Goal: Transaction & Acquisition: Purchase product/service

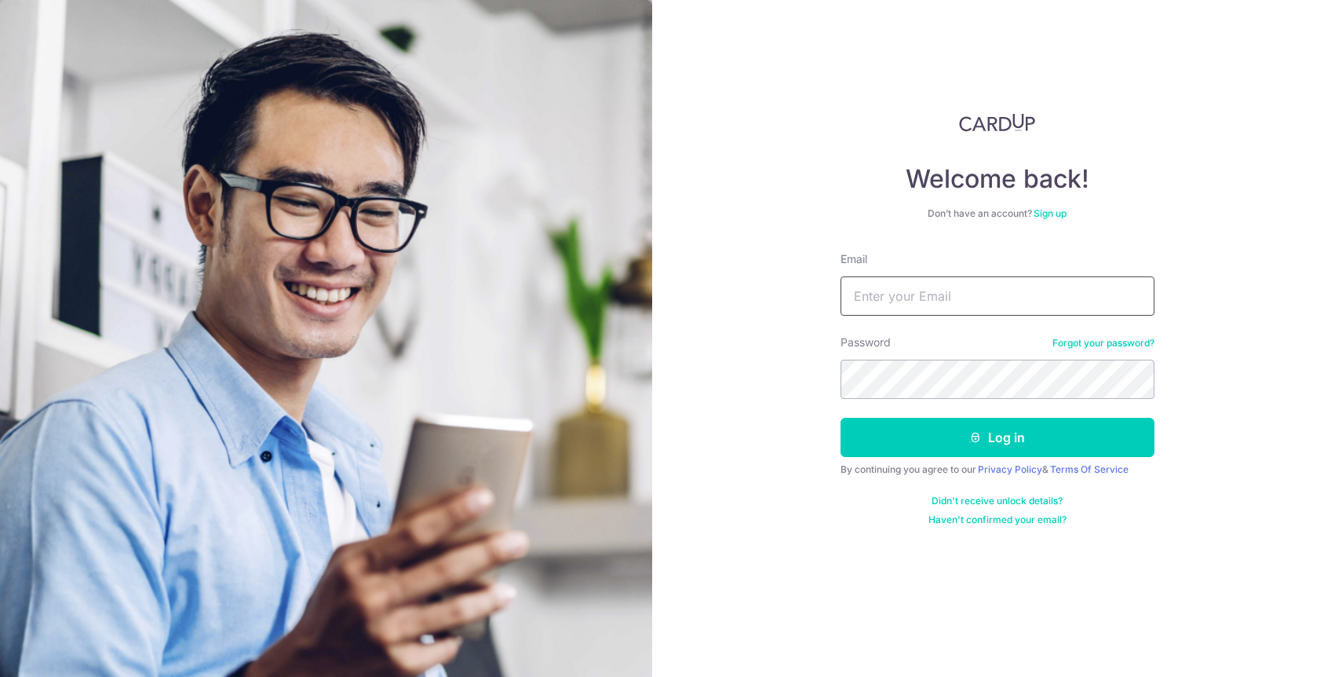
click at [1033, 302] on input "Email" at bounding box center [998, 295] width 314 height 39
type input "gordonx5@hotmail.com"
click at [841, 418] on button "Log in" at bounding box center [998, 437] width 314 height 39
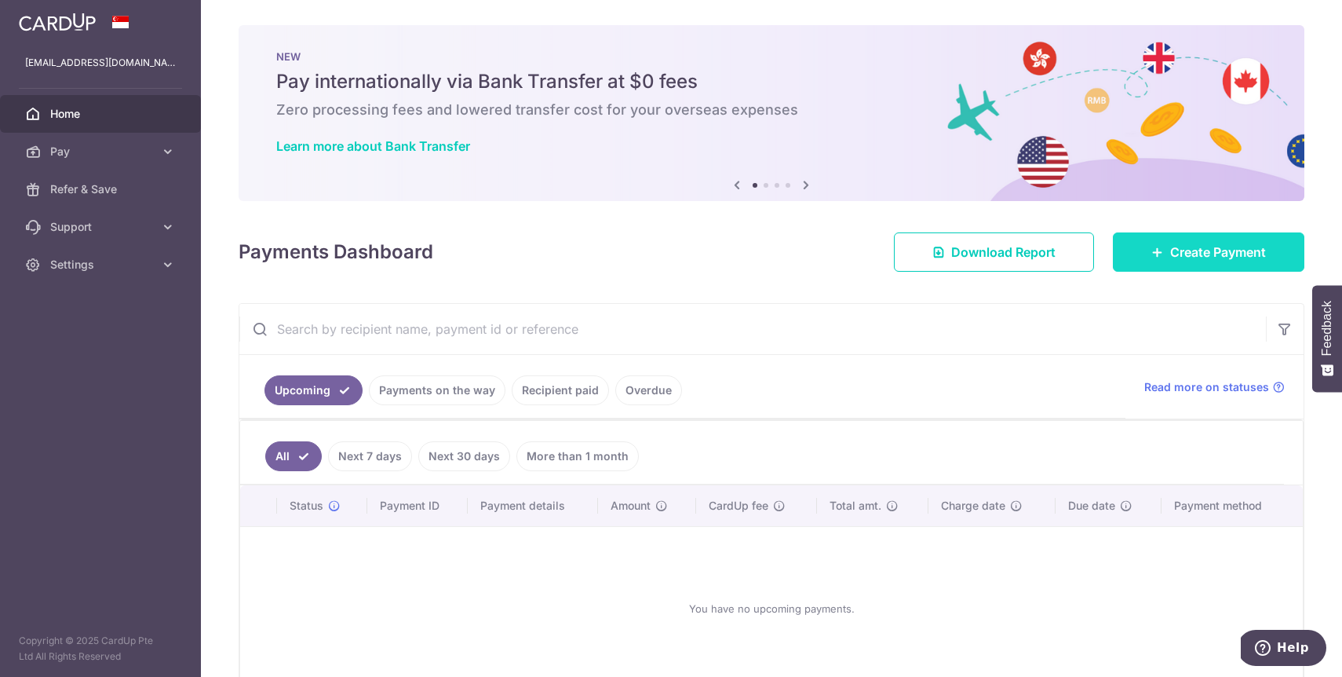
click at [1198, 269] on link "Create Payment" at bounding box center [1209, 251] width 192 height 39
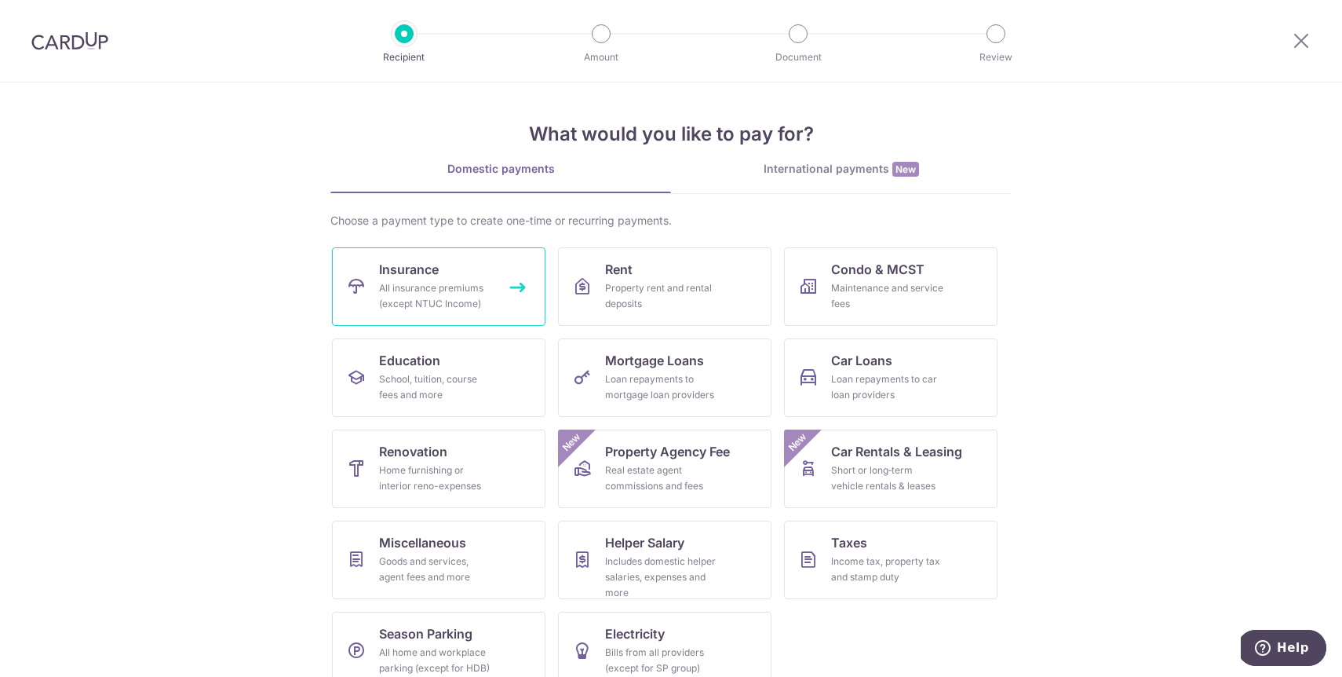
scroll to position [26, 0]
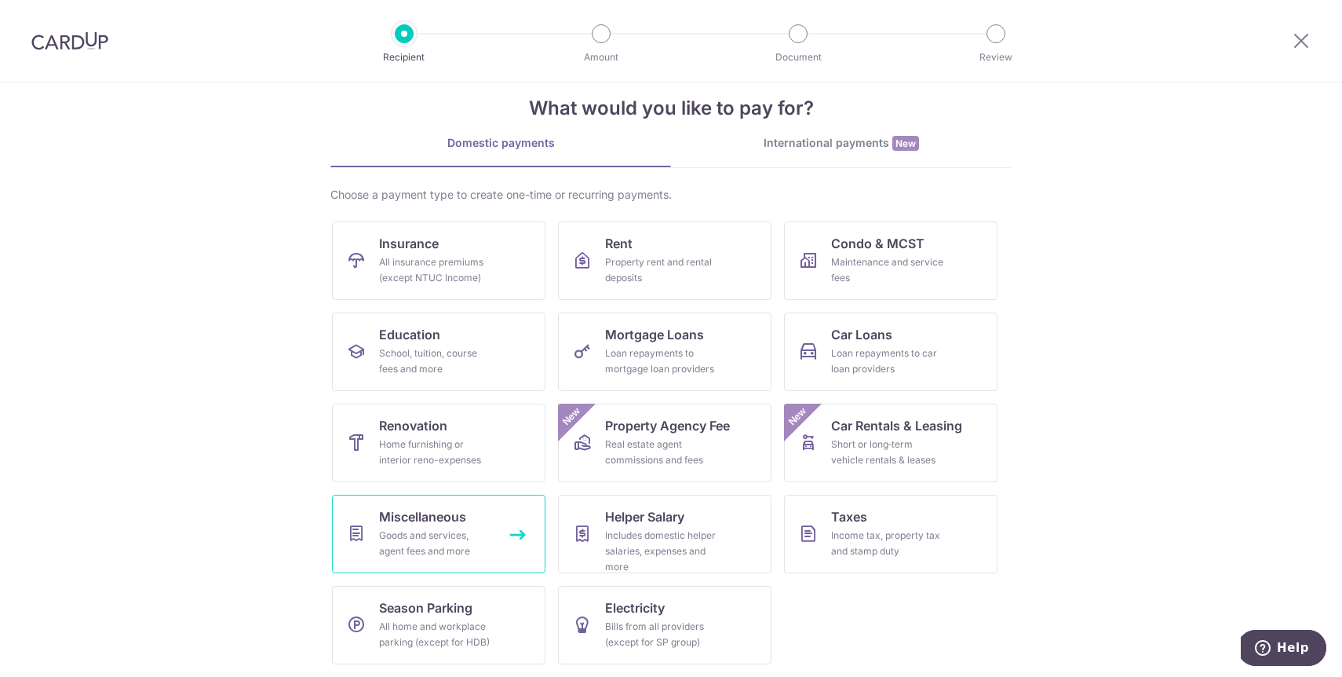
click at [463, 531] on div "Goods and services, agent fees and more" at bounding box center [435, 542] width 113 height 31
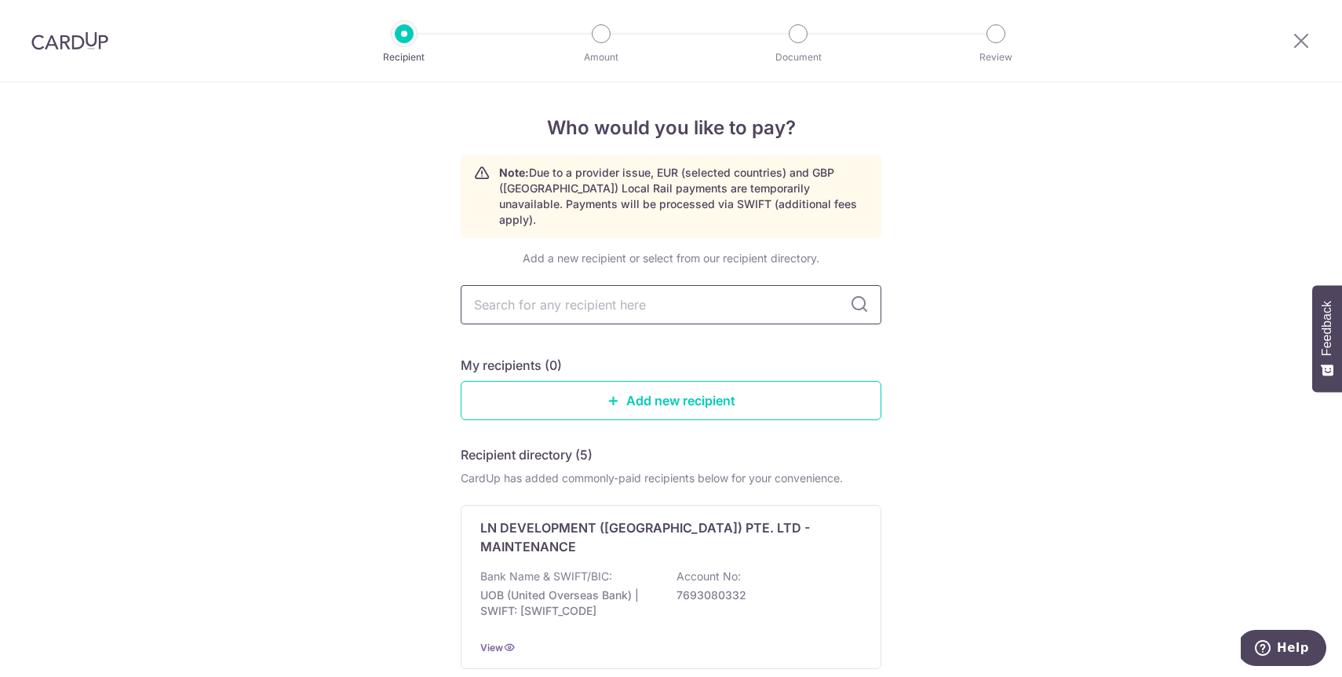
click at [645, 286] on input "text" at bounding box center [671, 304] width 421 height 39
type input "p"
click at [690, 388] on link "Add new recipient" at bounding box center [671, 400] width 421 height 39
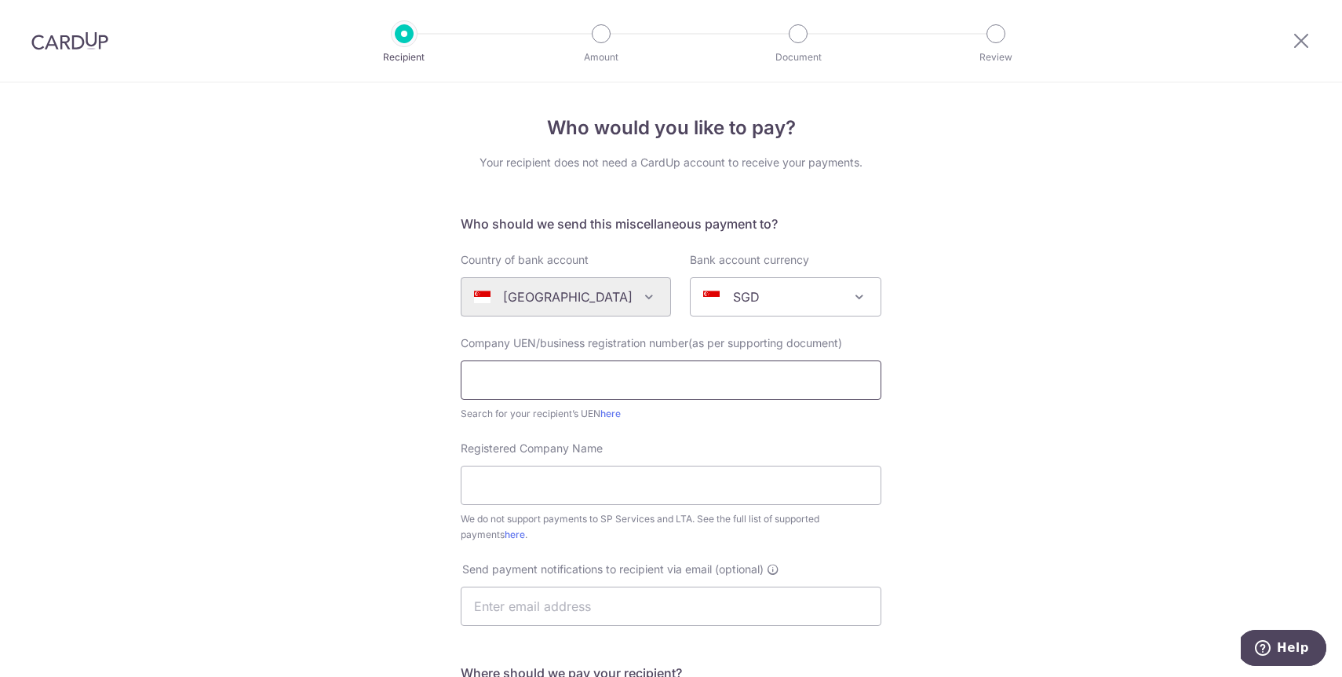
click at [525, 375] on input "text" at bounding box center [671, 379] width 421 height 39
paste input "Post Natal Massage Singapore Pte. Ltd."
click at [606, 413] on link "here" at bounding box center [610, 413] width 20 height 12
click at [517, 386] on input "Post Natal Massage Singapore Pte. Ltd." at bounding box center [671, 379] width 421 height 39
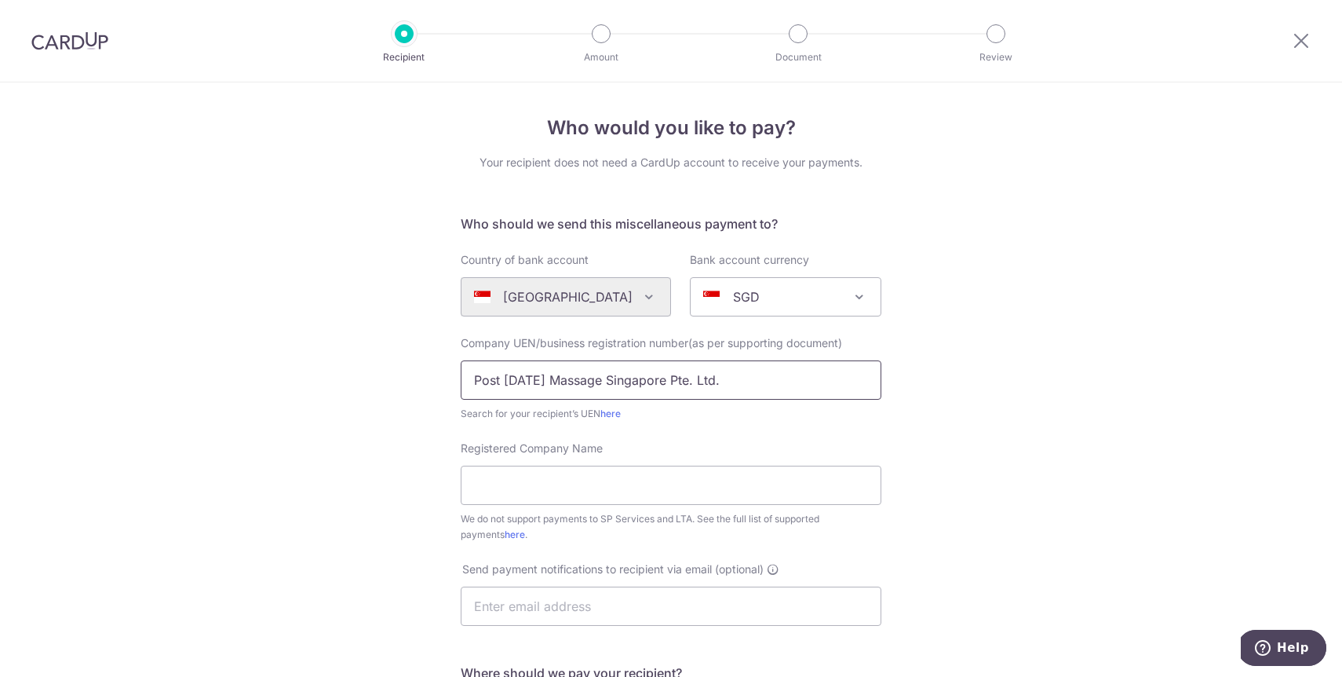
click at [517, 386] on input "Post Natal Massage Singapore Pte. Ltd." at bounding box center [671, 379] width 421 height 39
paste input "201412275C"
type input "201412275C"
click at [289, 347] on div "Who would you like to pay? Your recipient does not need a CardUp account to rec…" at bounding box center [671, 568] width 1342 height 973
click at [567, 468] on input "Registered Company Name" at bounding box center [671, 484] width 421 height 39
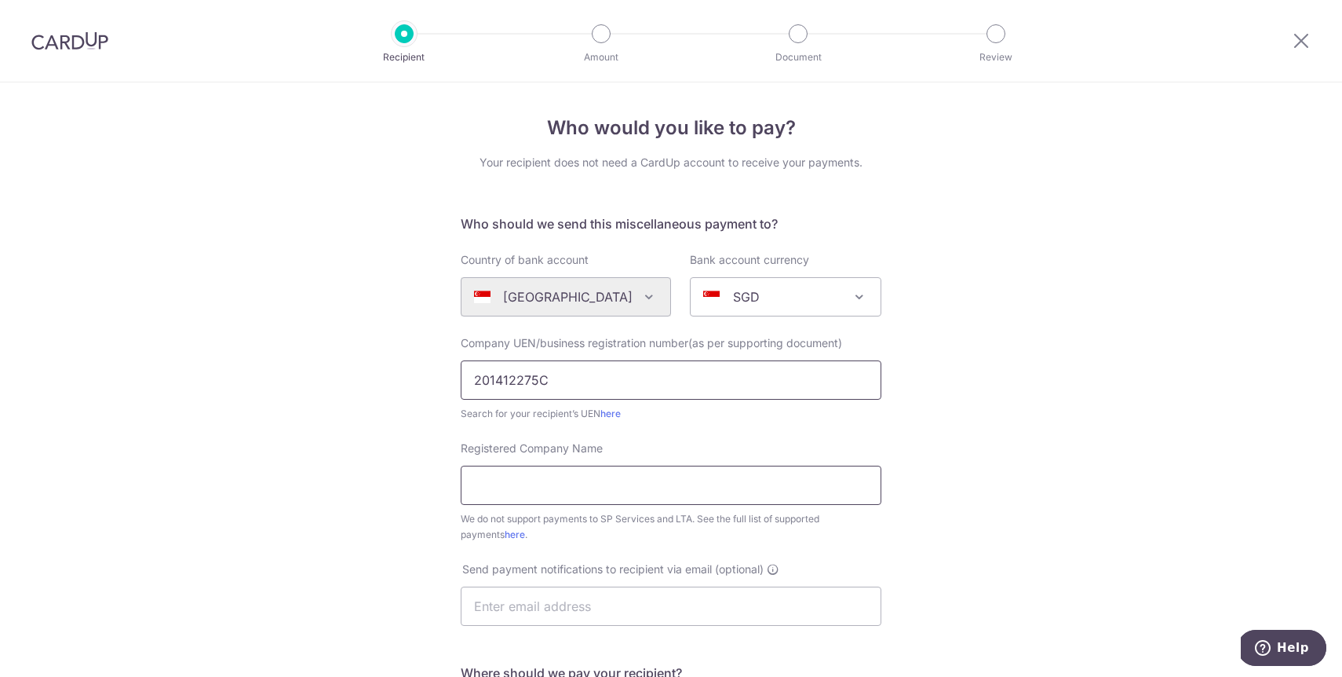
paste input "POSTNATAL MASSAGE SINGAPORE PTE. LTD."
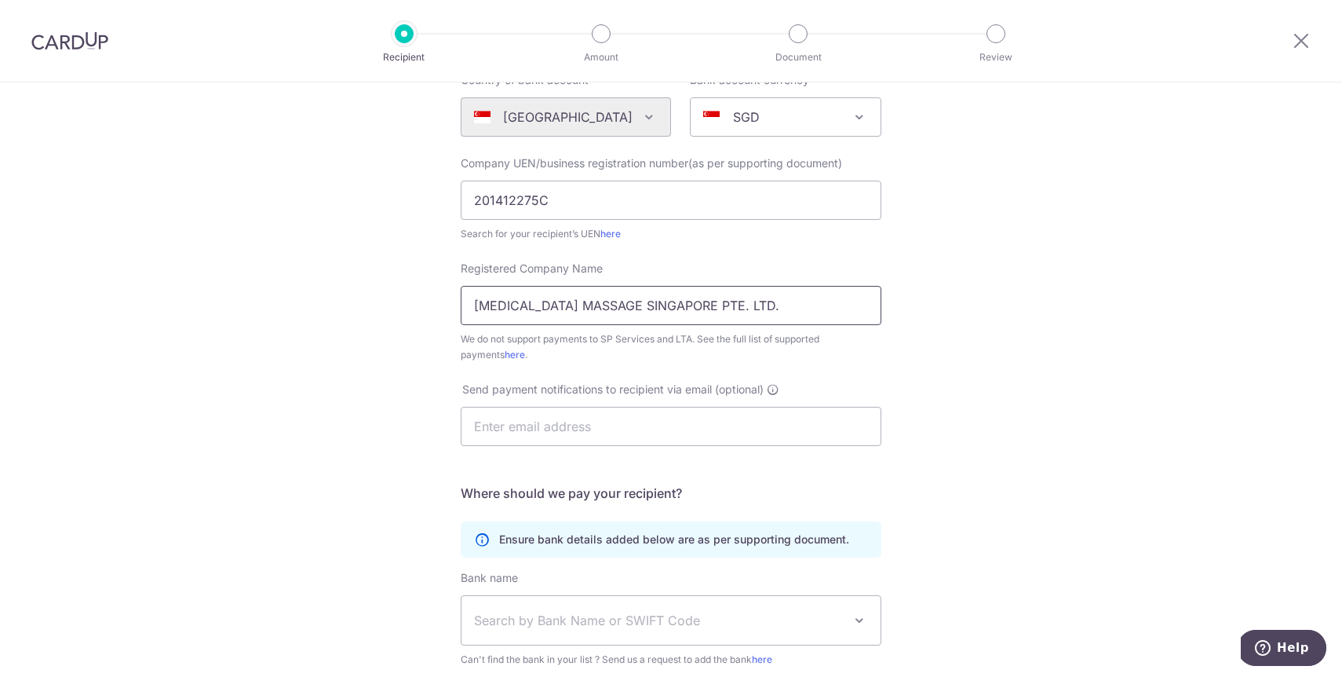
scroll to position [181, 0]
type input "POSTNATAL MASSAGE SINGAPORE PTE. LTD."
click at [678, 426] on input "text" at bounding box center [671, 424] width 421 height 39
type input "g"
click at [575, 425] on input "text" at bounding box center [671, 424] width 421 height 39
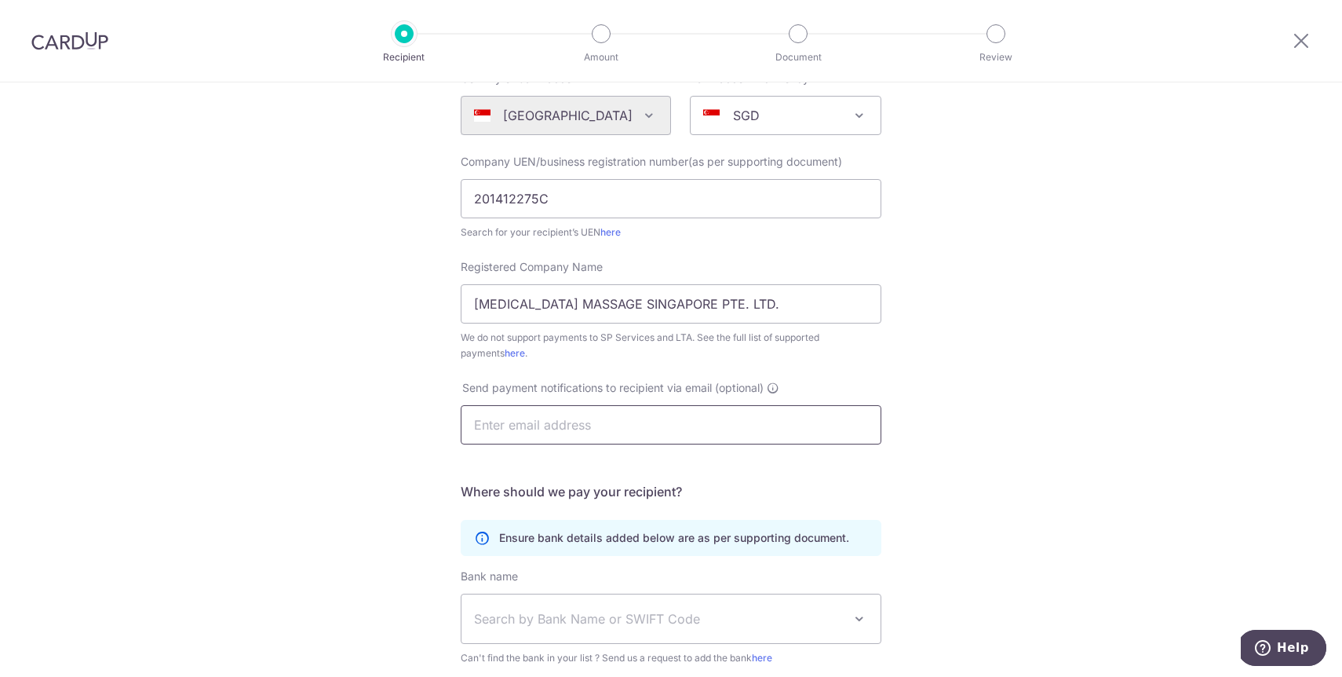
paste input "admin@pnsingapore.com"
type input "admin@pnsingapore.com"
click at [287, 389] on div "Who would you like to pay? Your recipient does not need a CardUp account to rec…" at bounding box center [671, 387] width 1342 height 973
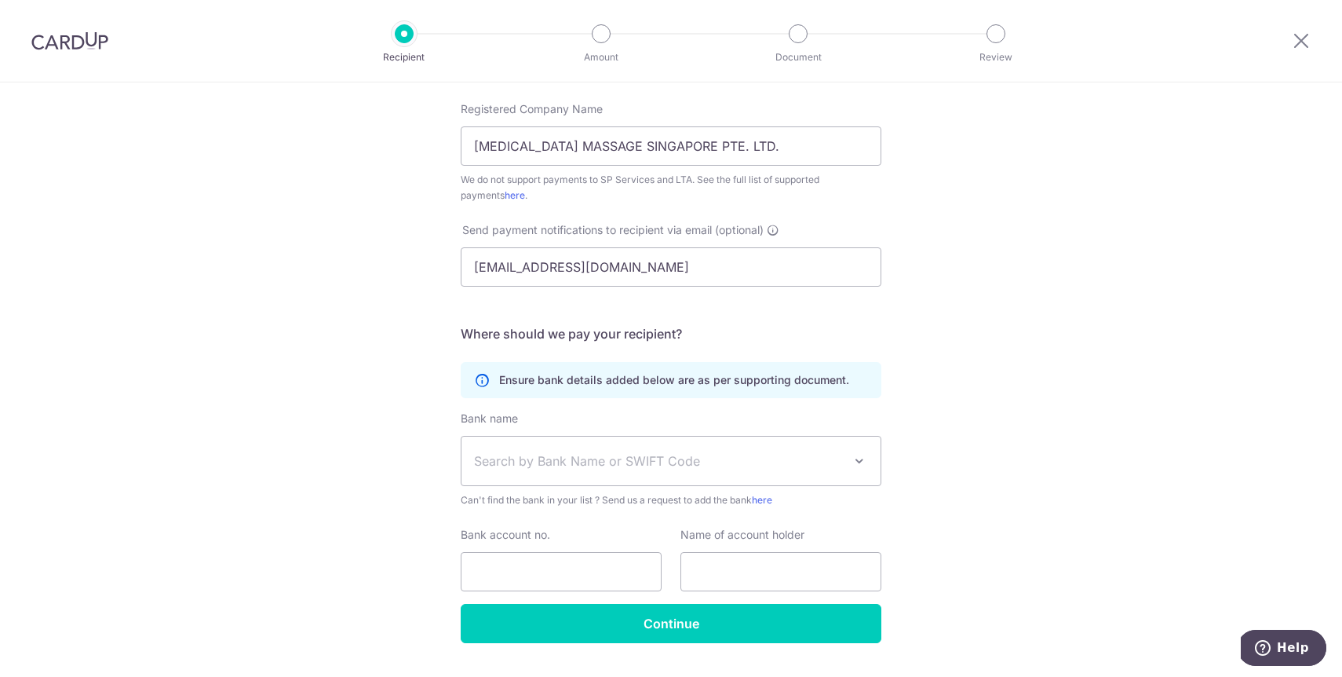
scroll to position [341, 0]
click at [519, 459] on span "Search by Bank Name or SWIFT Code" at bounding box center [658, 458] width 369 height 19
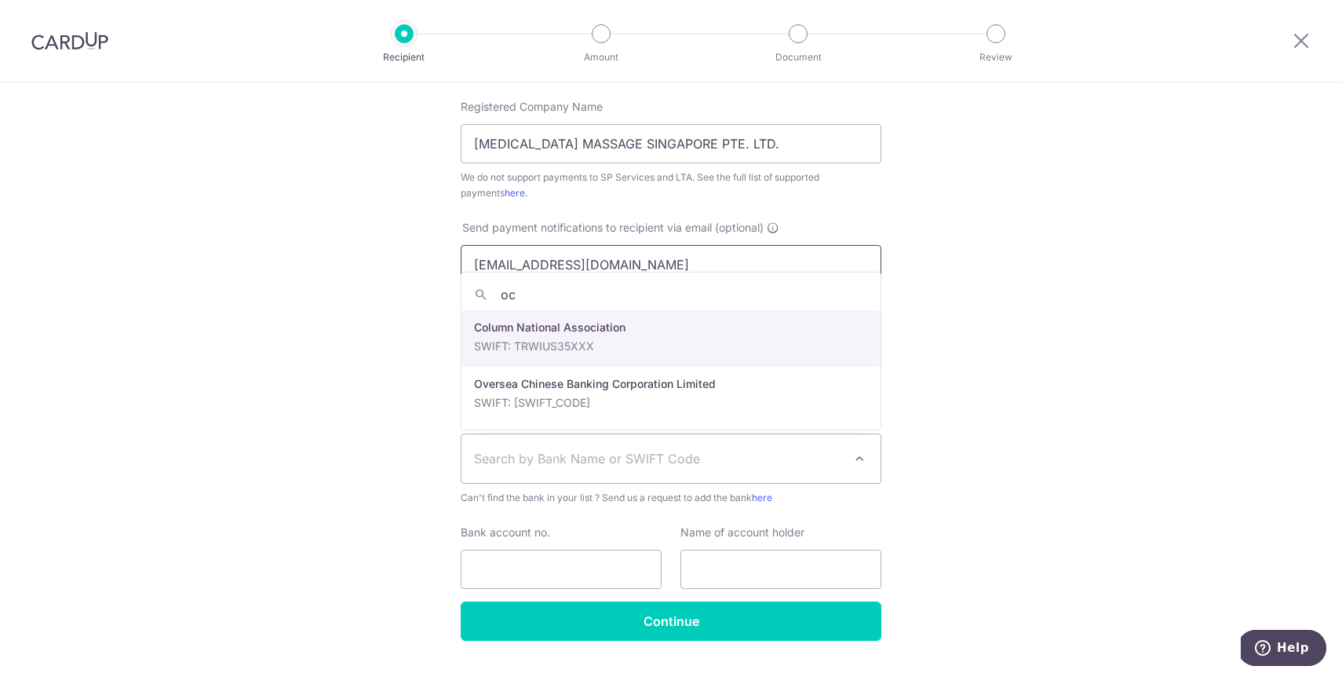
type input "ocb"
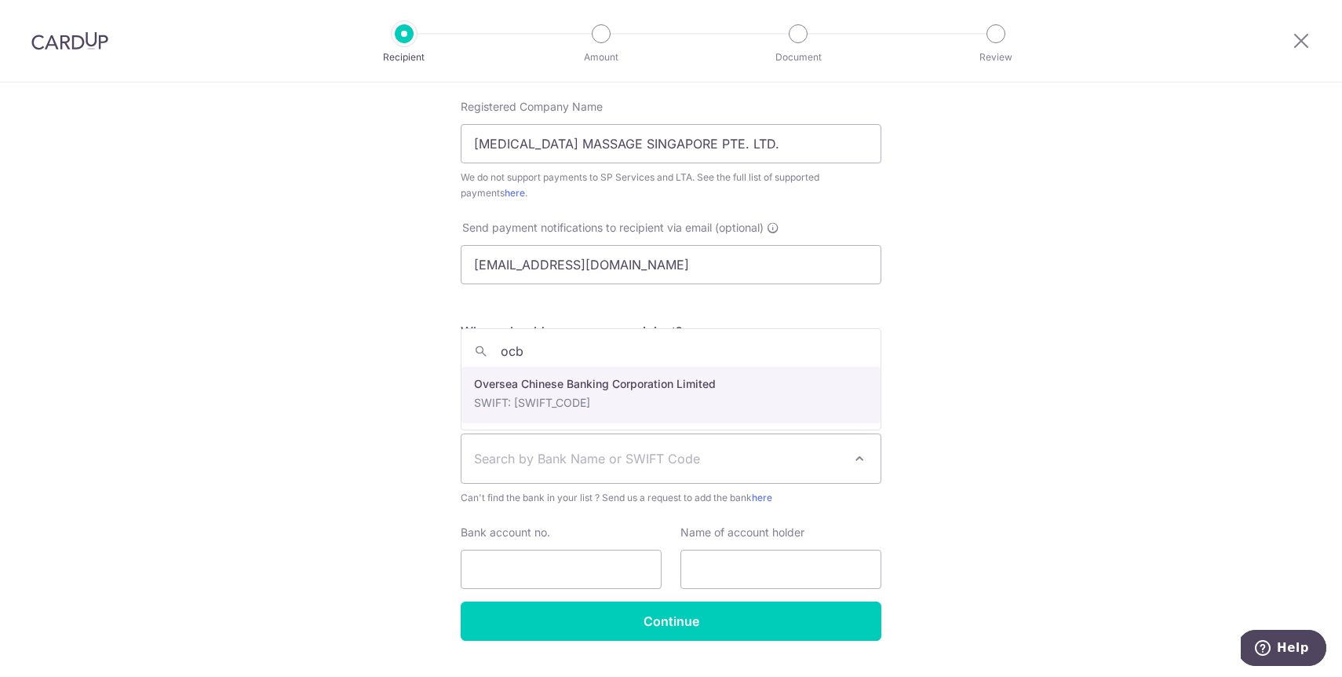
select select "12"
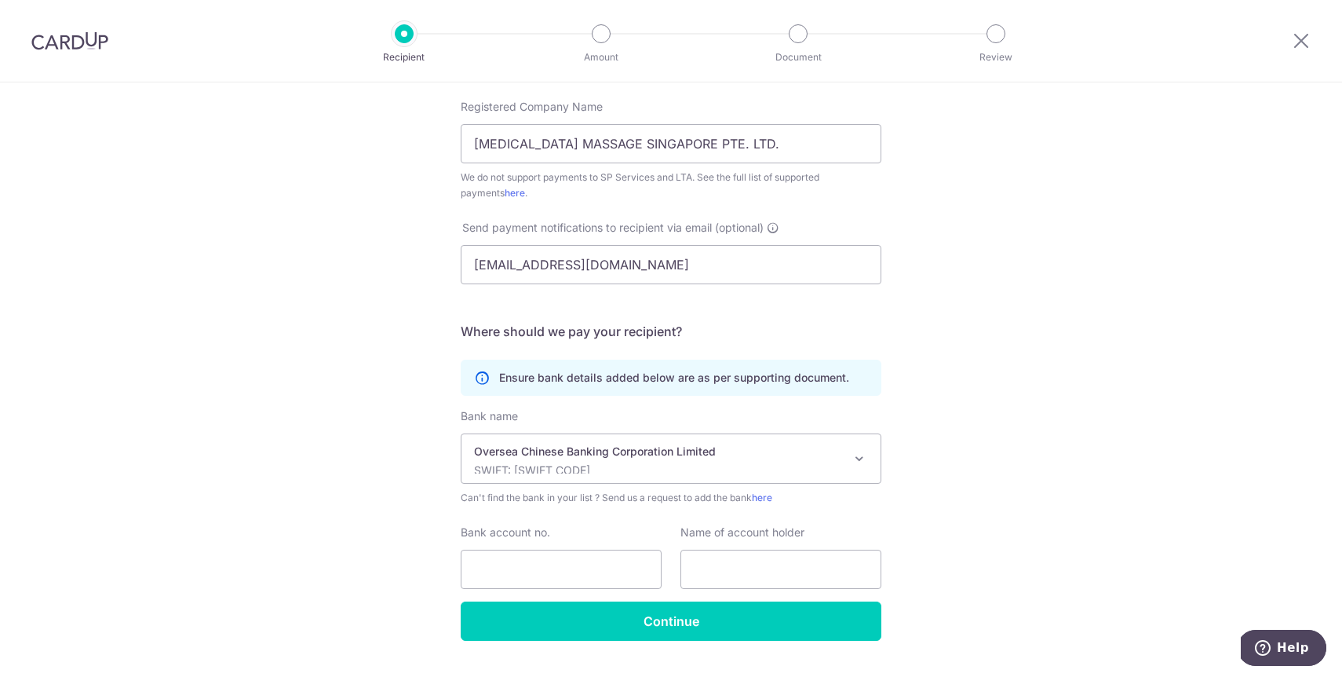
scroll to position [379, 0]
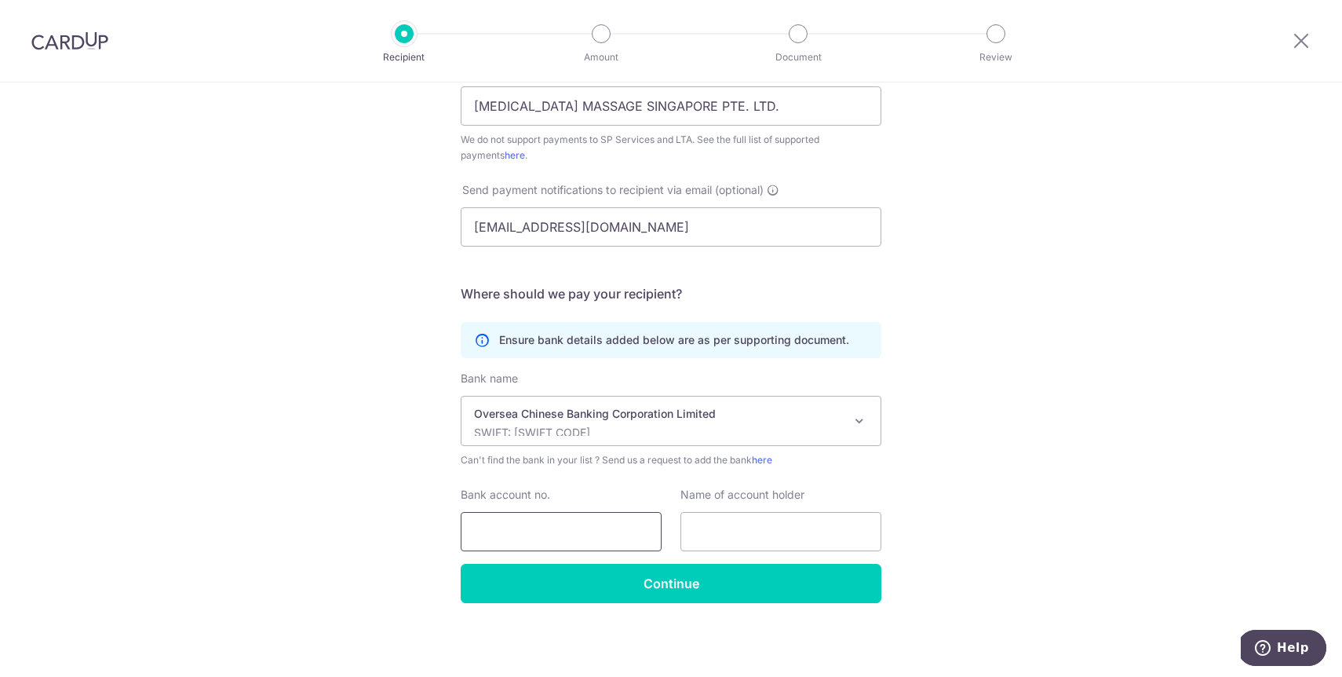
click at [533, 535] on input "Bank account no." at bounding box center [561, 531] width 201 height 39
paste input "686-525817-001"
type input "686-525817-001"
click at [265, 170] on div "Who would you like to pay? Your recipient does not need a CardUp account to rec…" at bounding box center [671, 189] width 1342 height 973
click at [698, 519] on input "text" at bounding box center [780, 531] width 201 height 39
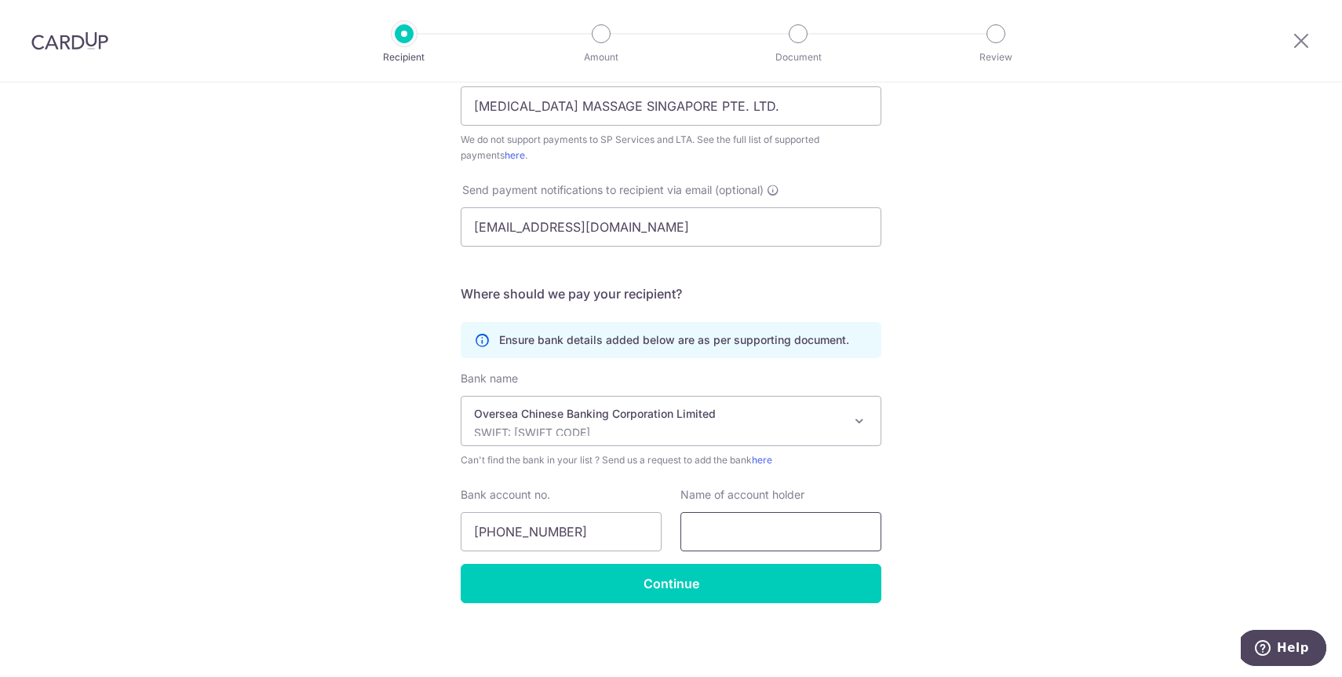
paste input "Post Natal Massage Singapore Pte. Ltd."
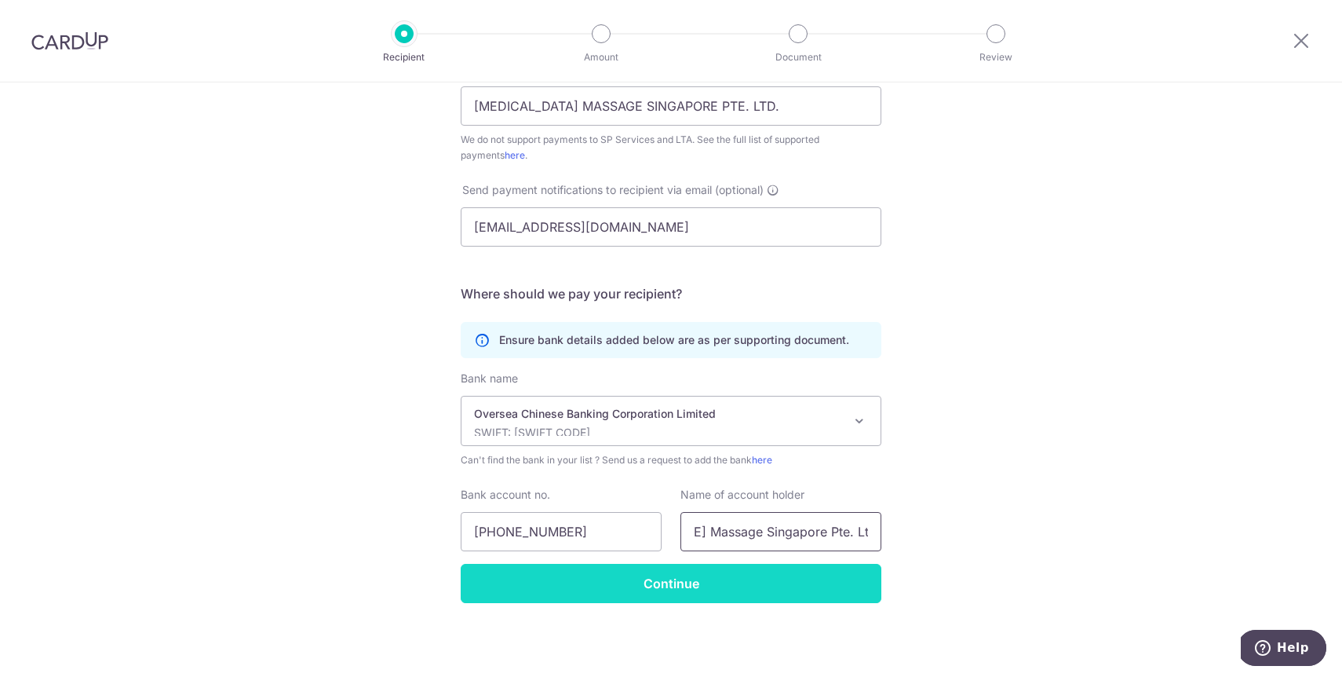
type input "Post Natal Massage Singapore Pte. Ltd."
click at [713, 585] on input "Continue" at bounding box center [671, 583] width 421 height 39
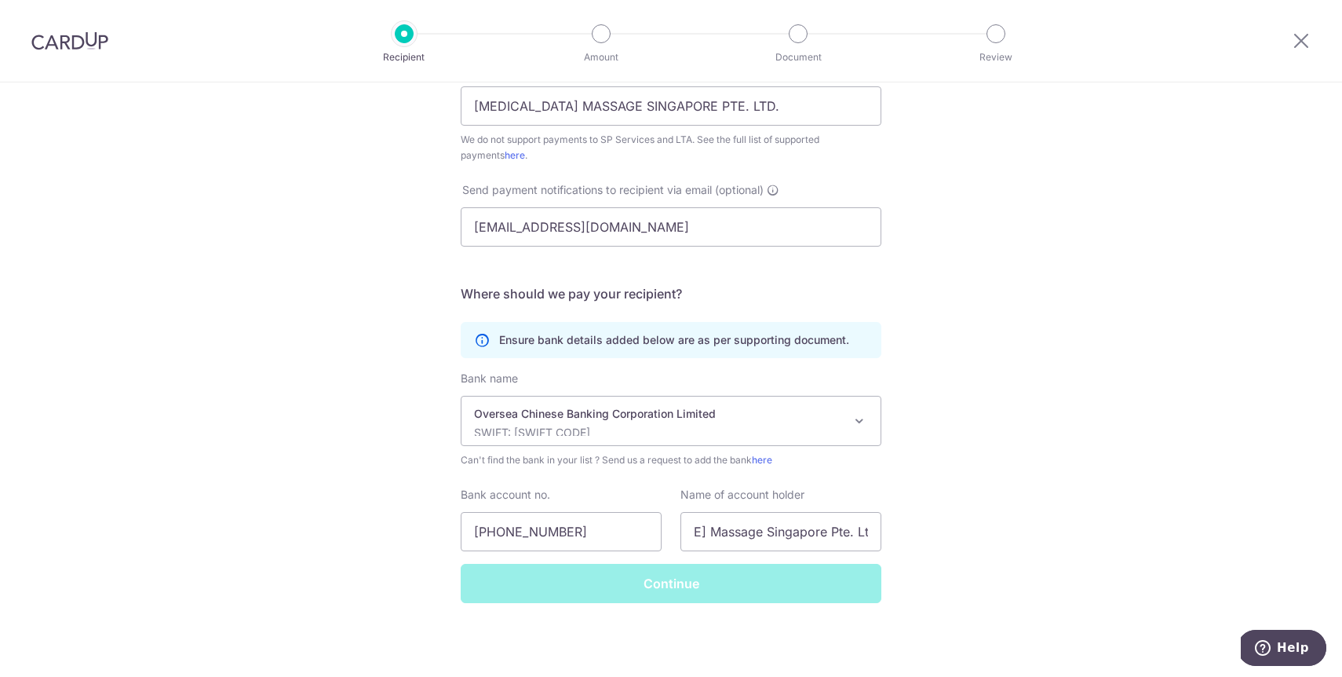
scroll to position [0, 0]
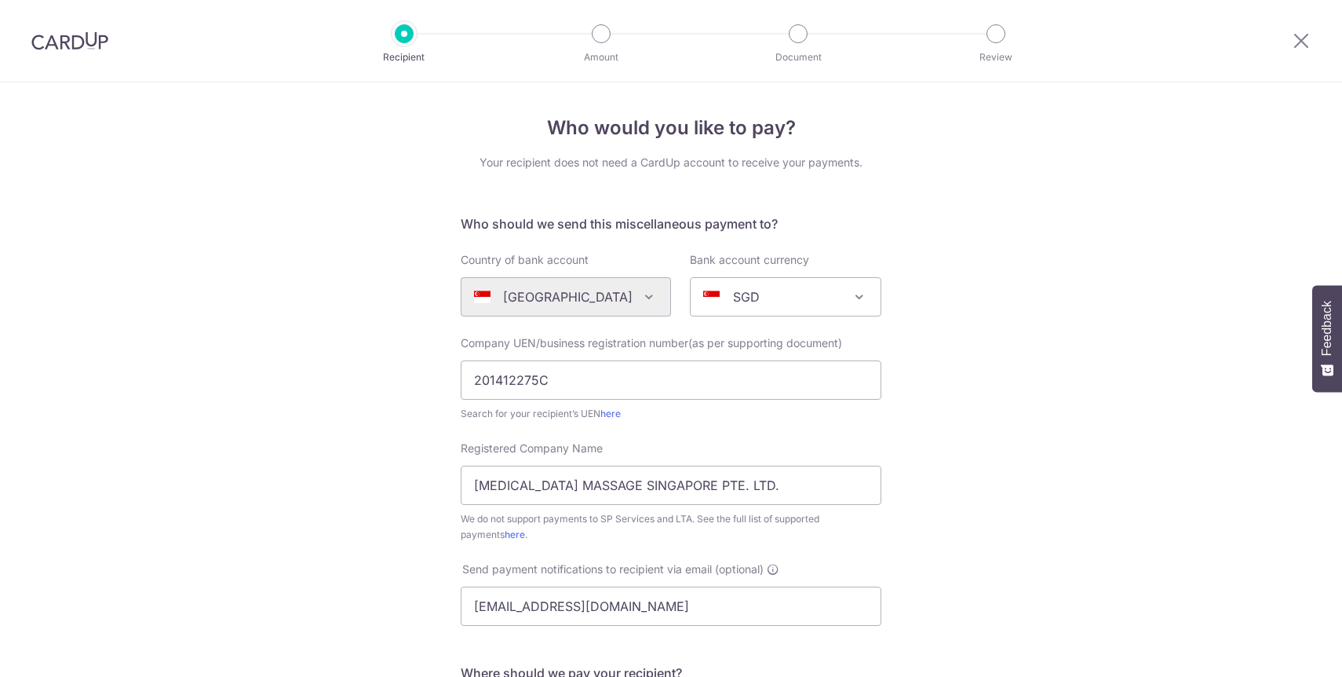
scroll to position [417, 0]
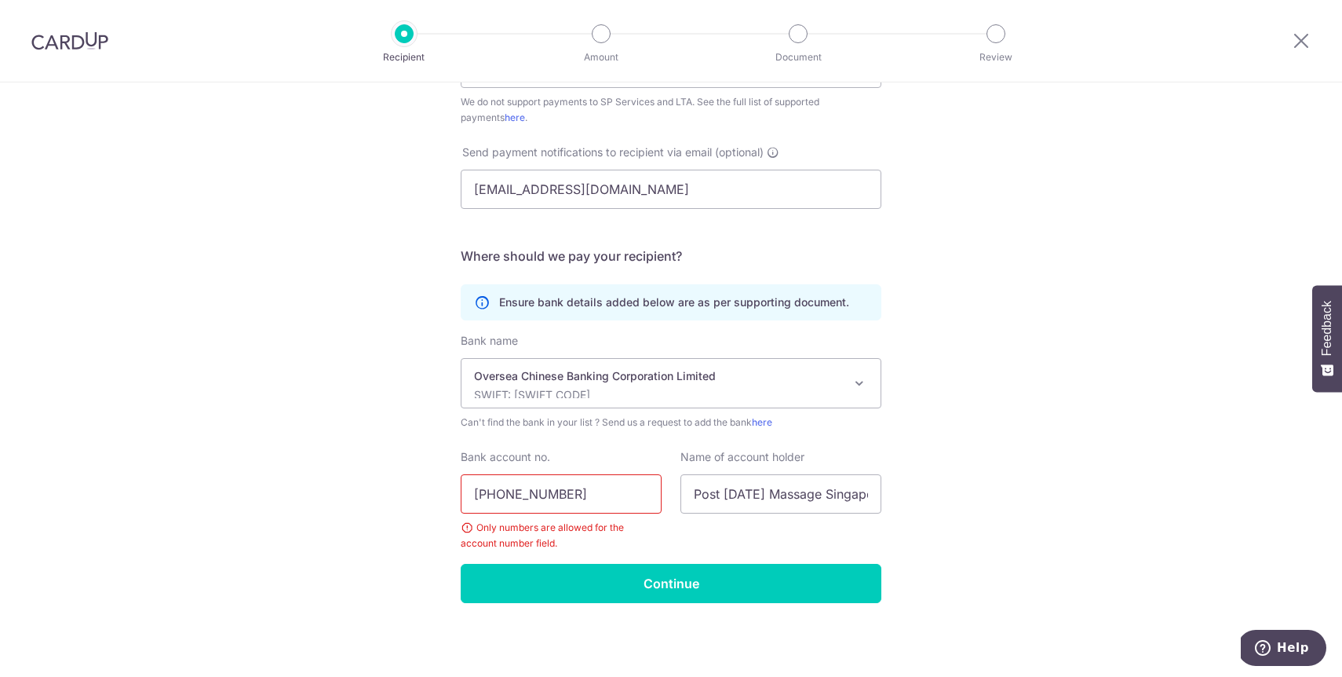
click at [503, 491] on input "686-525817-001" at bounding box center [561, 493] width 201 height 39
click at [545, 495] on input "686525817-001" at bounding box center [561, 493] width 201 height 39
type input "686525817001"
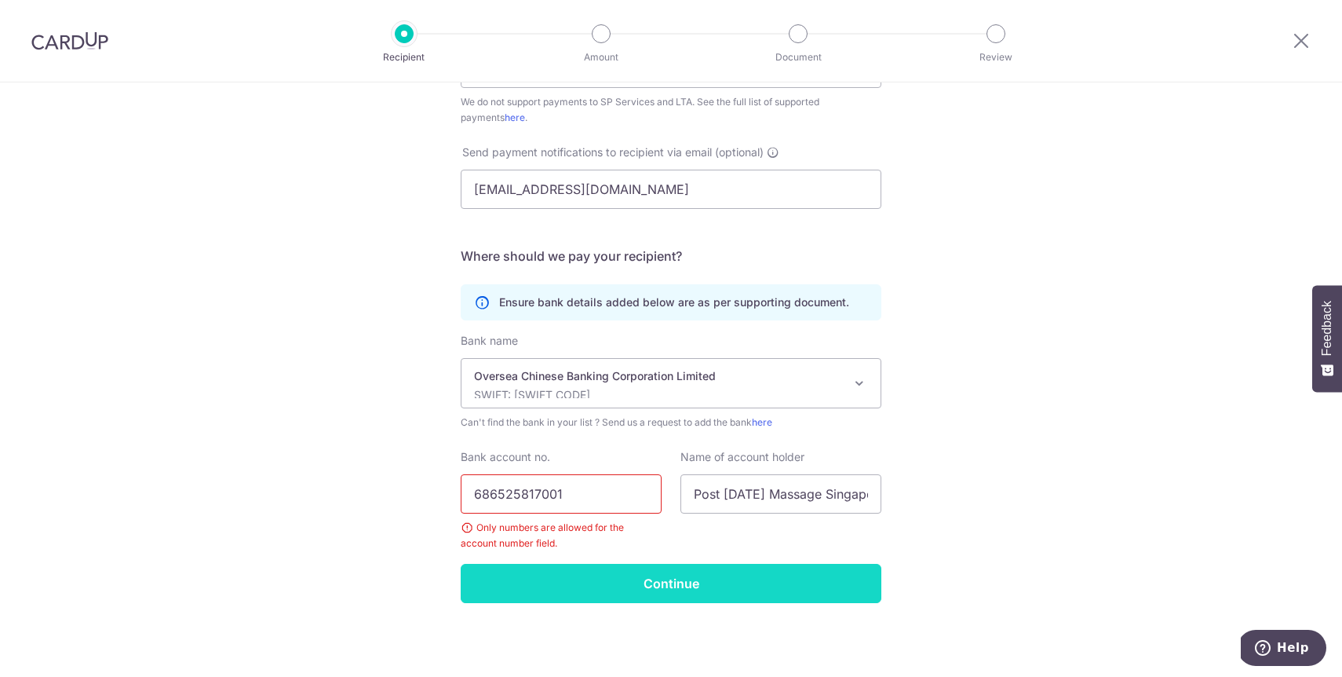
click at [626, 582] on input "Continue" at bounding box center [671, 583] width 421 height 39
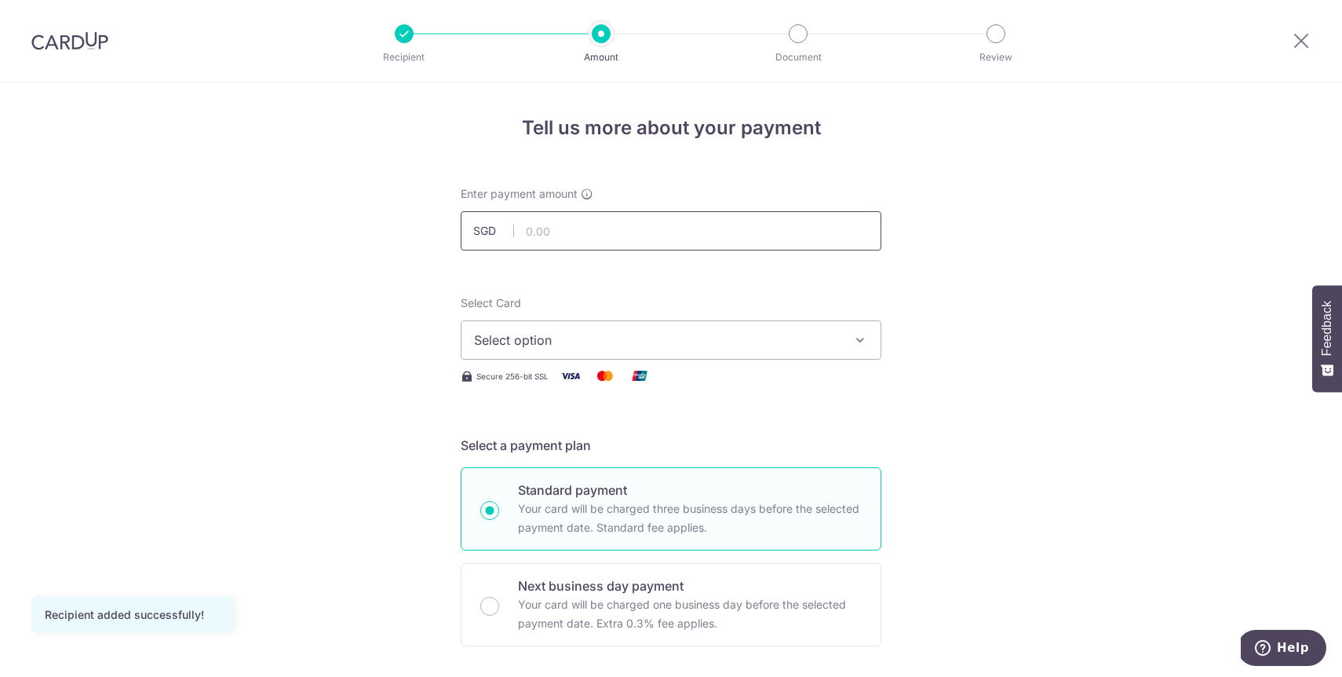
click at [544, 240] on input "text" at bounding box center [671, 230] width 421 height 39
click at [582, 354] on button "Select option" at bounding box center [671, 339] width 421 height 39
type input "1,590.00"
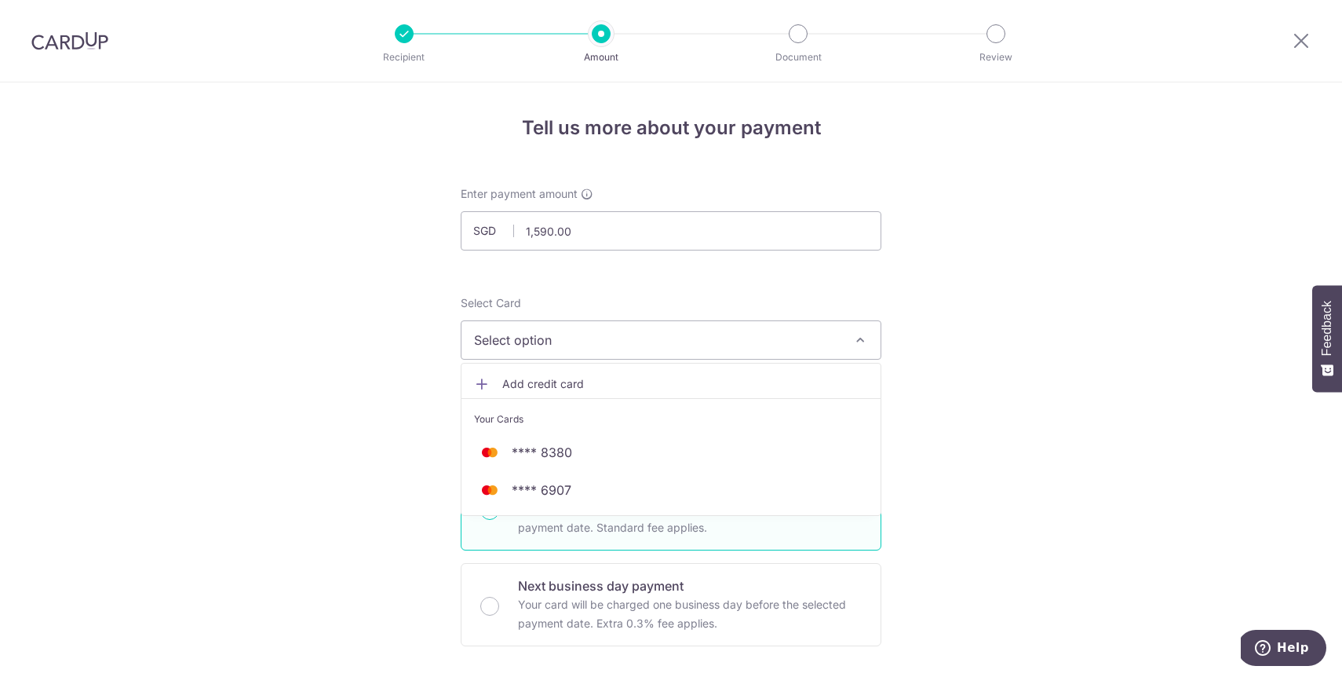
scroll to position [62, 0]
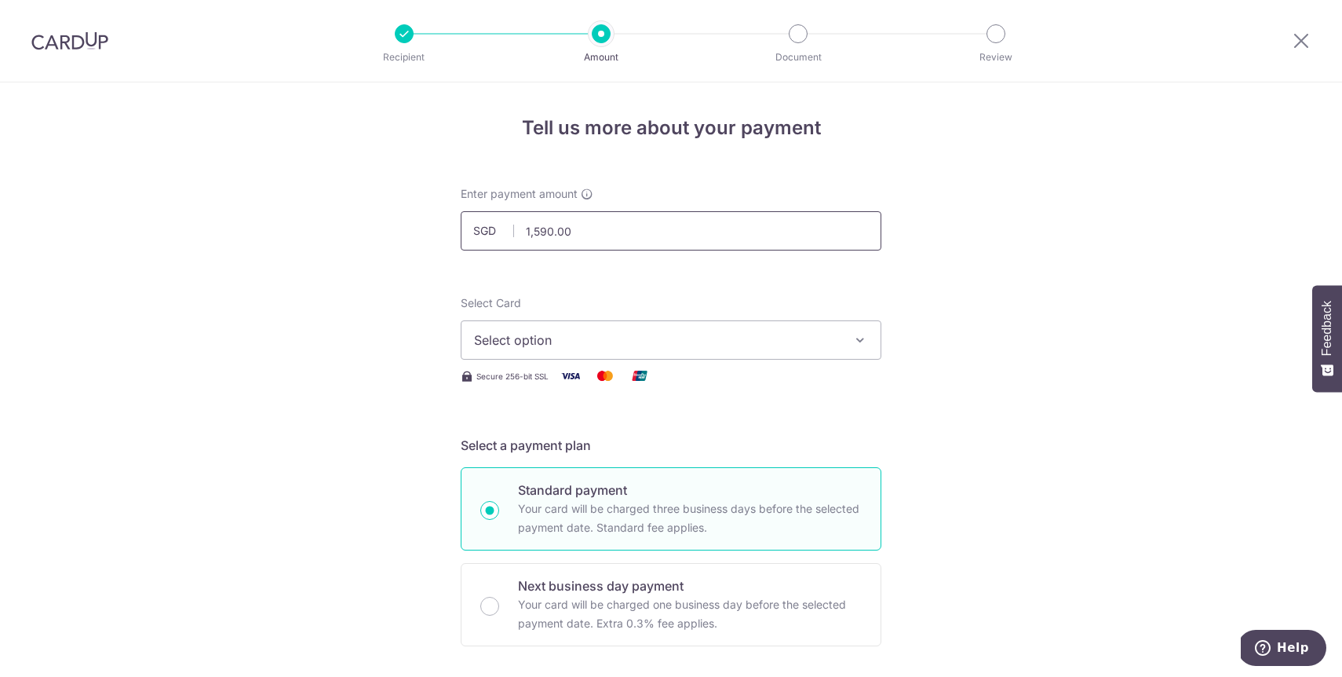
scroll to position [20, 0]
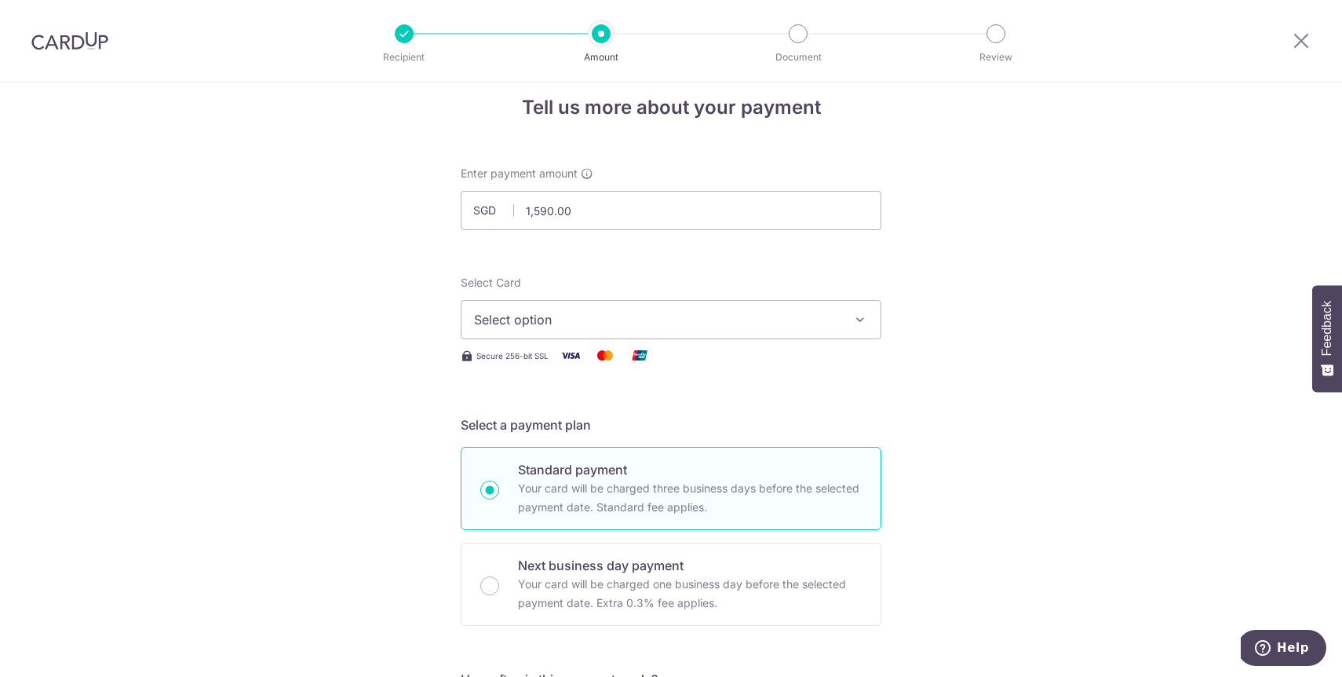
click at [572, 319] on span "Select option" at bounding box center [657, 319] width 366 height 19
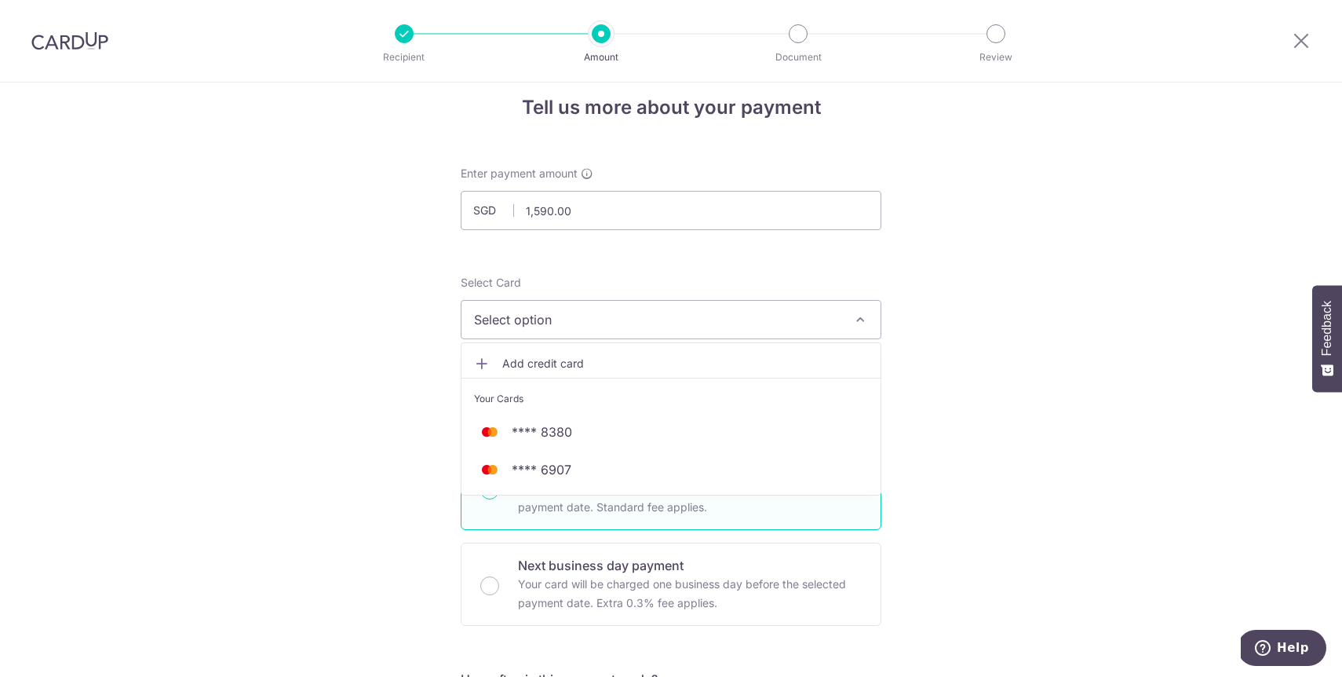
click at [572, 319] on span "Select option" at bounding box center [657, 319] width 366 height 19
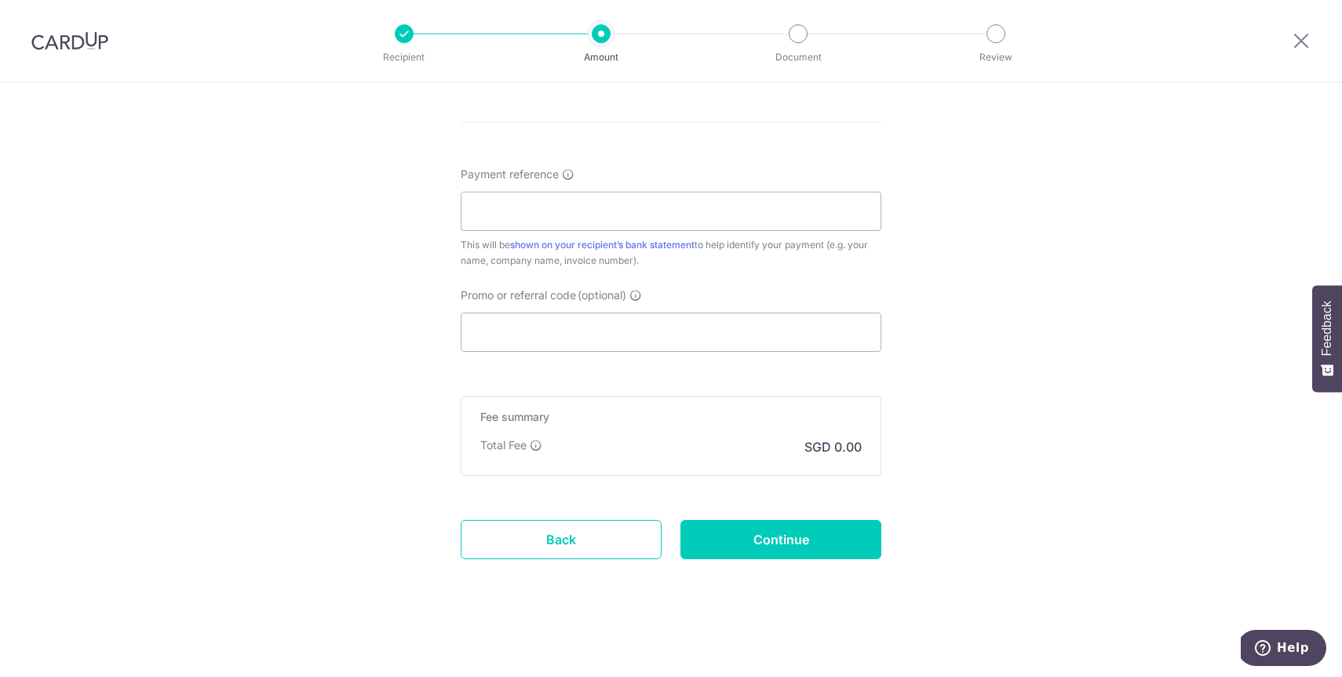
scroll to position [812, 0]
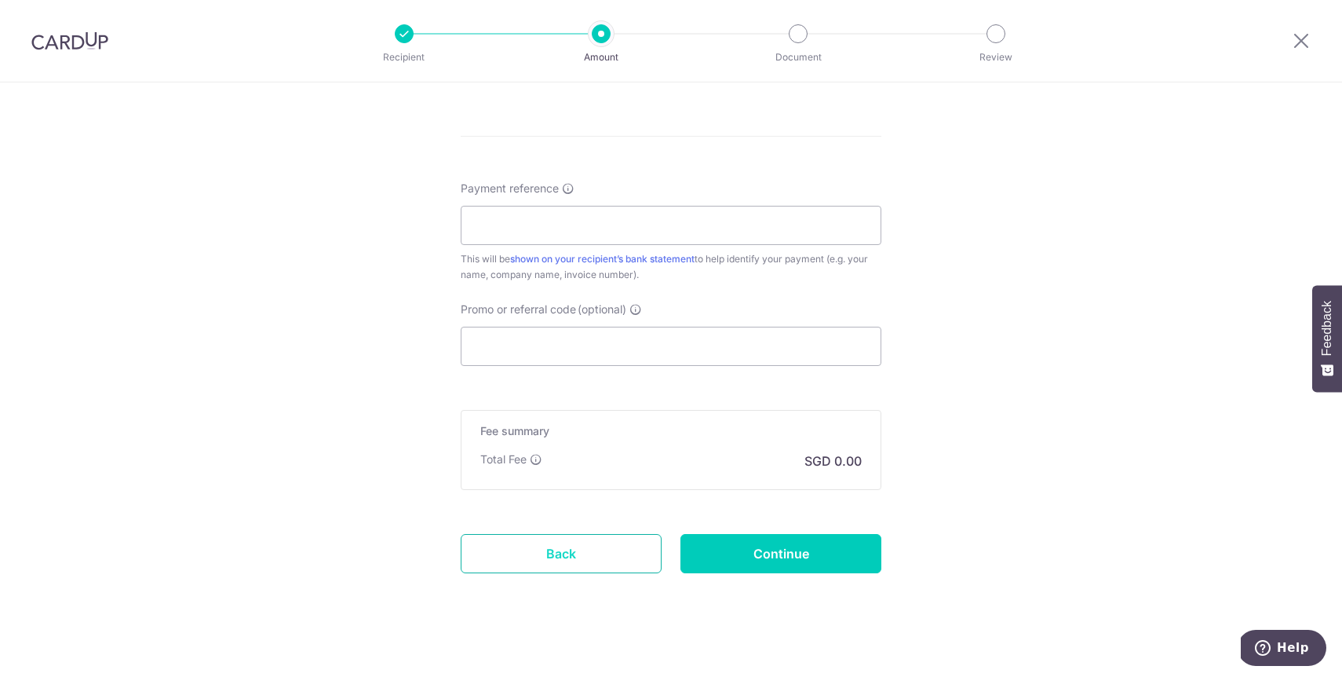
click at [584, 570] on link "Back" at bounding box center [561, 553] width 201 height 39
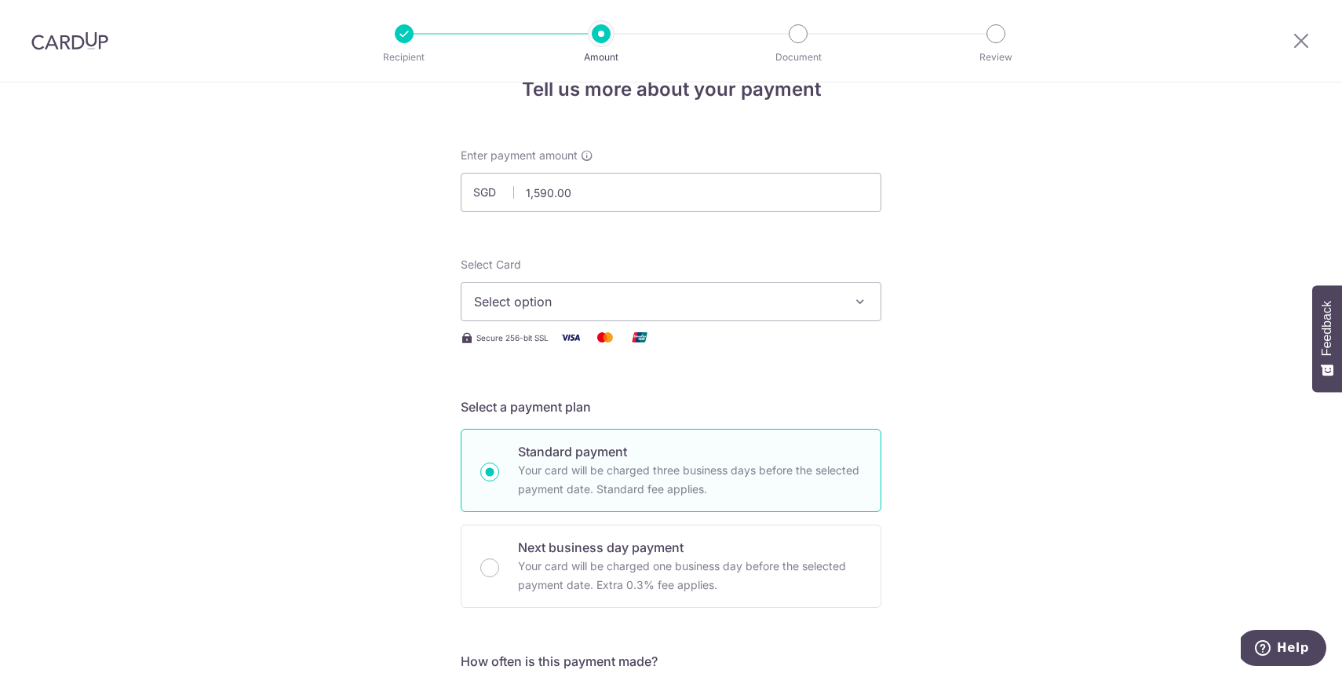
scroll to position [0, 0]
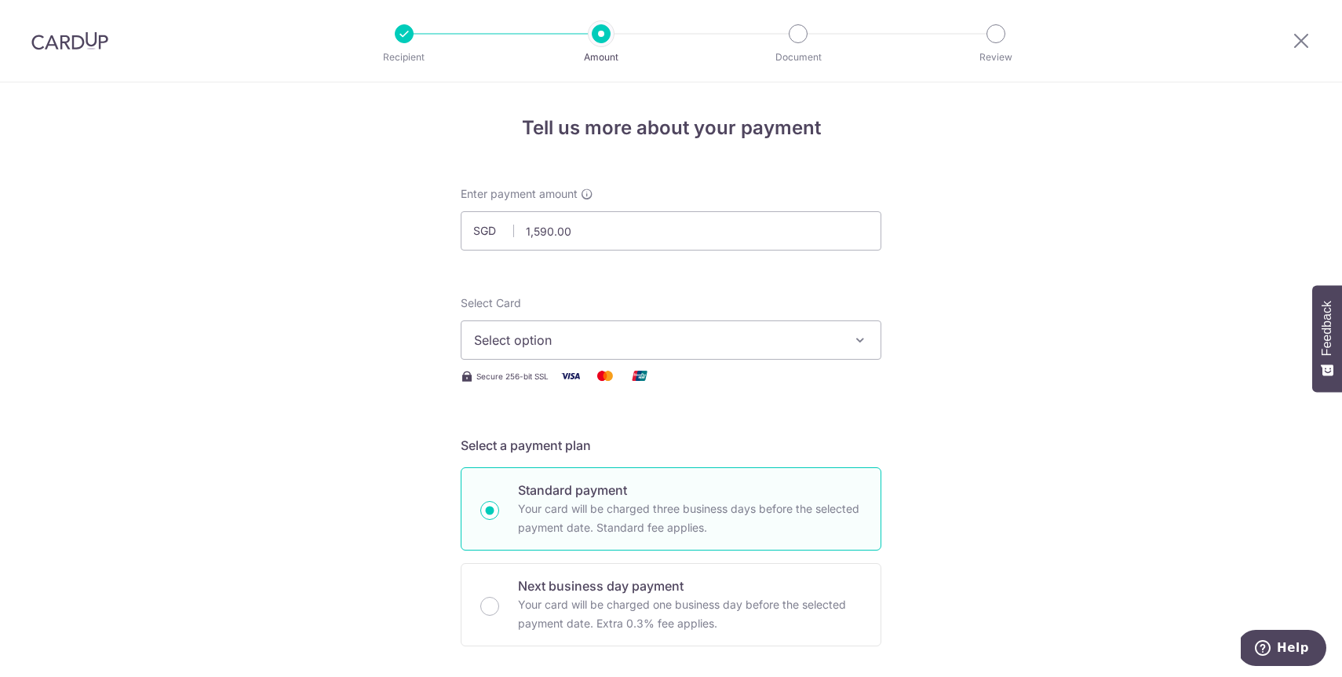
click at [725, 340] on span "Select option" at bounding box center [657, 339] width 366 height 19
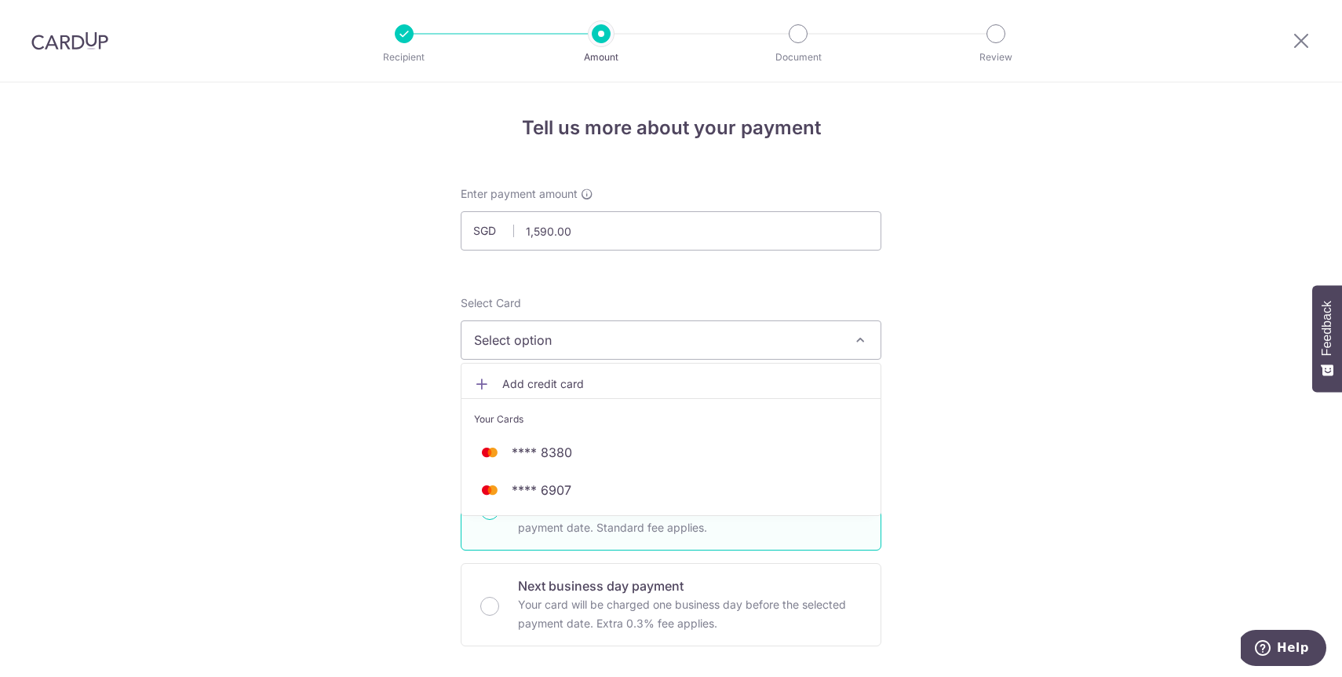
click at [725, 340] on span "Select option" at bounding box center [657, 339] width 366 height 19
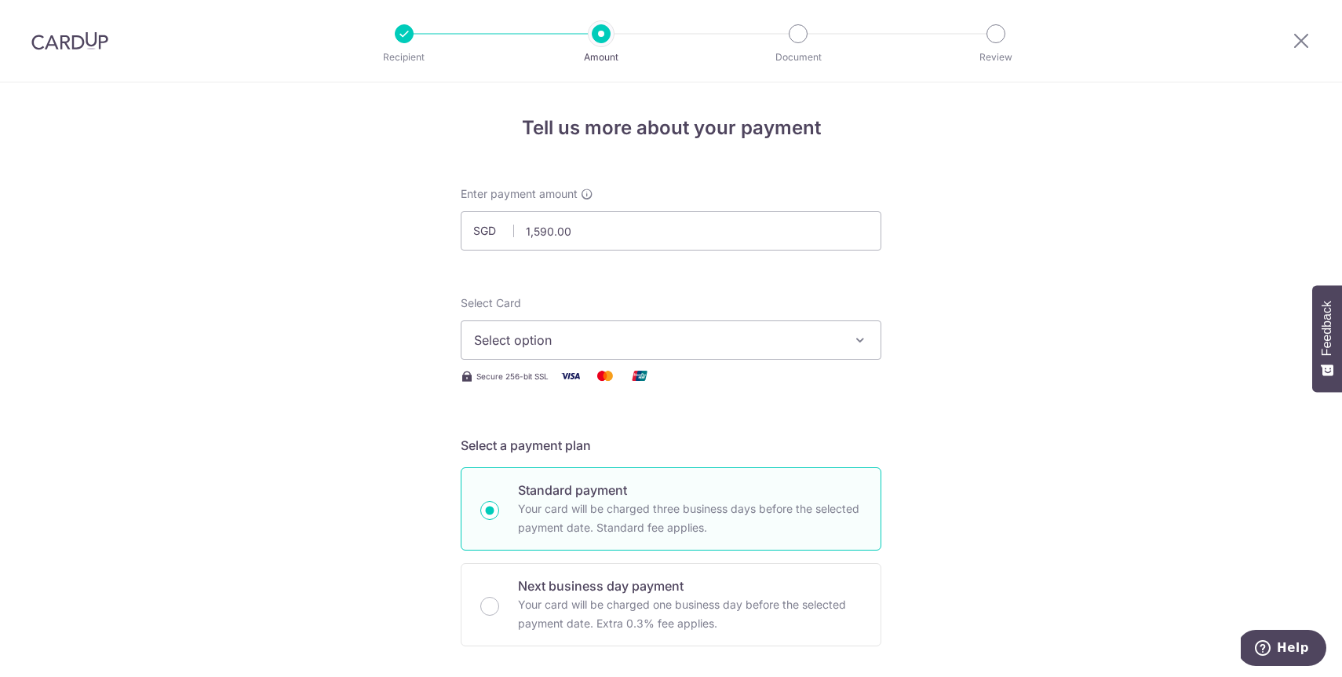
scroll to position [826, 0]
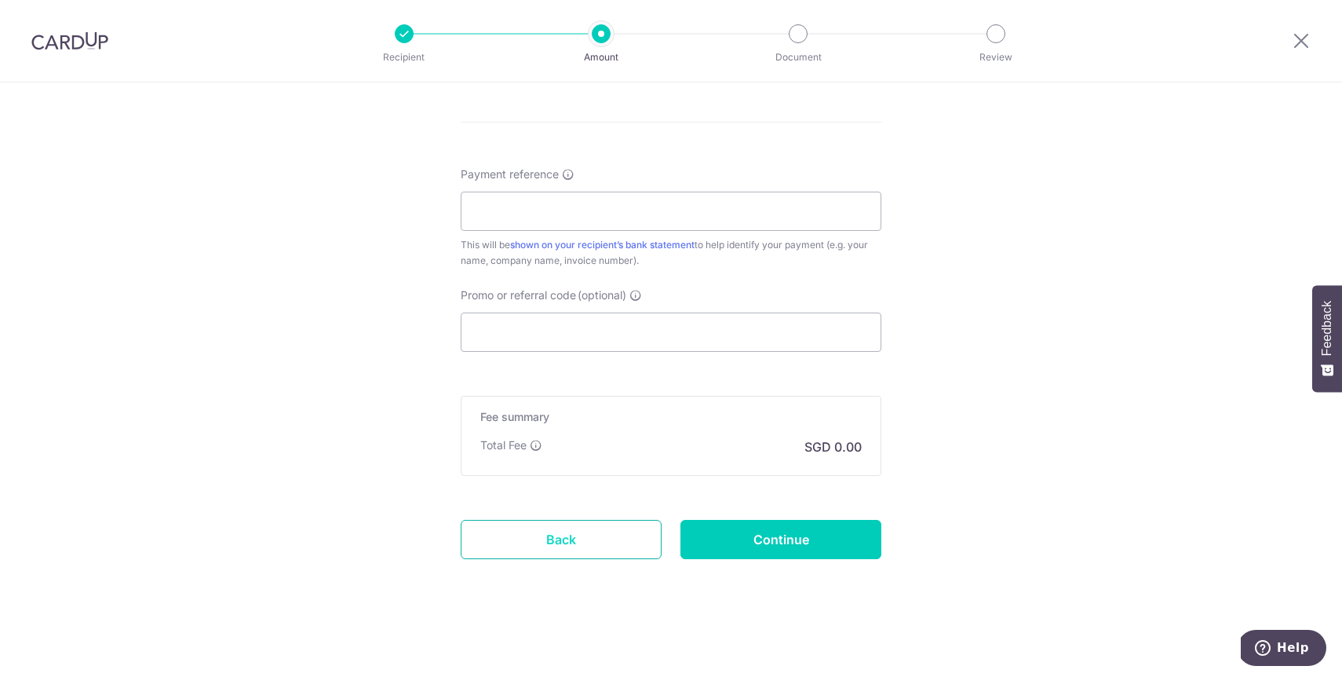
click at [605, 533] on link "Back" at bounding box center [561, 539] width 201 height 39
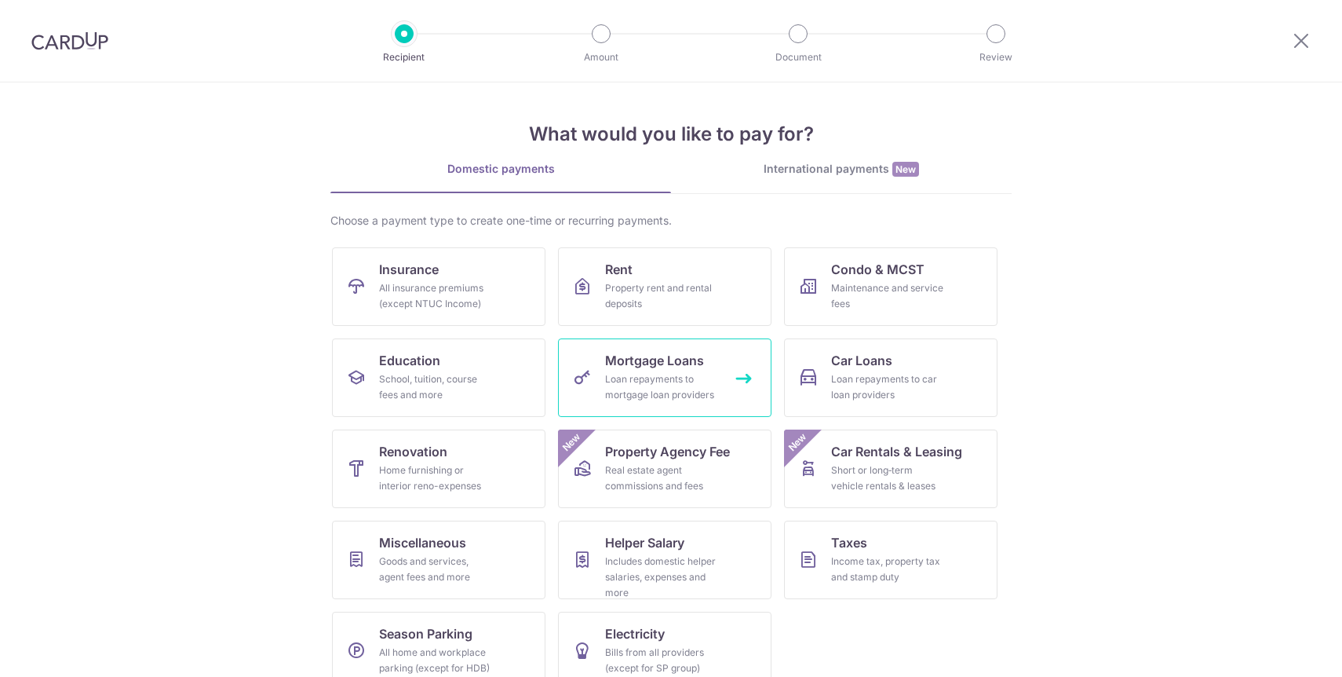
scroll to position [26, 0]
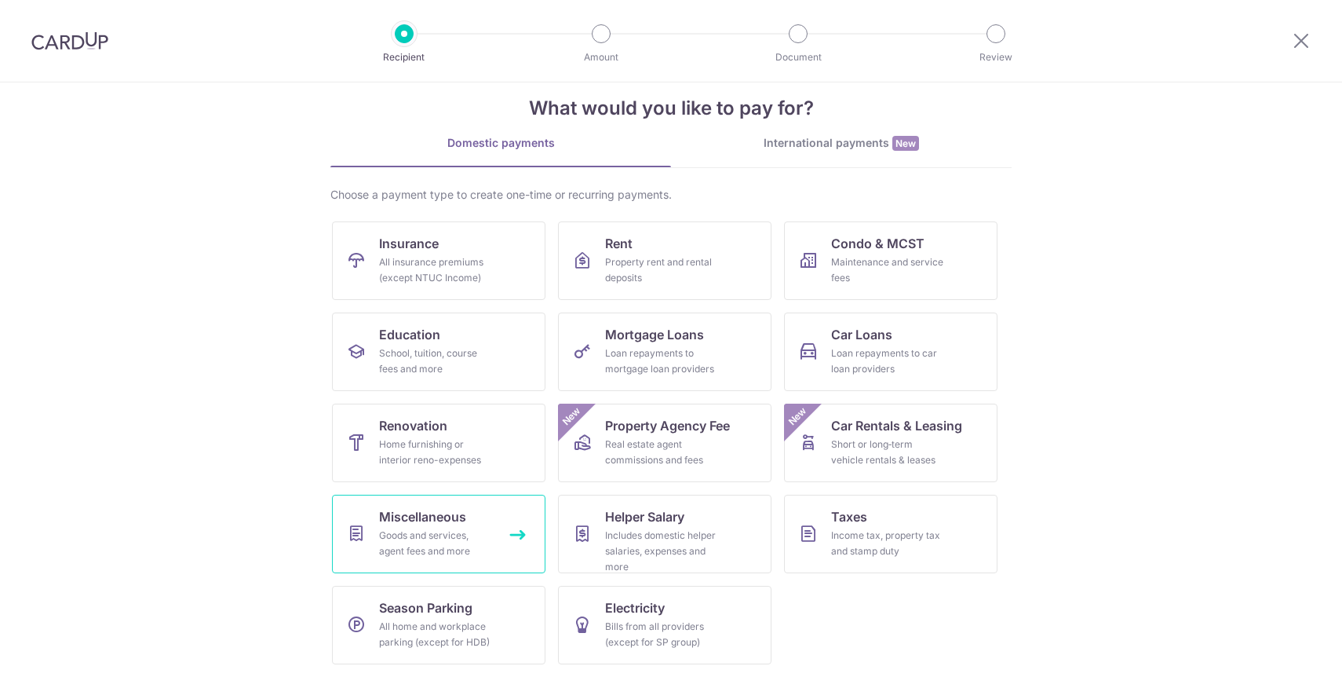
click at [411, 524] on span "Miscellaneous" at bounding box center [422, 516] width 87 height 19
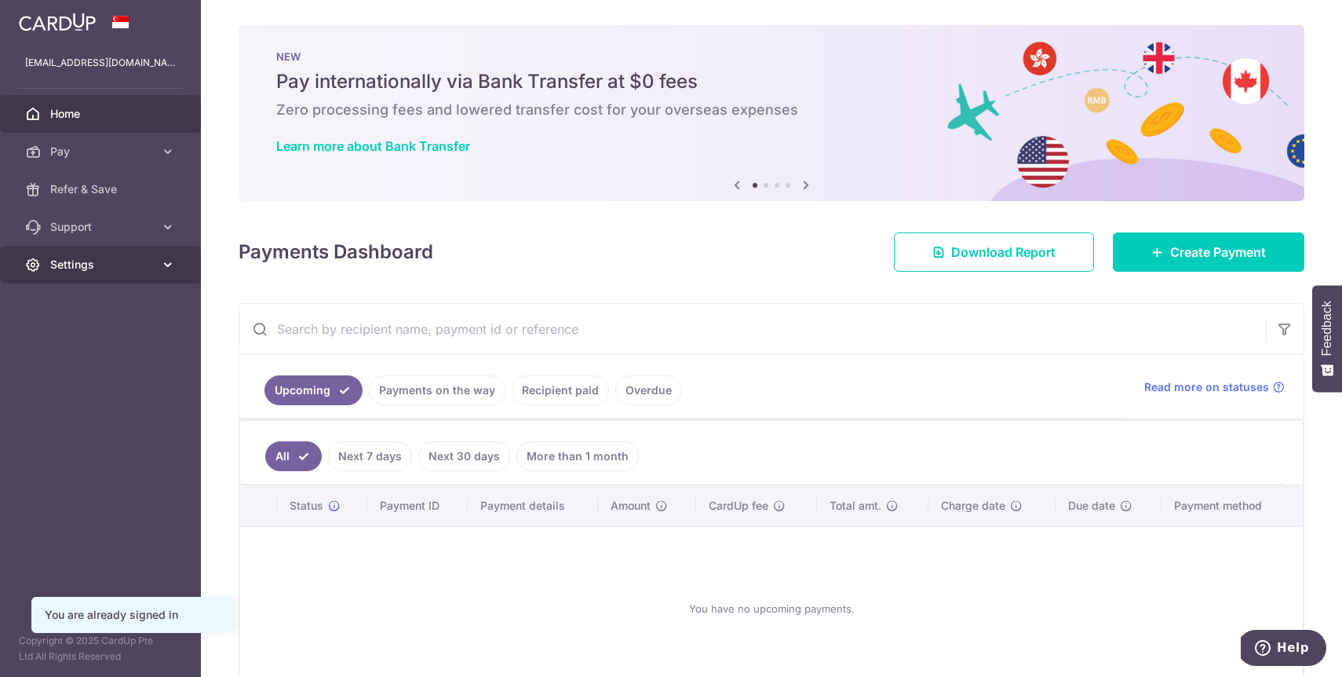
click at [93, 269] on span "Settings" at bounding box center [102, 265] width 104 height 16
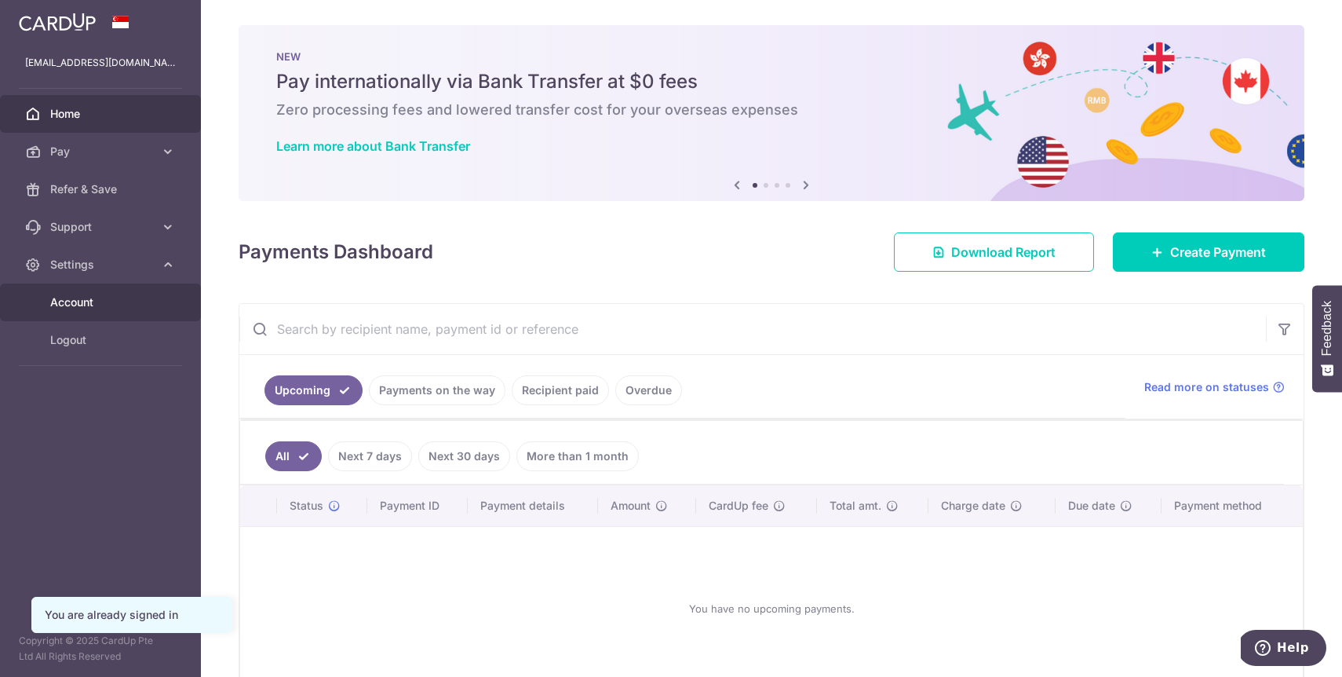
click at [86, 312] on link "Account" at bounding box center [100, 302] width 201 height 38
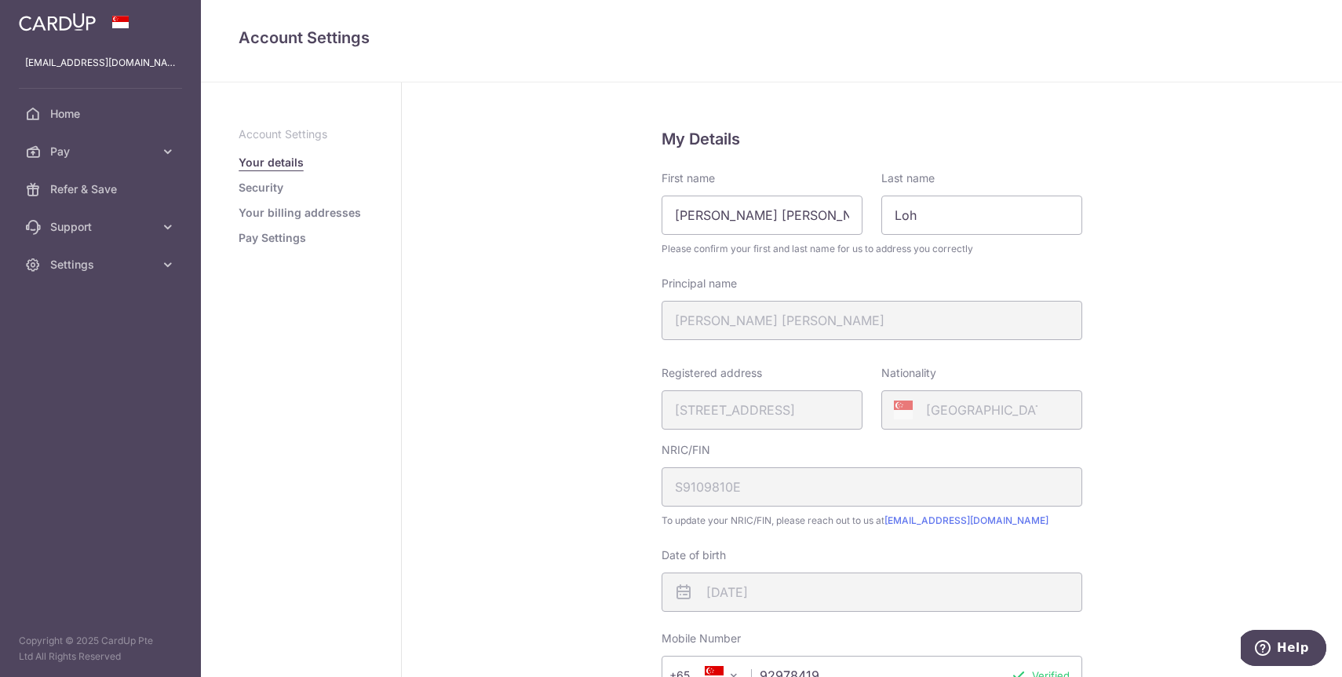
click at [279, 239] on link "Pay Settings" at bounding box center [272, 238] width 67 height 16
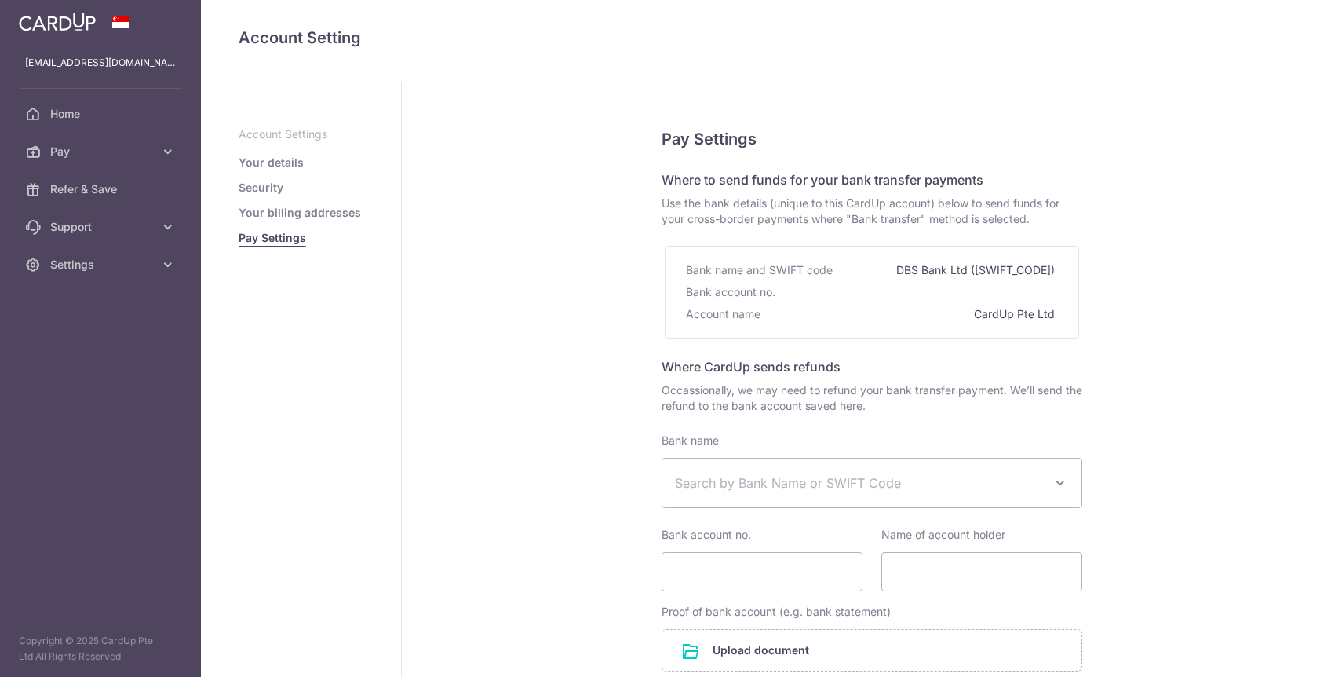
select select
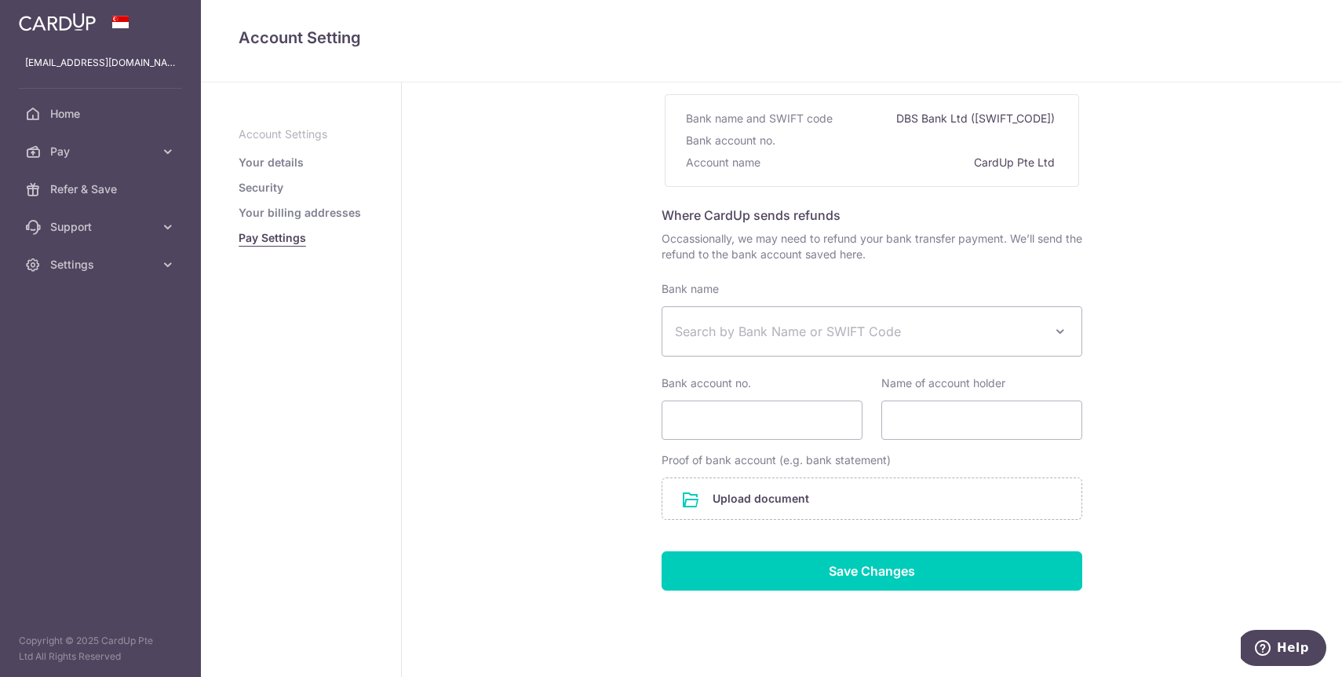
scroll to position [183, 0]
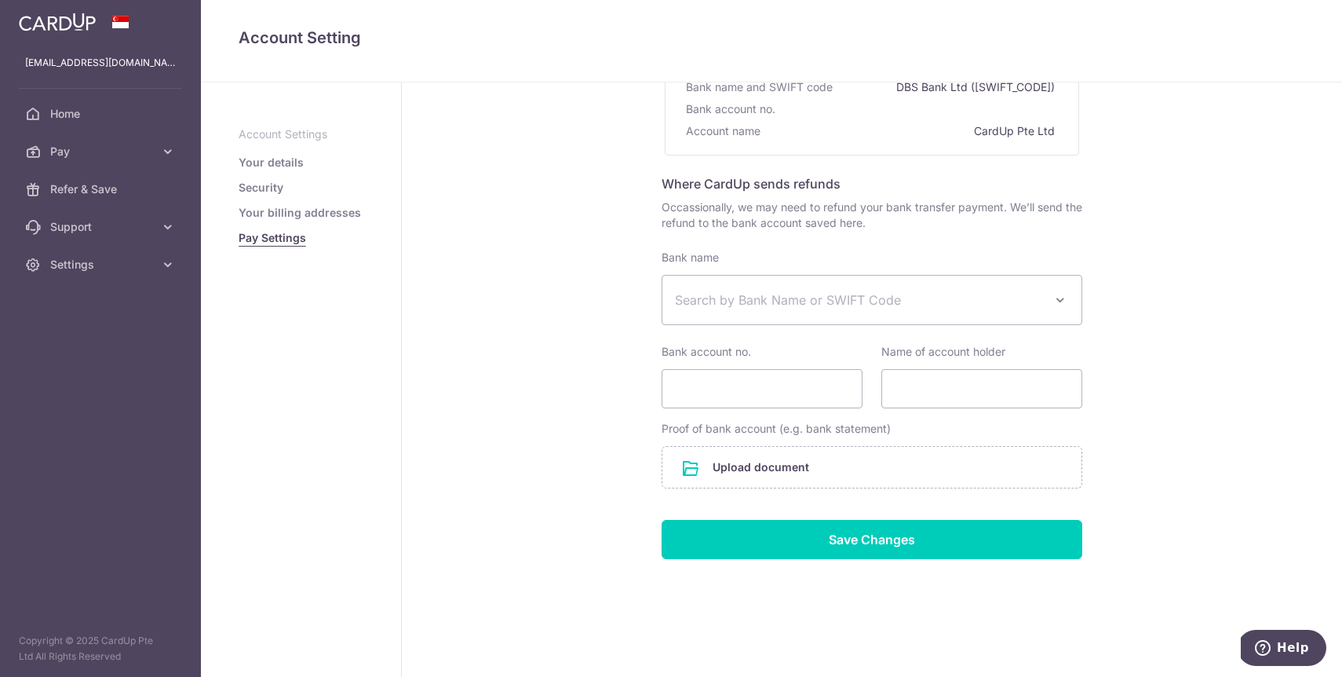
click at [272, 162] on link "Your details" at bounding box center [271, 163] width 65 height 16
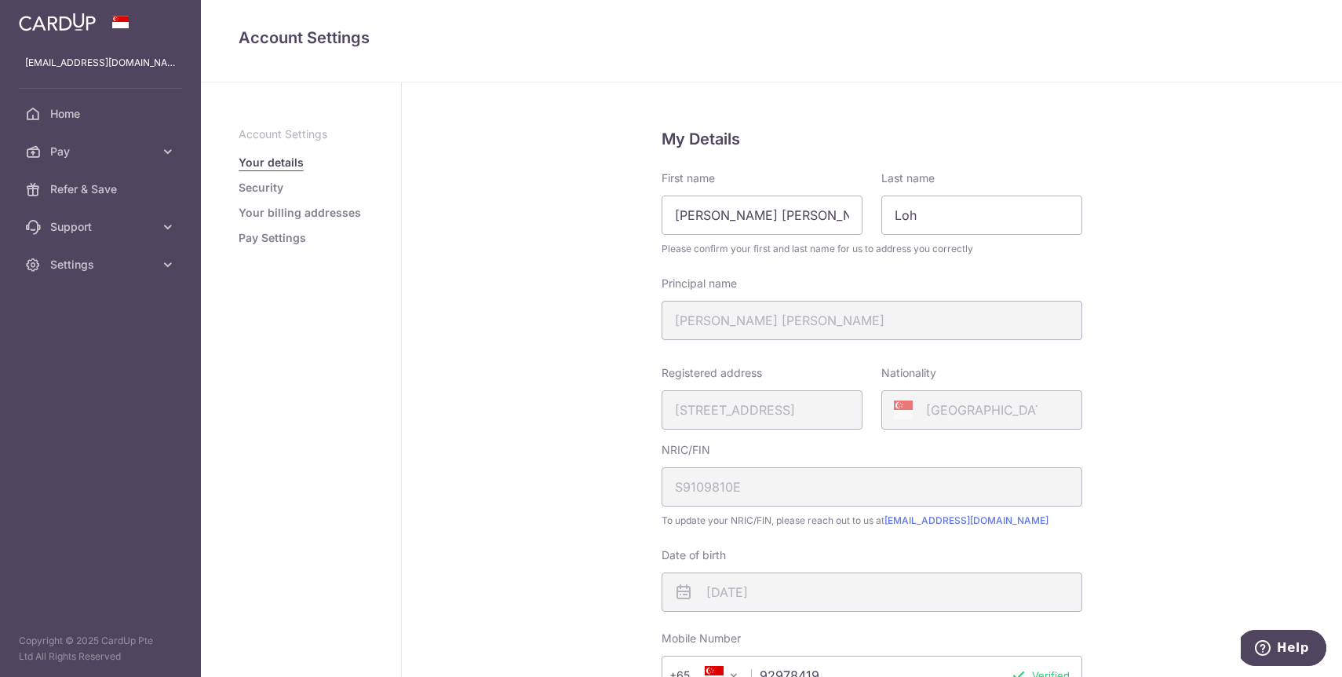
scroll to position [330, 0]
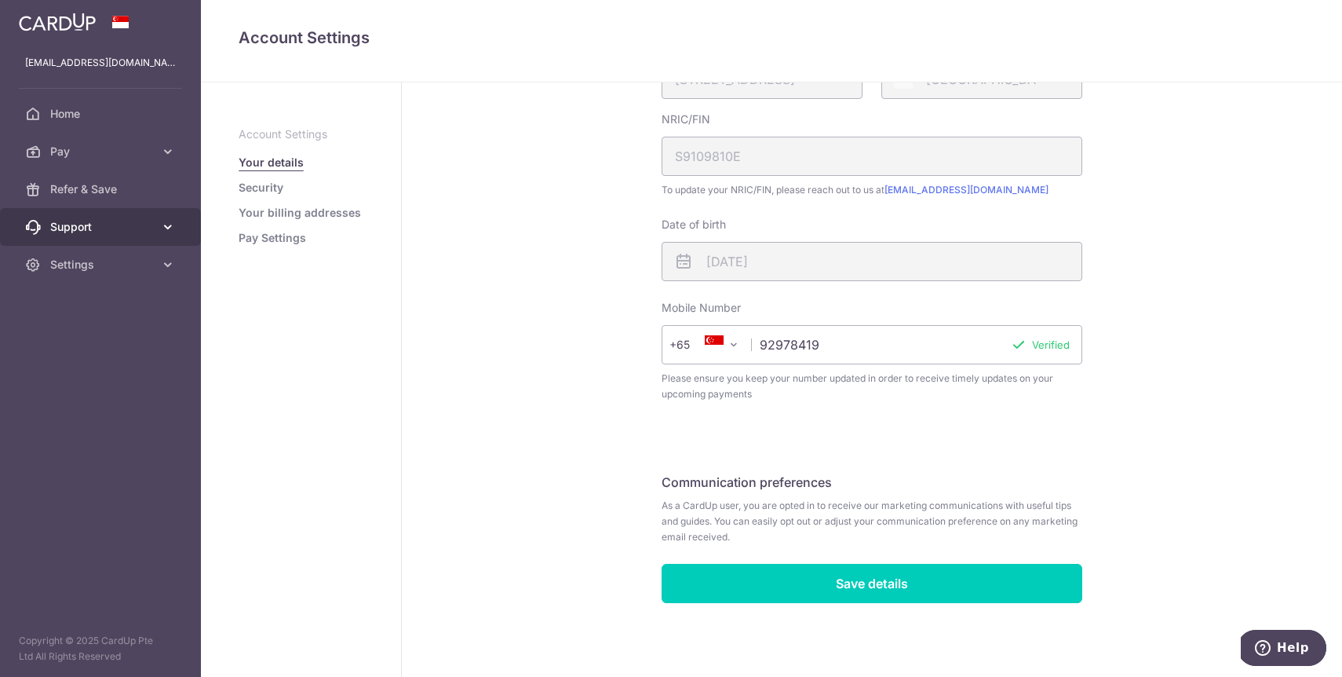
click at [113, 221] on span "Support" at bounding box center [102, 227] width 104 height 16
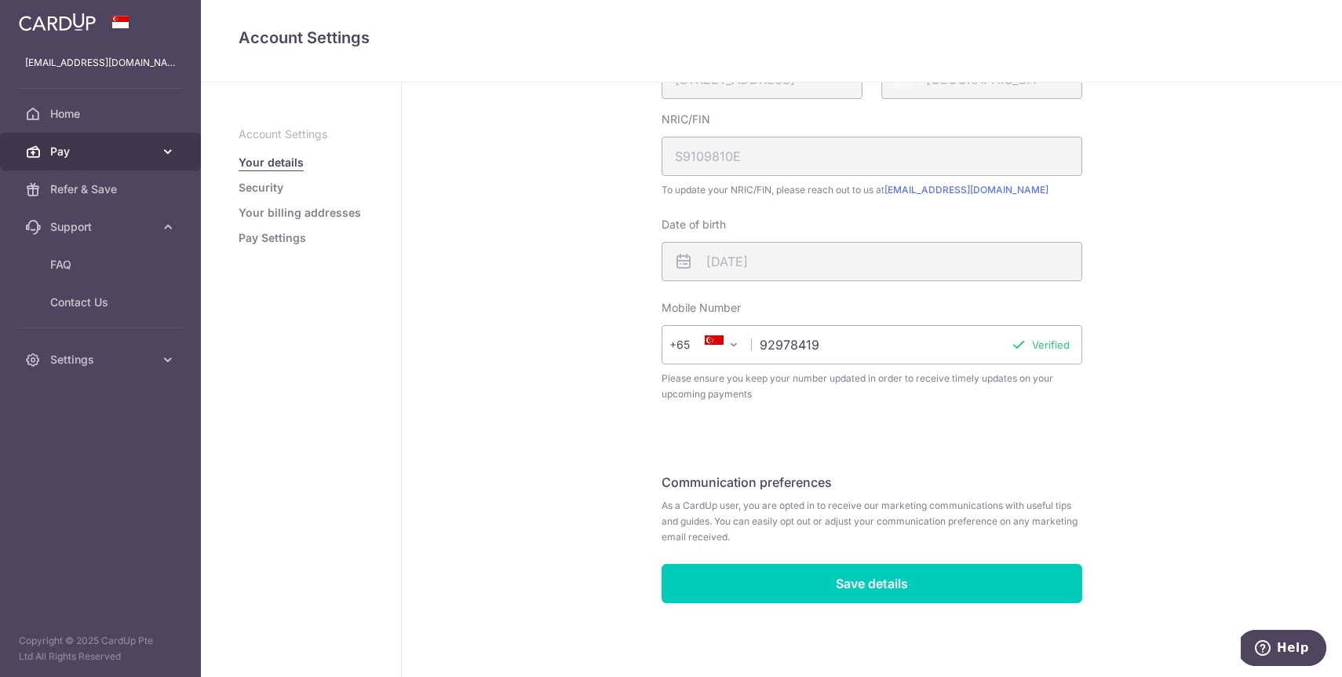
click at [155, 154] on link "Pay" at bounding box center [100, 152] width 201 height 38
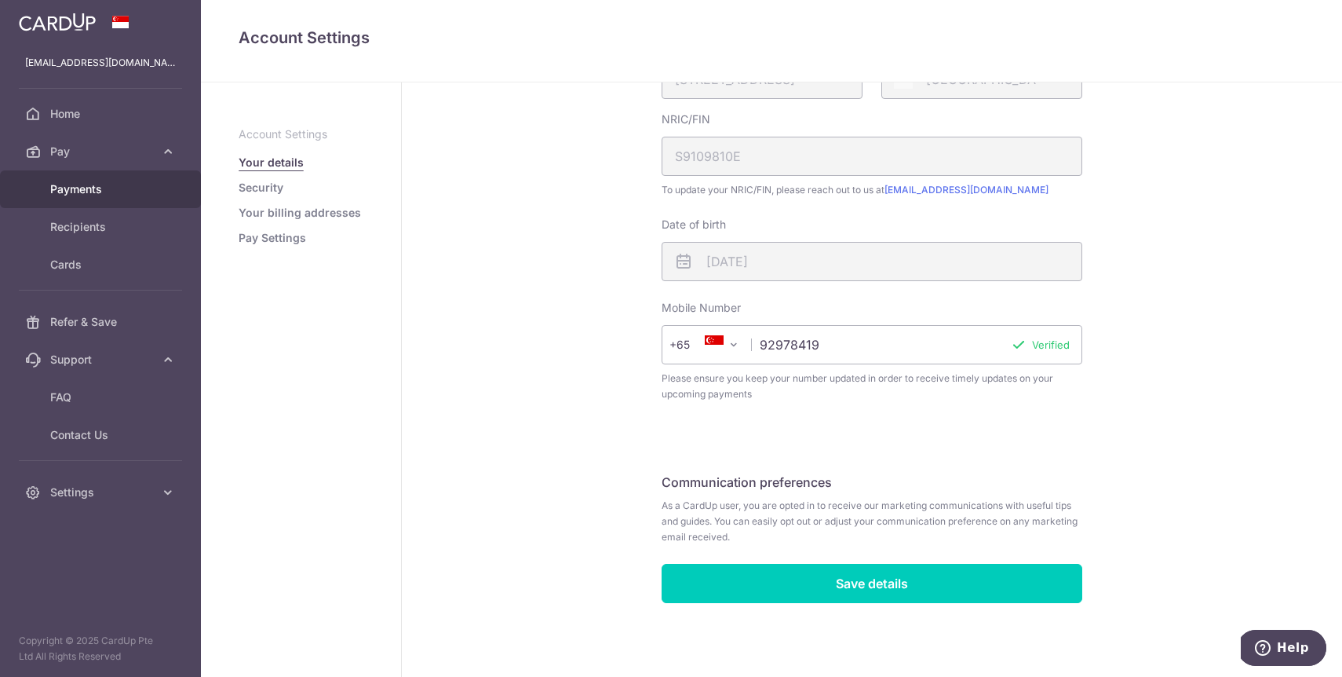
click at [95, 191] on span "Payments" at bounding box center [102, 189] width 104 height 16
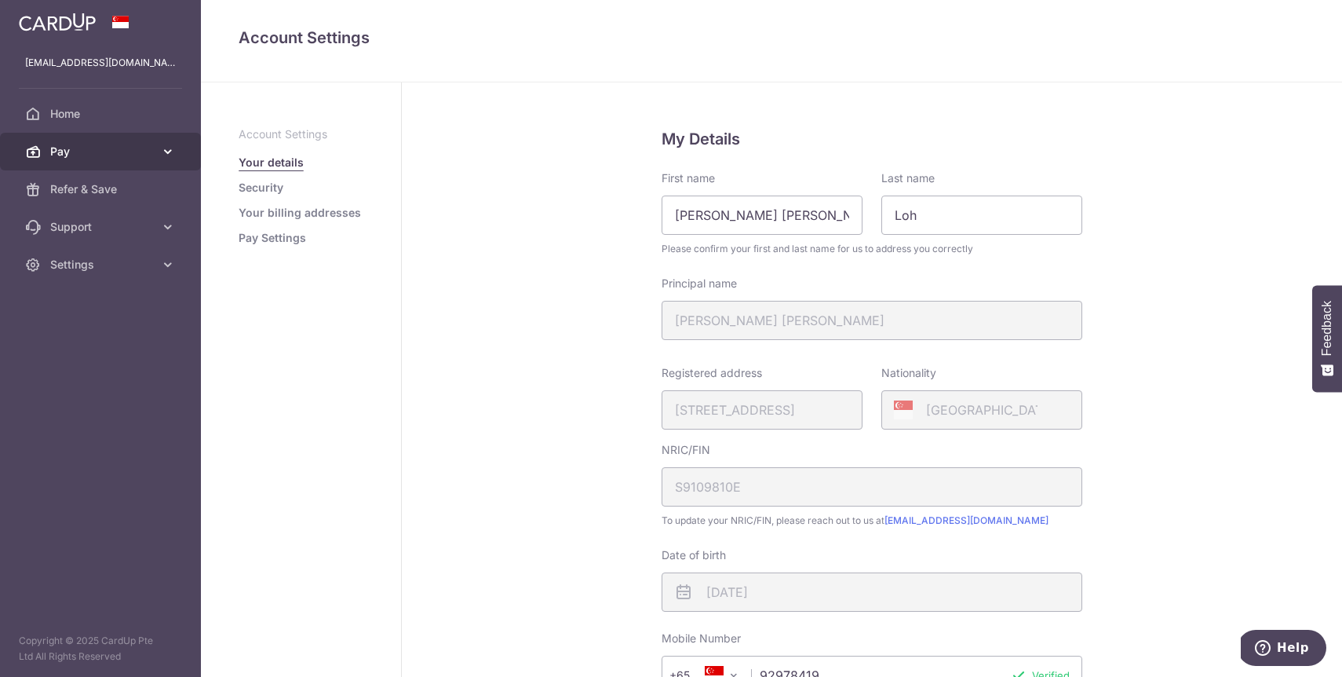
click at [166, 159] on link "Pay" at bounding box center [100, 152] width 201 height 38
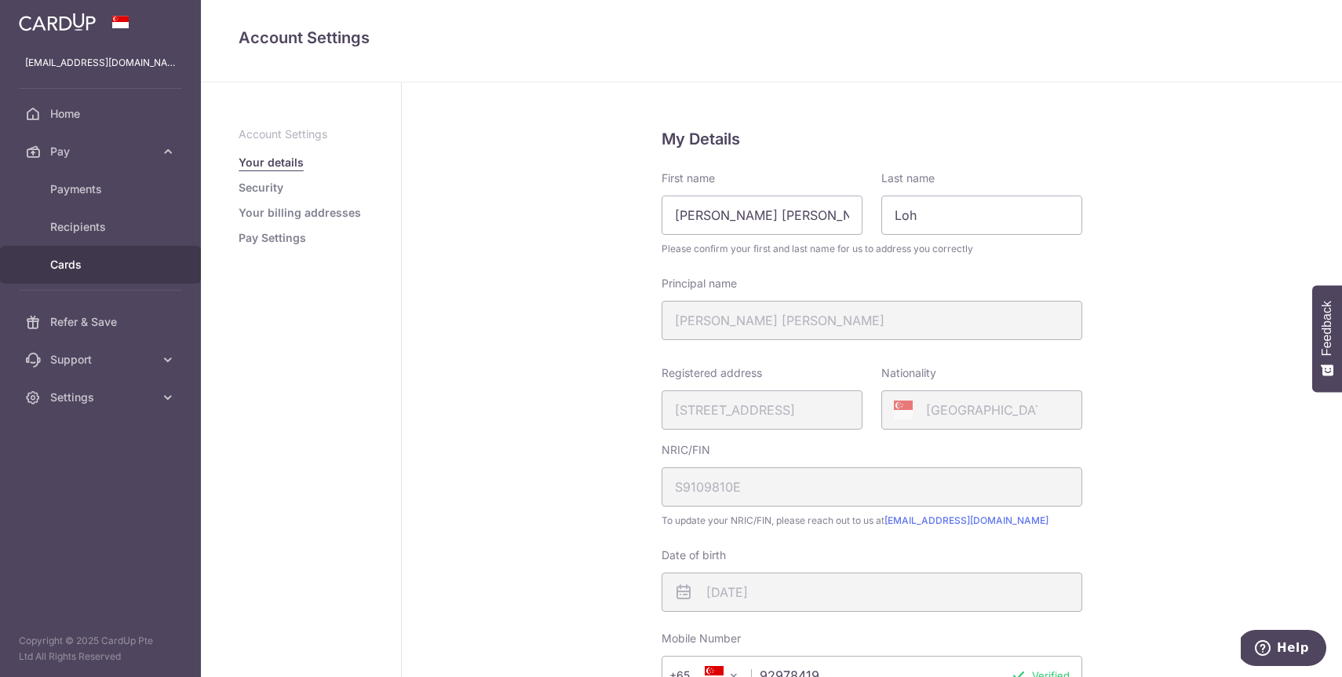
click at [77, 268] on span "Cards" at bounding box center [102, 265] width 104 height 16
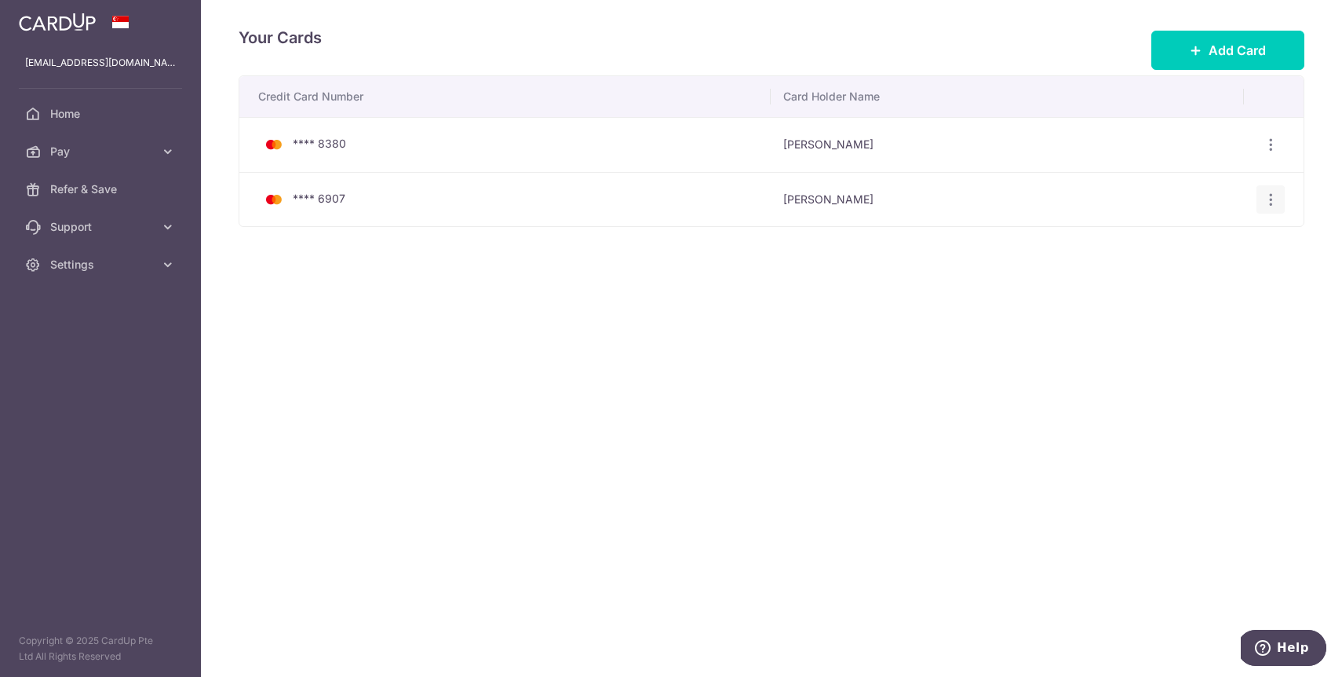
click at [1271, 199] on icon "button" at bounding box center [1271, 200] width 16 height 16
click at [1210, 278] on span "Delete" at bounding box center [1218, 280] width 107 height 19
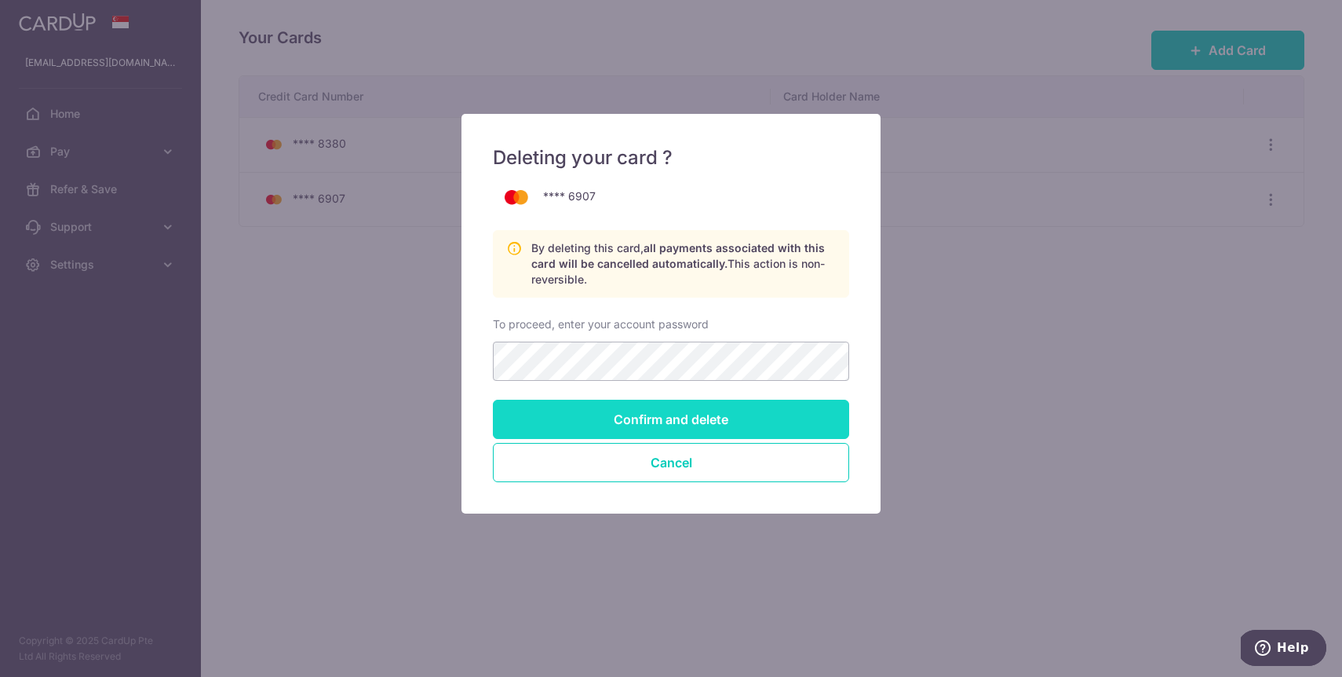
click at [699, 417] on input "Confirm and delete" at bounding box center [671, 418] width 356 height 39
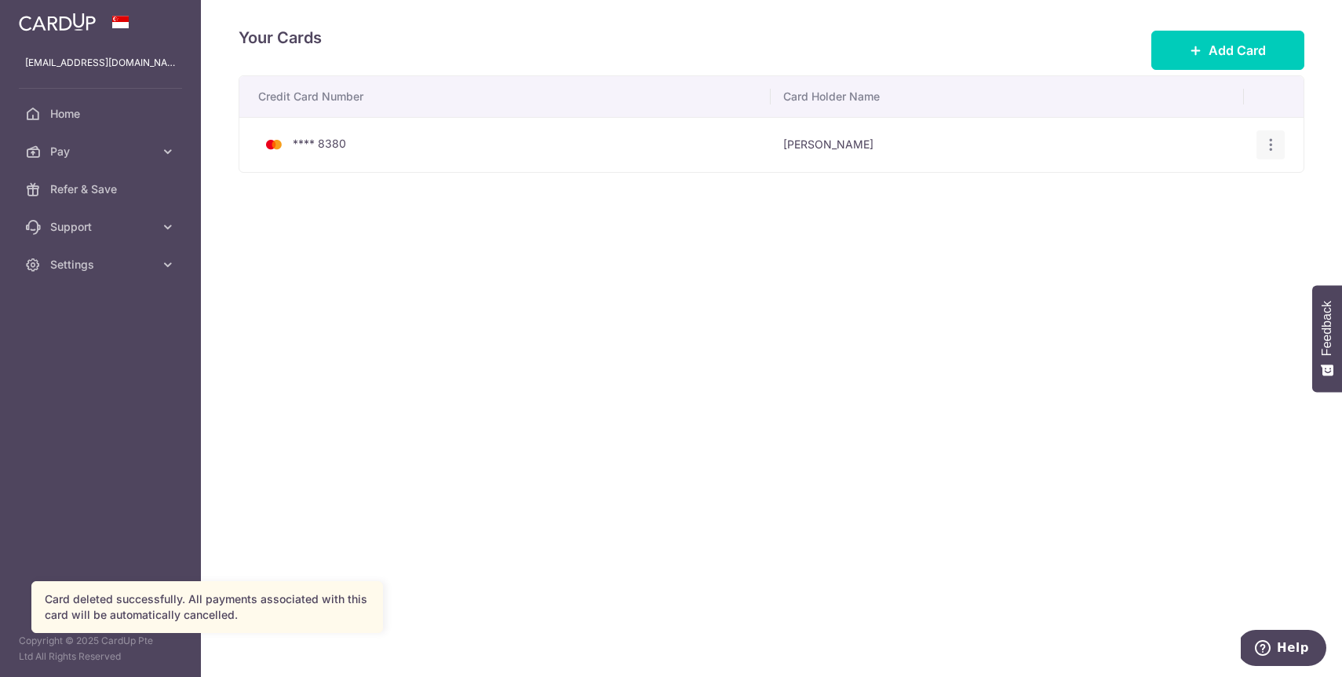
click at [1274, 151] on icon "button" at bounding box center [1271, 145] width 16 height 16
click at [1206, 236] on link "Delete" at bounding box center [1202, 226] width 163 height 38
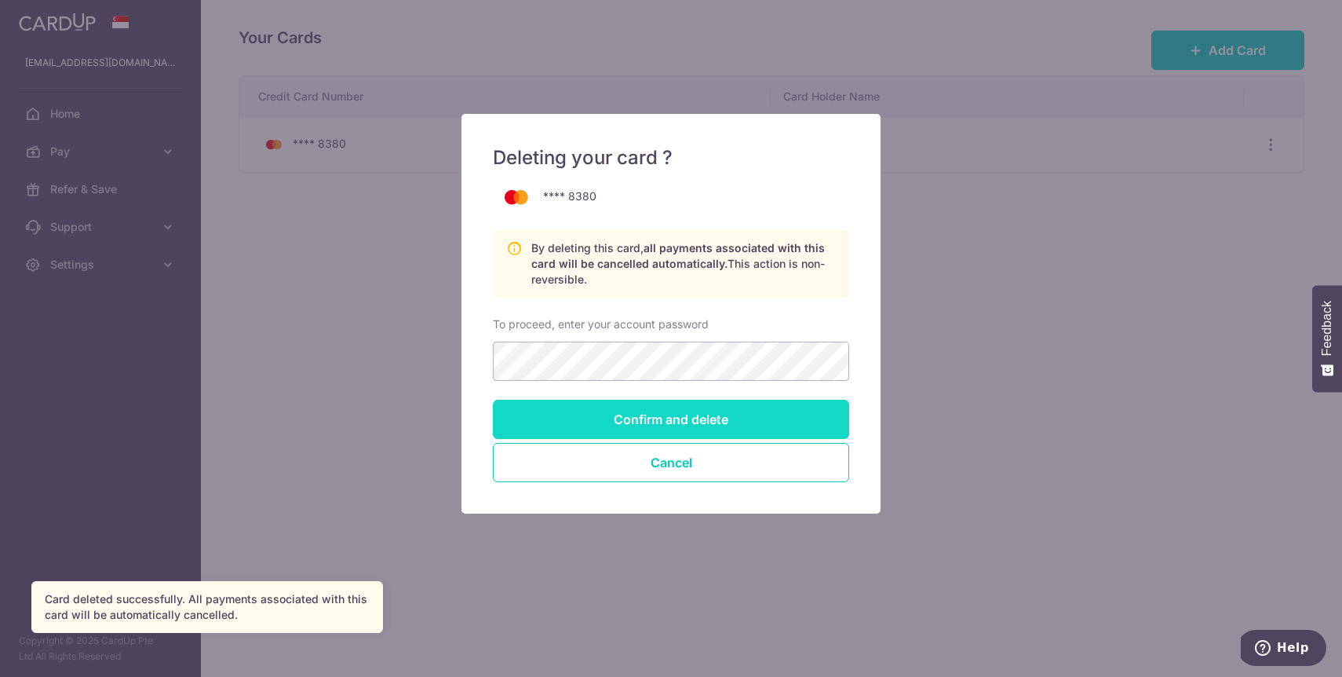
click at [664, 423] on input "Confirm and delete" at bounding box center [671, 418] width 356 height 39
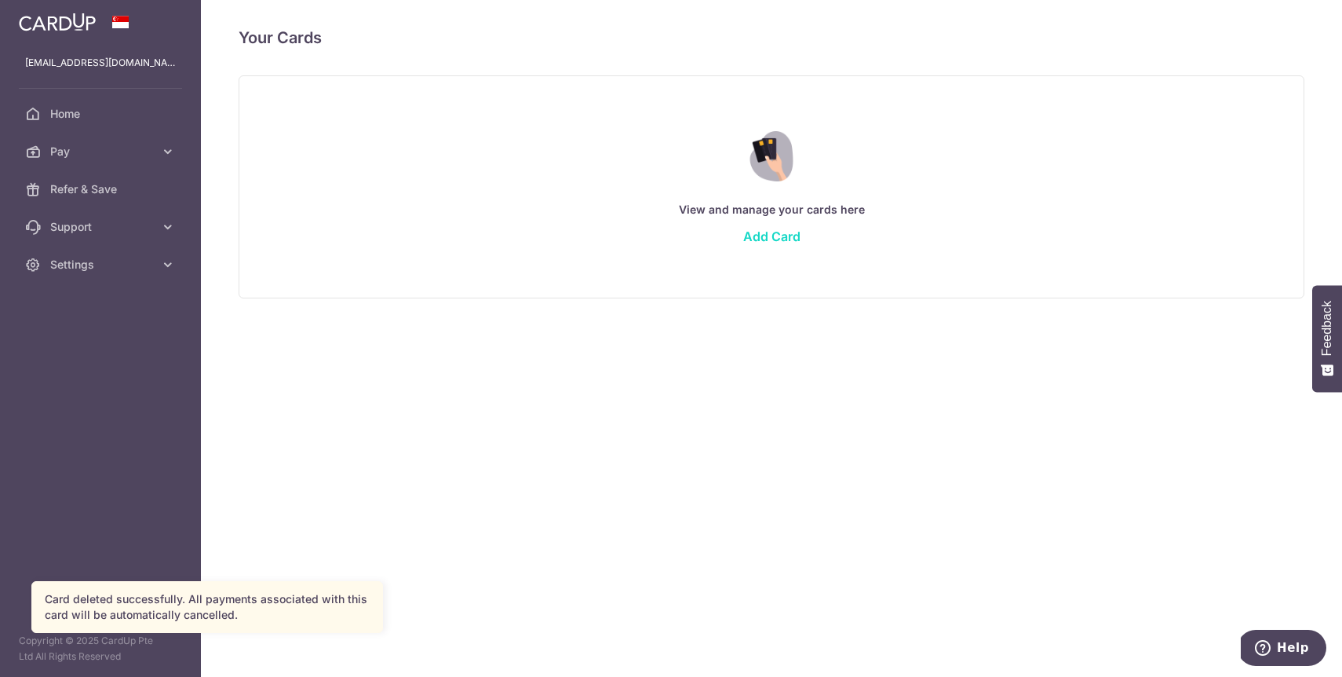
click at [775, 240] on link "Add Card" at bounding box center [771, 236] width 57 height 16
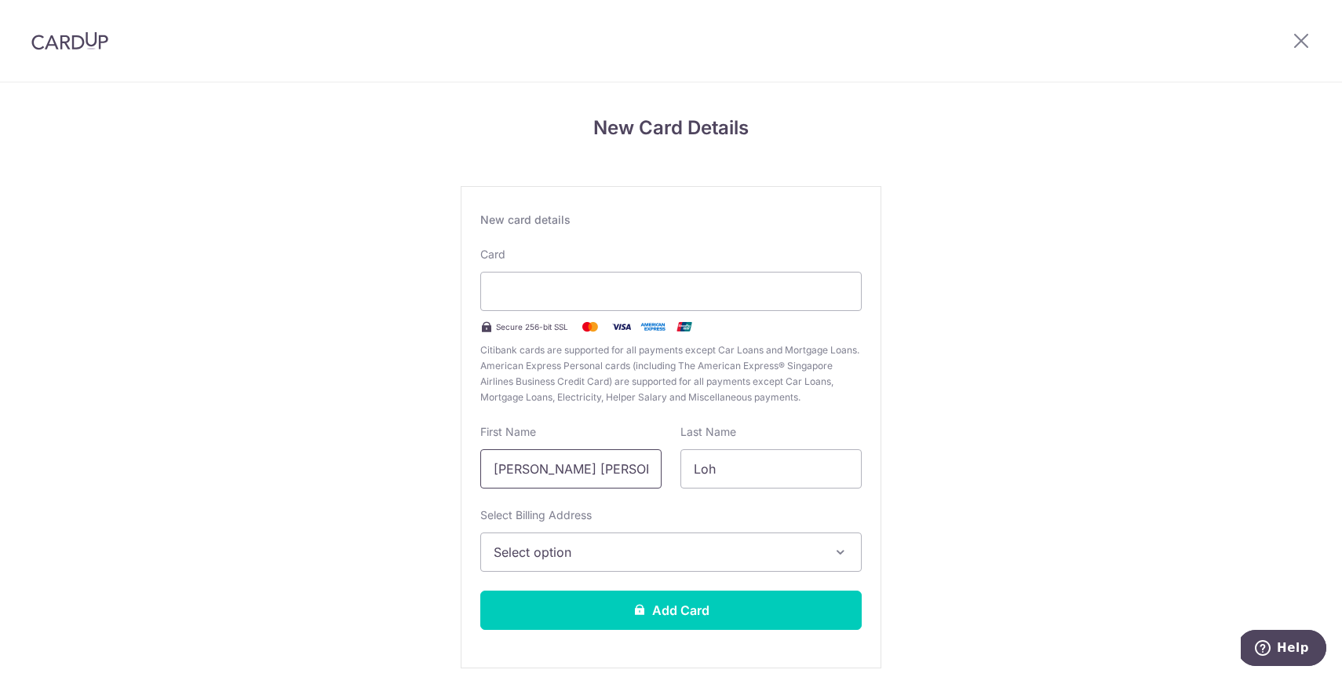
click at [624, 458] on input "Jian Ting Gordon" at bounding box center [570, 468] width 181 height 39
type input "Gordon"
click at [304, 625] on div "New Card Details New card details Card Secure 256-bit SSL Citibank cards are su…" at bounding box center [671, 411] width 1342 height 659
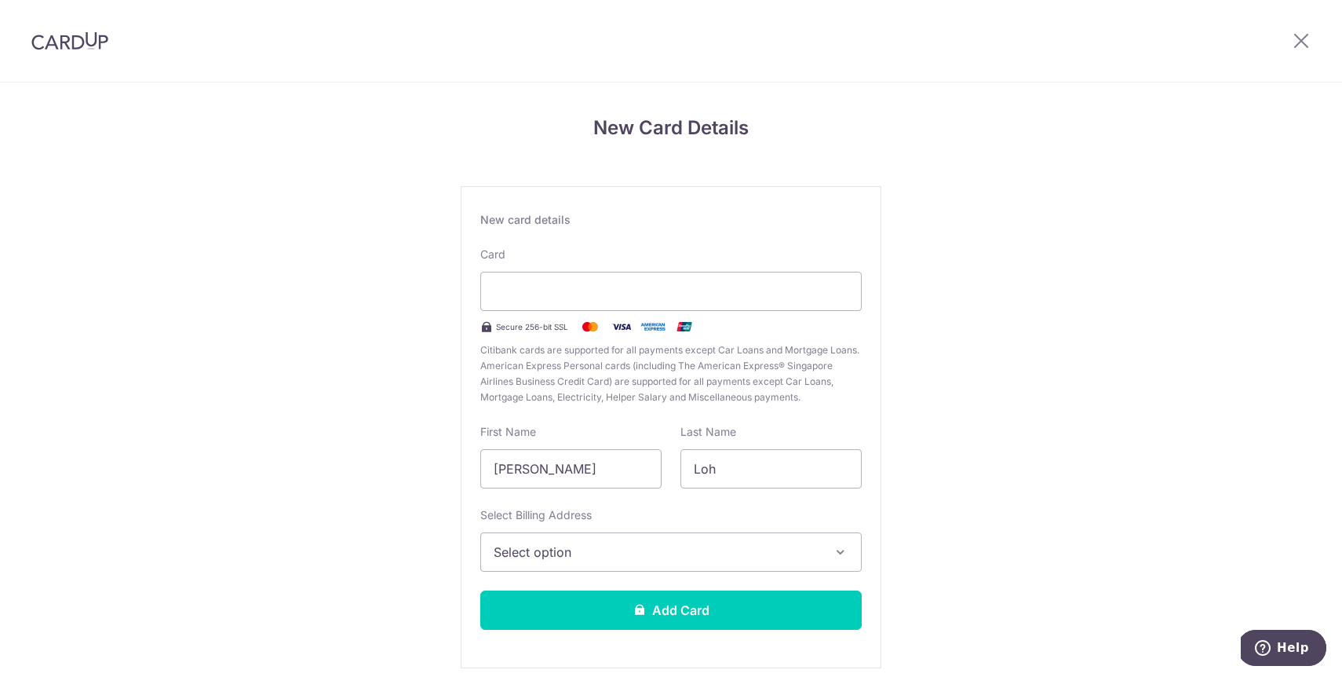
click at [582, 538] on button "Select option" at bounding box center [670, 551] width 381 height 39
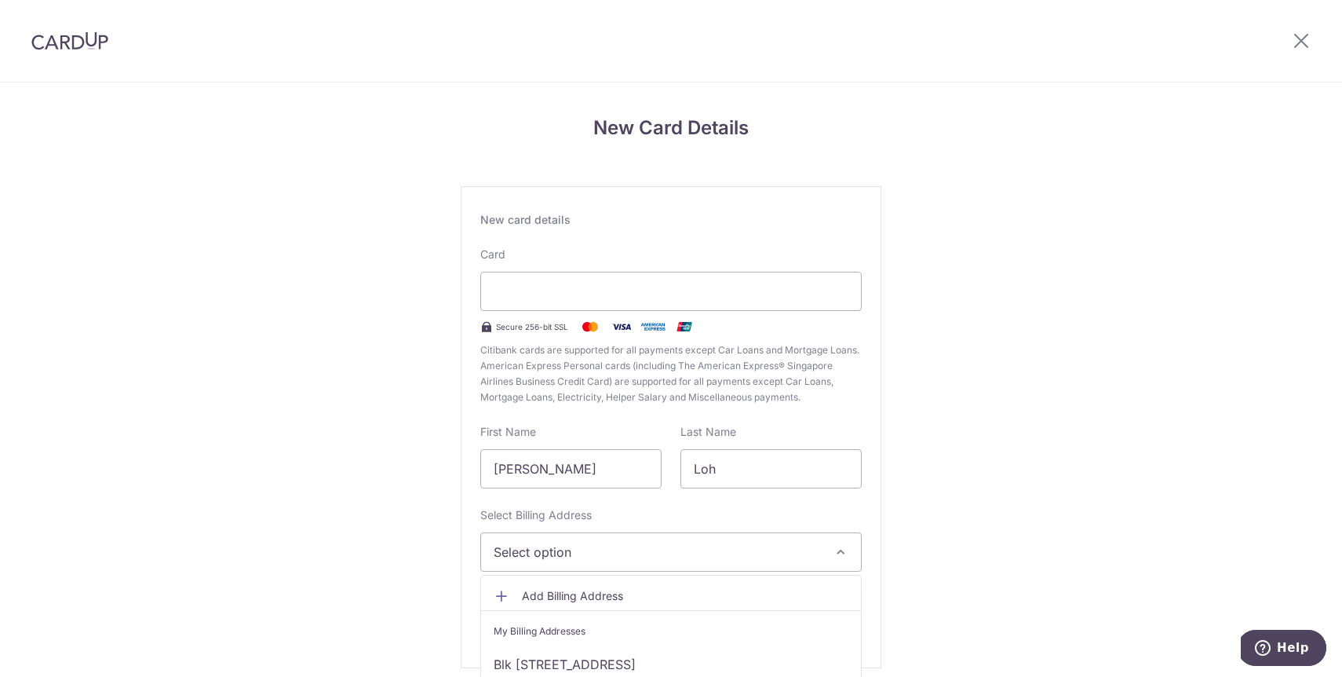
scroll to position [65, 0]
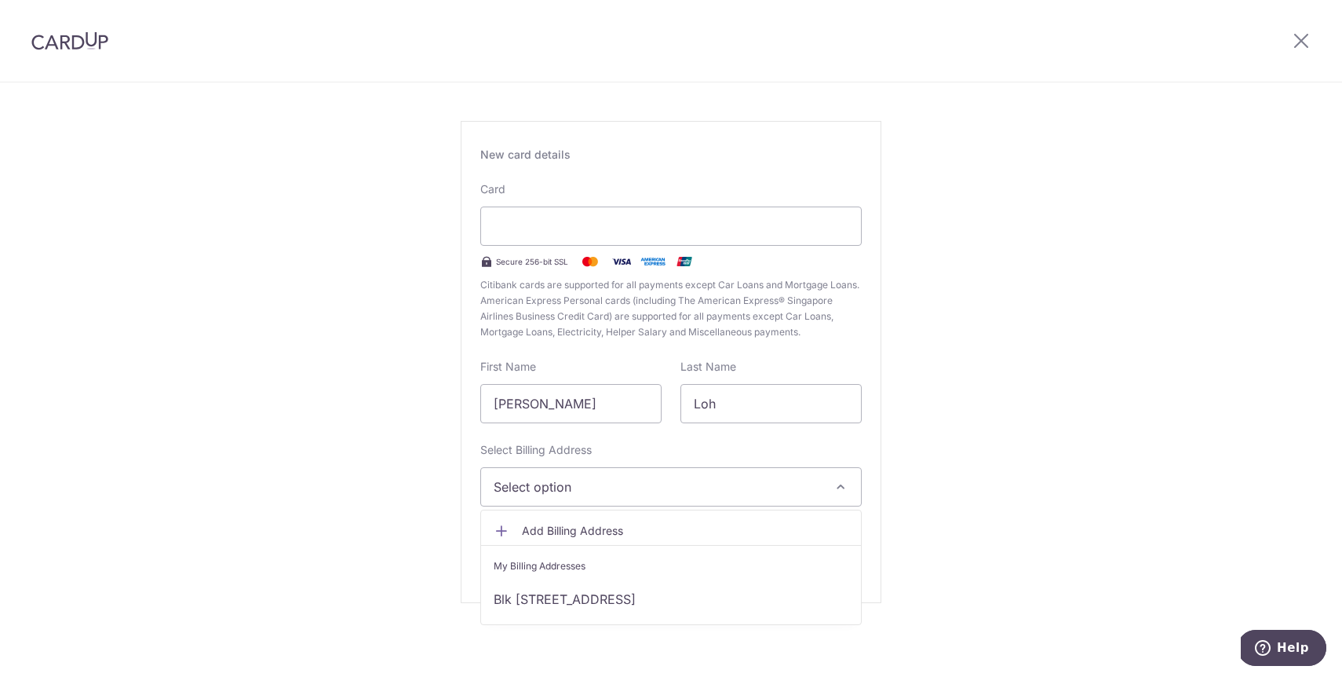
click at [560, 522] on link "Add Billing Address" at bounding box center [671, 530] width 380 height 28
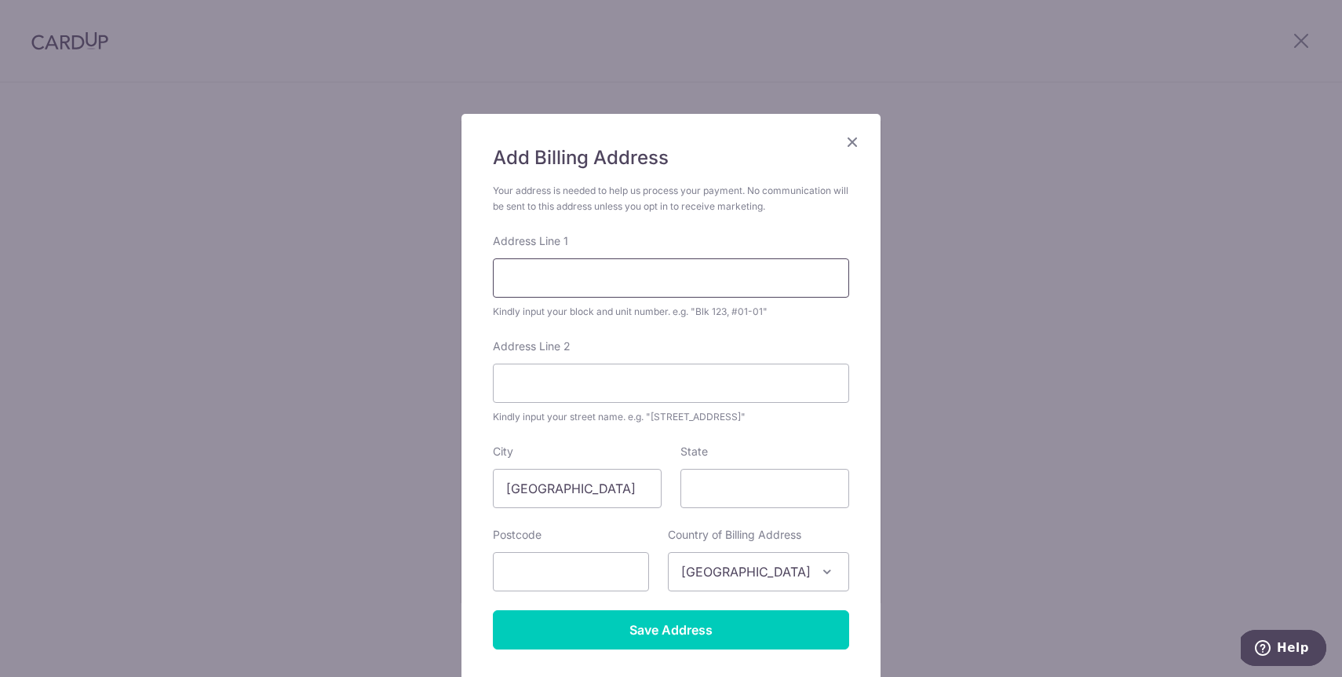
click at [552, 296] on input "Address Line 1" at bounding box center [671, 277] width 356 height 39
type input "0"
type input "953C Tampines Street 96 #03-181"
click at [549, 569] on input "text" at bounding box center [571, 571] width 156 height 39
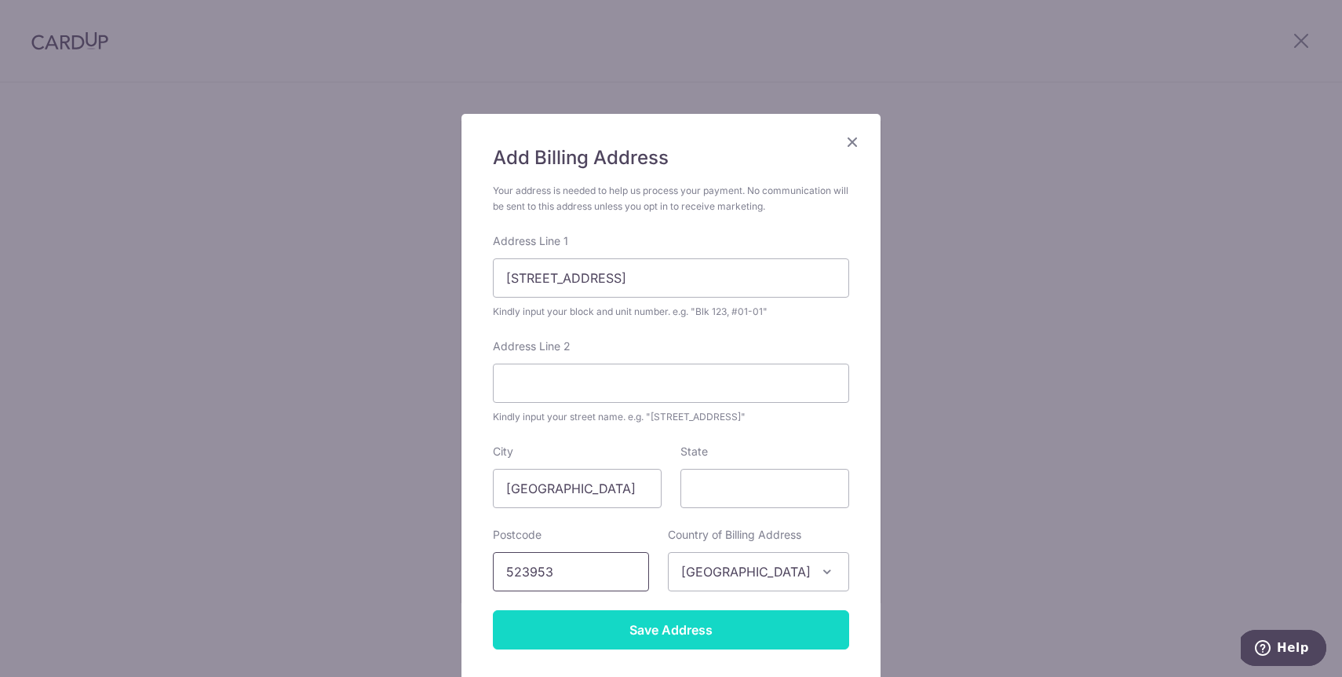
type input "523953"
click at [638, 636] on input "Save Address" at bounding box center [671, 629] width 356 height 39
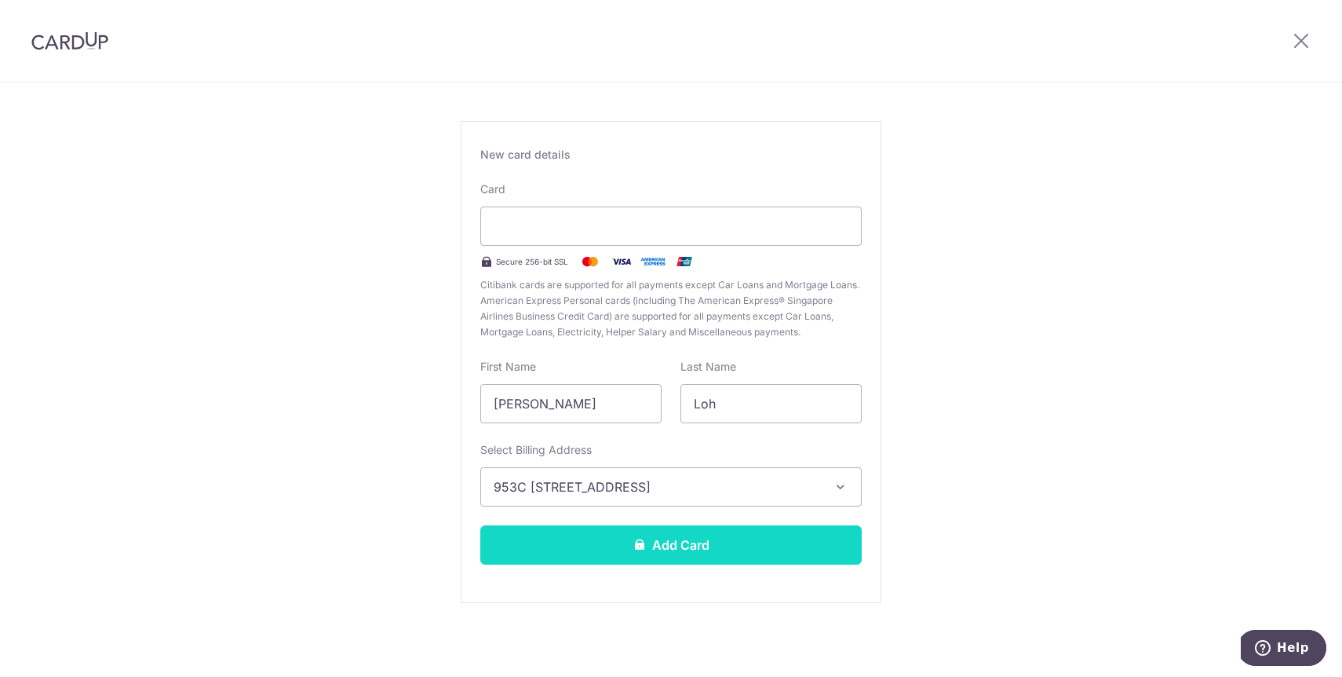
click at [677, 553] on button "Add Card" at bounding box center [670, 544] width 381 height 39
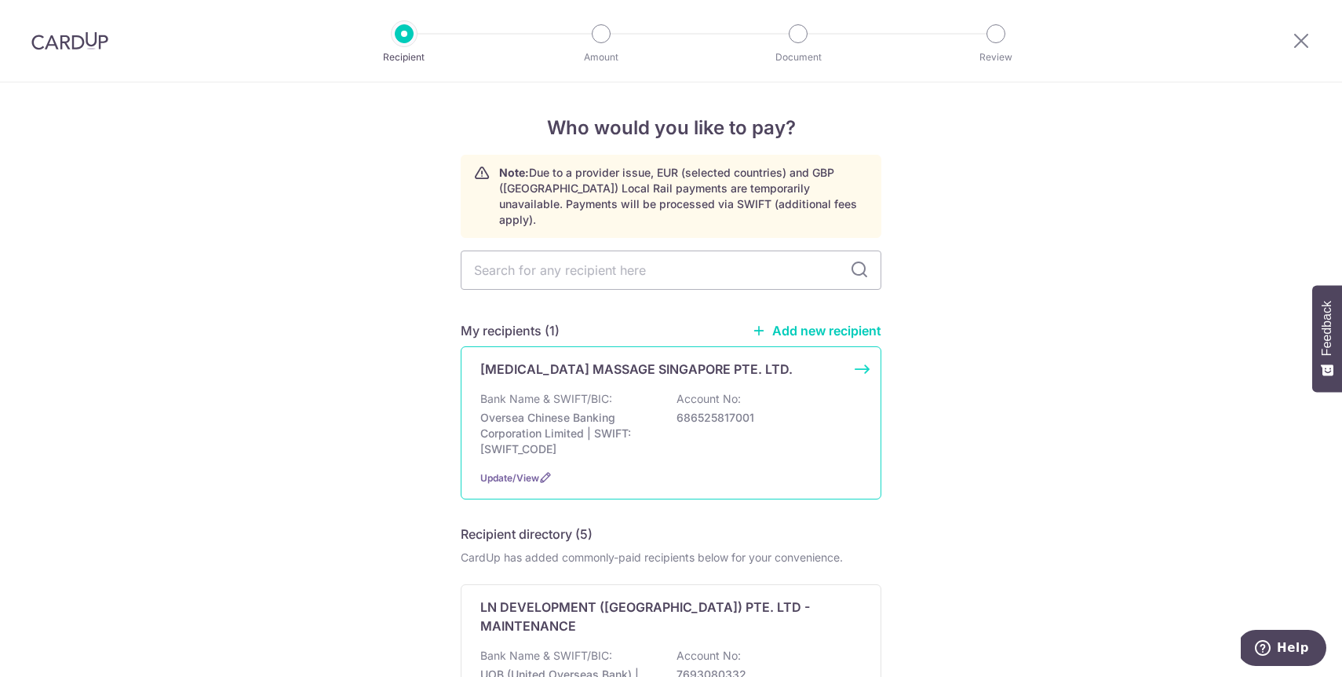
click at [730, 414] on div "Bank Name & SWIFT/BIC: Oversea Chinese Banking Corporation Limited | SWIFT: [SW…" at bounding box center [670, 424] width 381 height 66
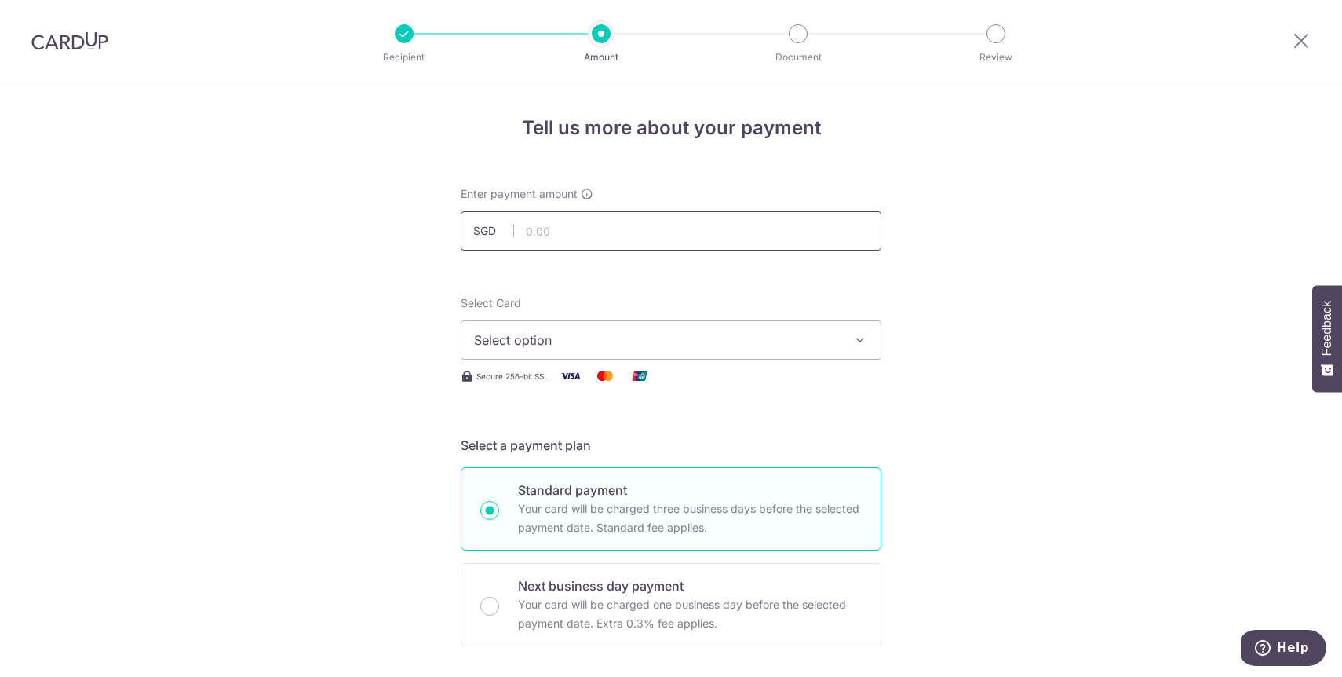
click at [551, 227] on input "text" at bounding box center [671, 230] width 421 height 39
click at [580, 338] on span "Select option" at bounding box center [657, 339] width 366 height 19
type input "1,590.00"
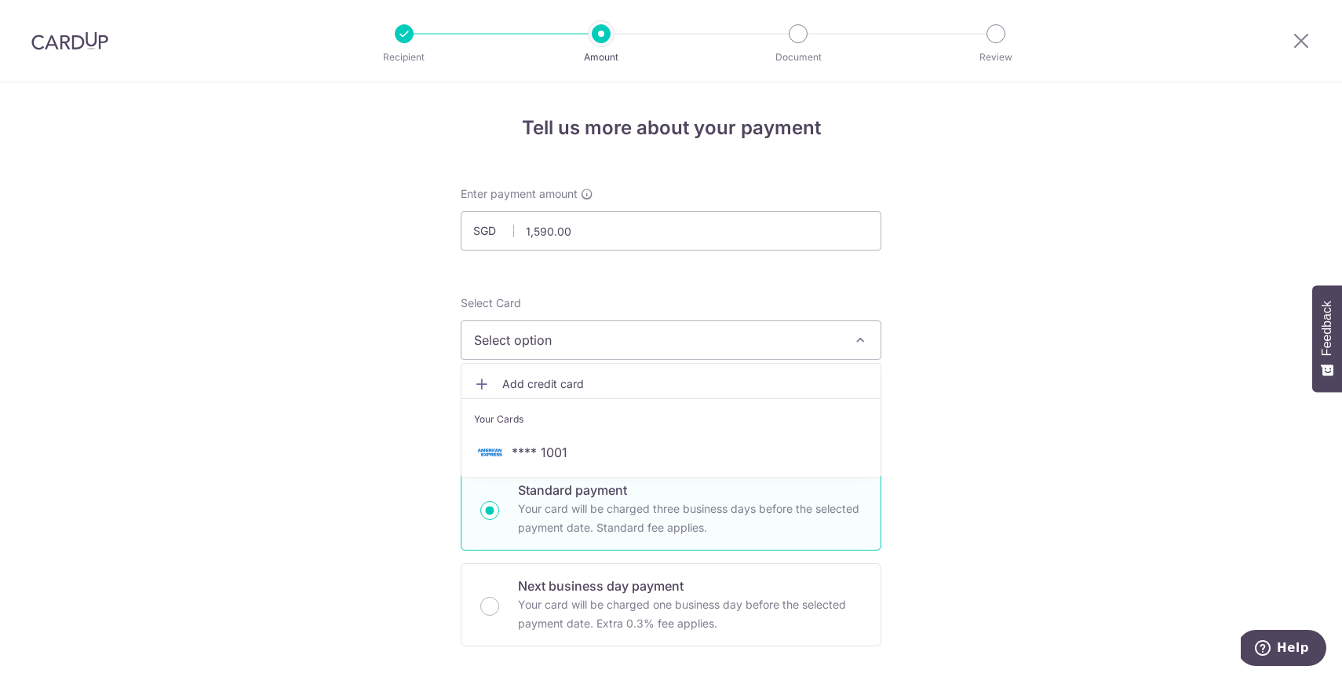
click at [562, 451] on span "**** 1001" at bounding box center [540, 452] width 56 height 19
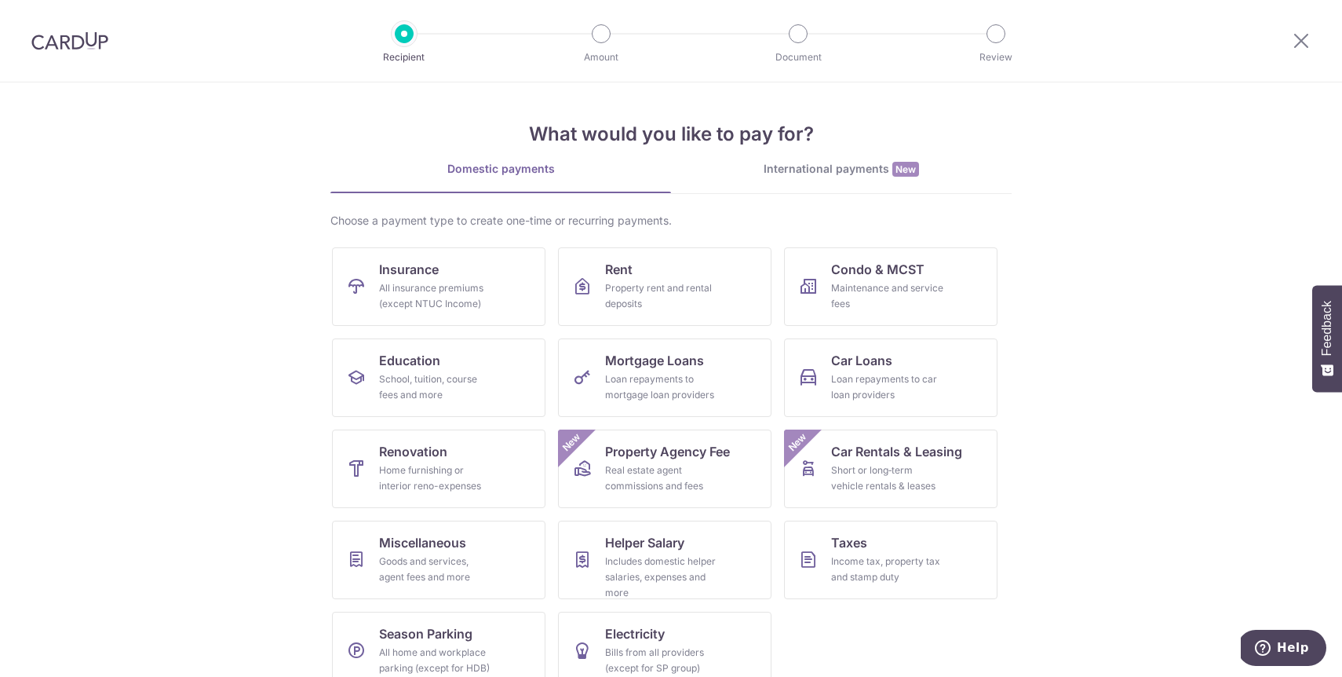
click at [78, 45] on img at bounding box center [69, 40] width 77 height 19
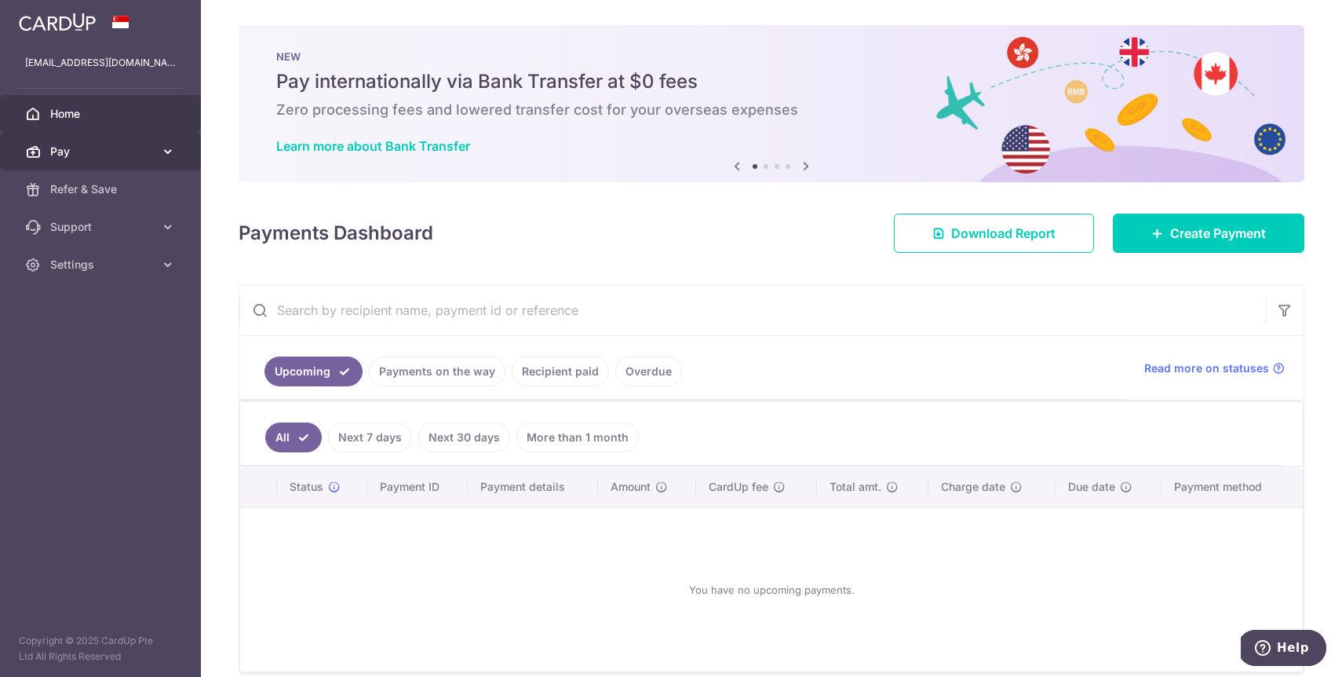
click at [165, 151] on icon at bounding box center [168, 152] width 16 height 16
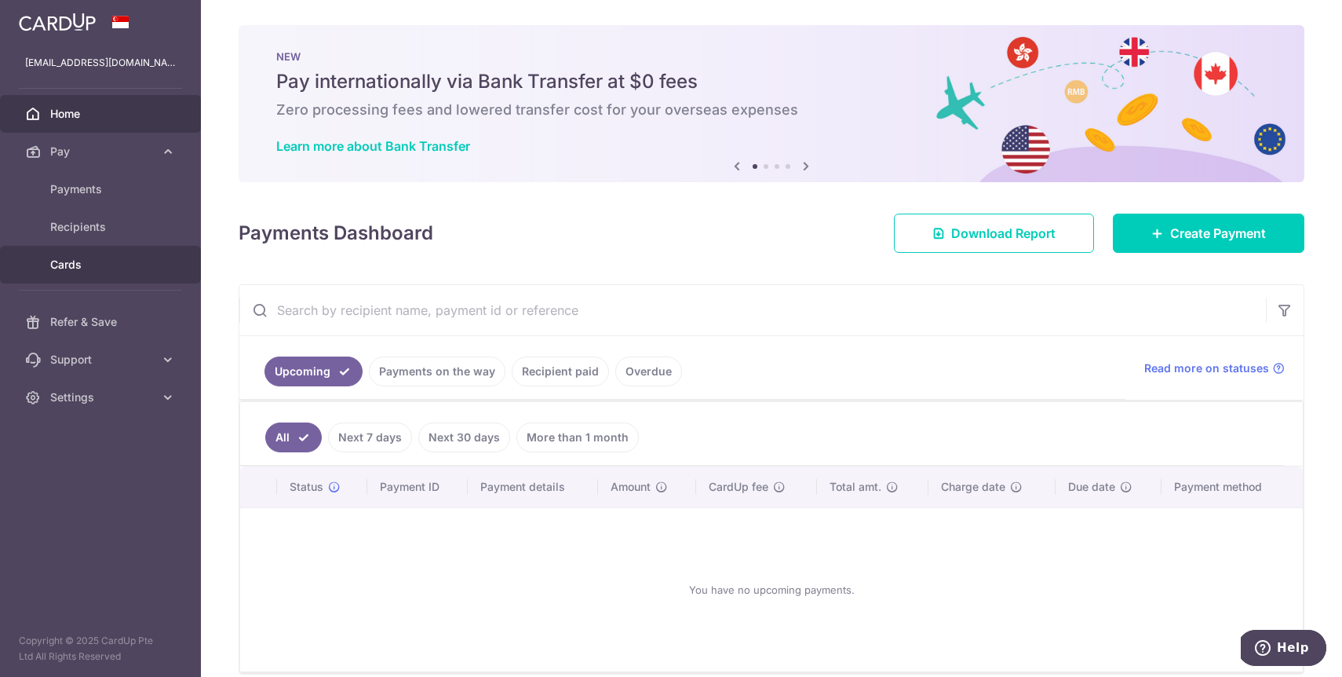
click at [91, 261] on span "Cards" at bounding box center [102, 265] width 104 height 16
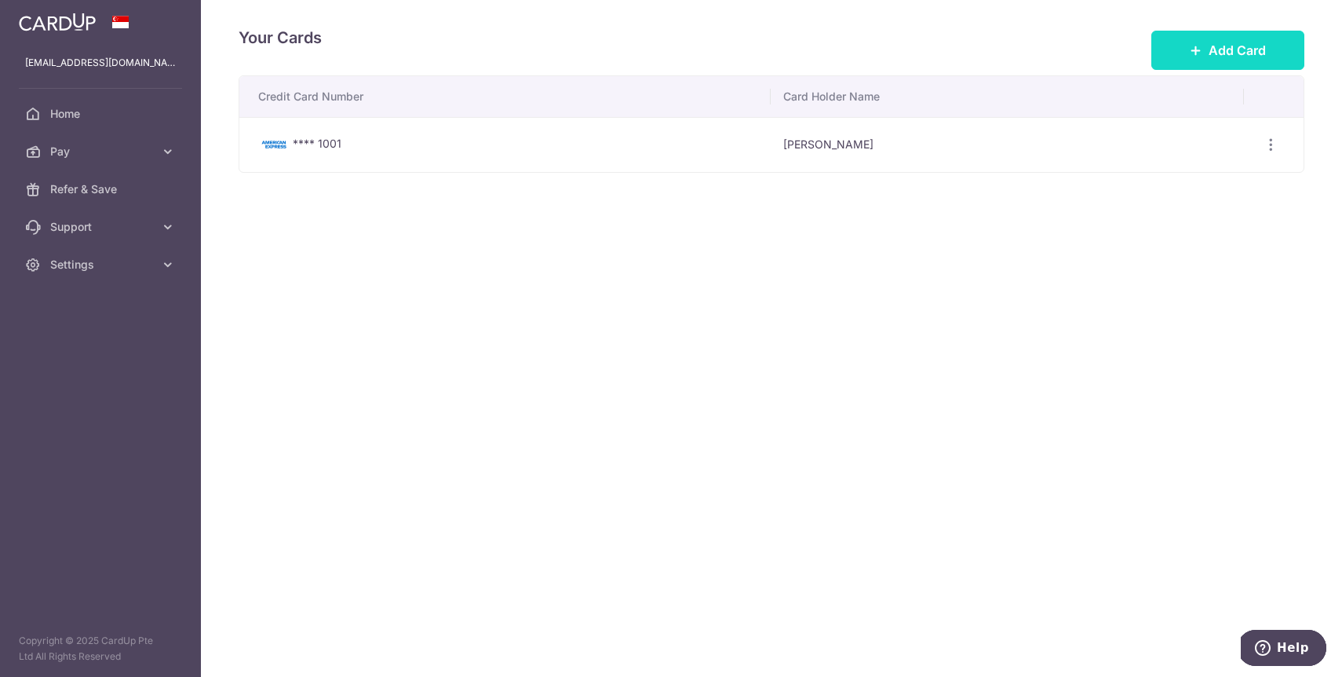
click at [1223, 49] on span "Add Card" at bounding box center [1237, 50] width 57 height 19
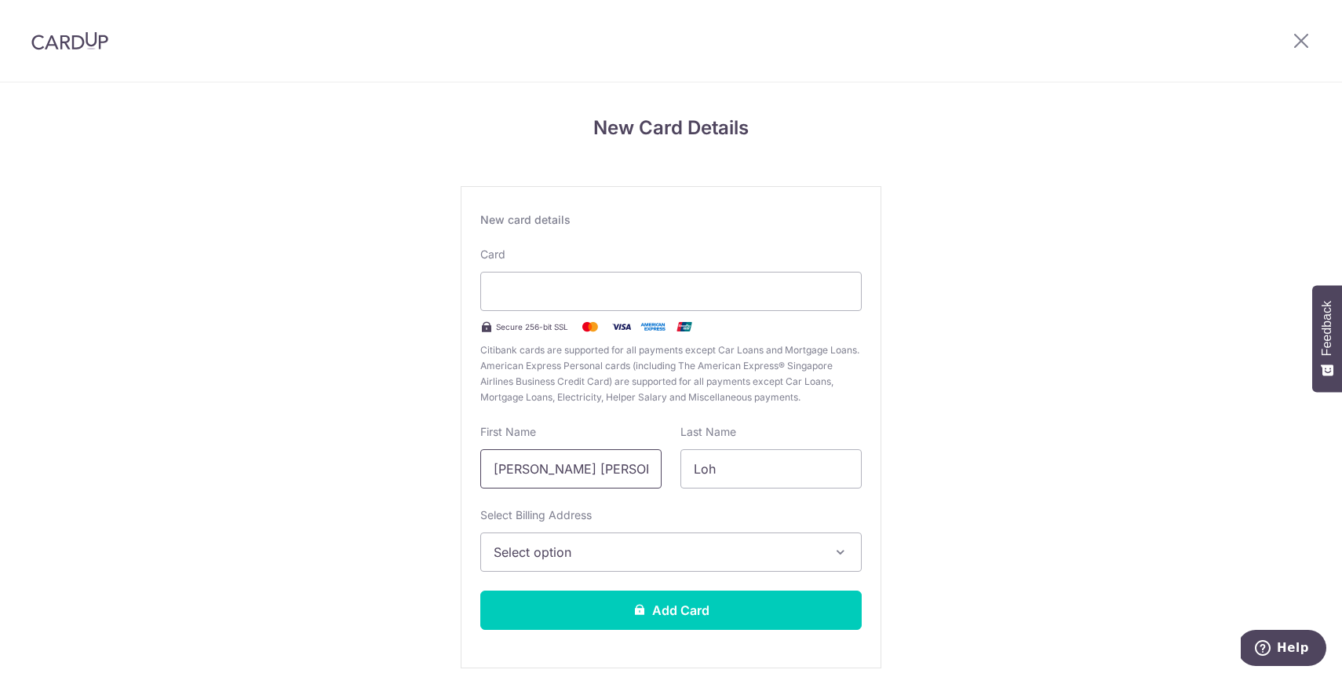
click at [608, 476] on input "Jian Ting Gordon" at bounding box center [570, 468] width 181 height 39
type input "Gordon"
click at [541, 550] on span "Select option" at bounding box center [657, 551] width 327 height 19
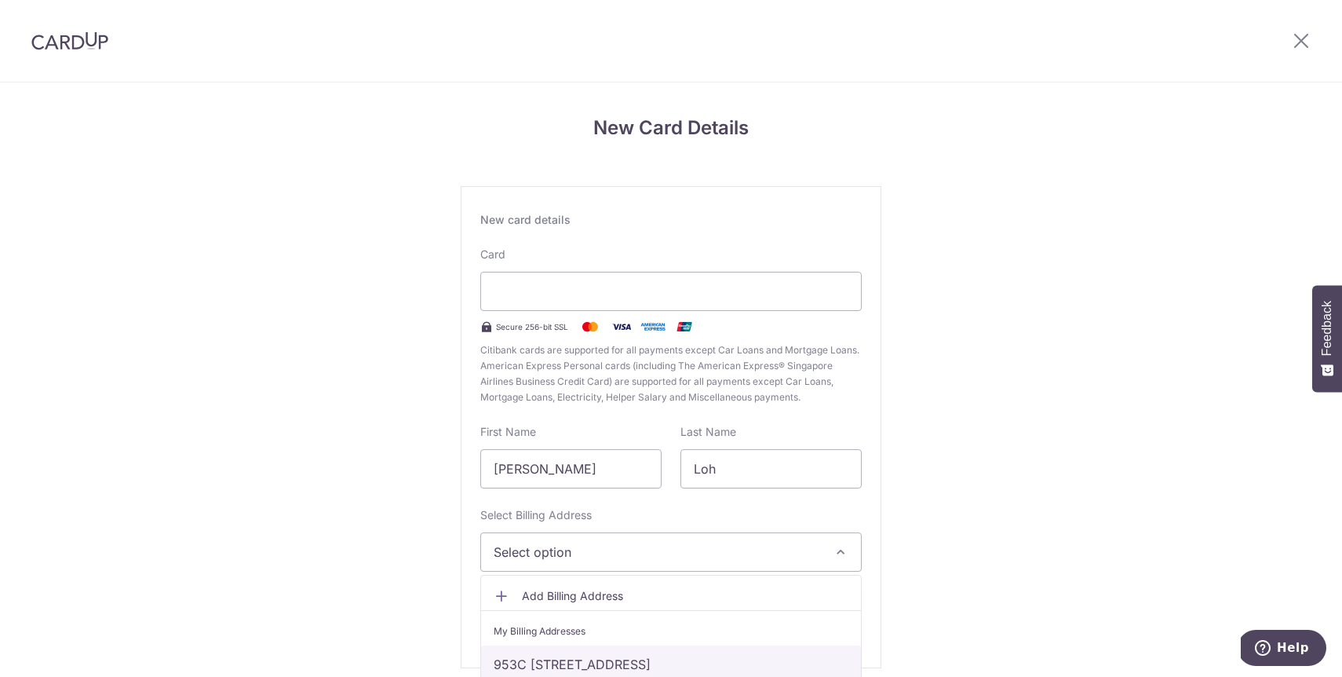
click at [567, 662] on link "953C Tampines Street 96 #03-181, Singapore, Singapore-523953" at bounding box center [671, 664] width 380 height 38
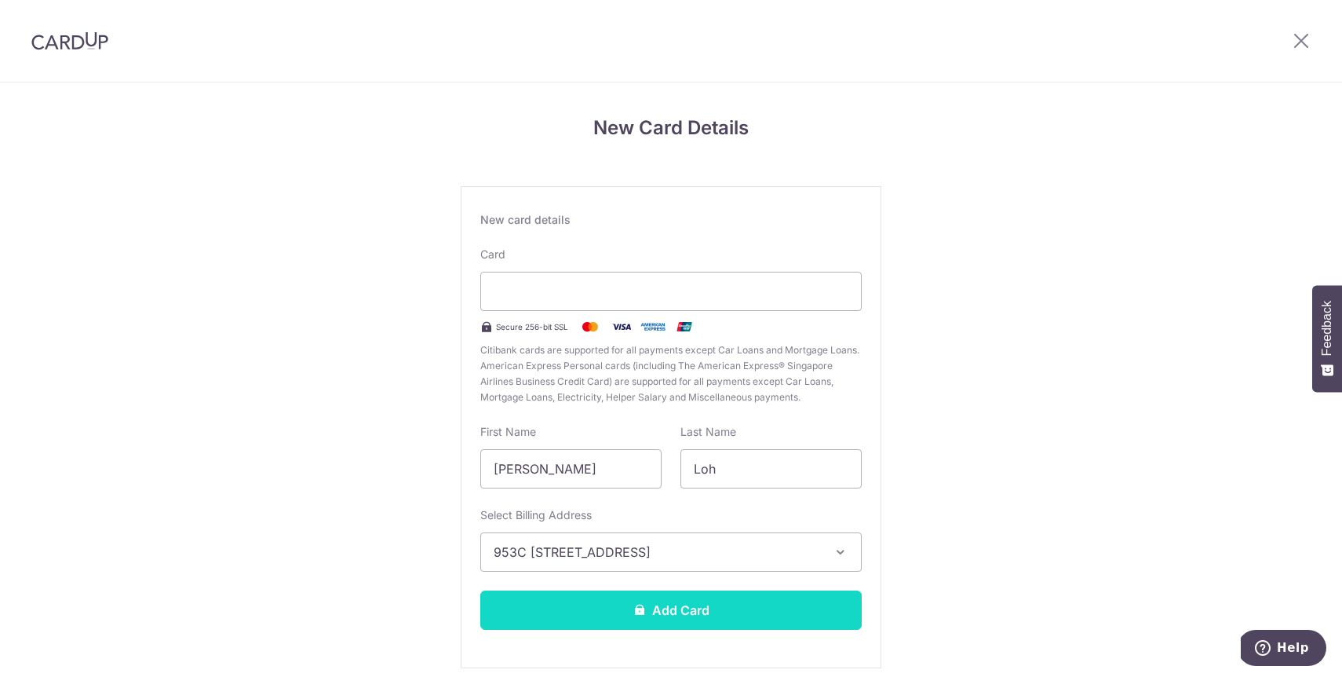
click at [602, 607] on button "Add Card" at bounding box center [670, 609] width 381 height 39
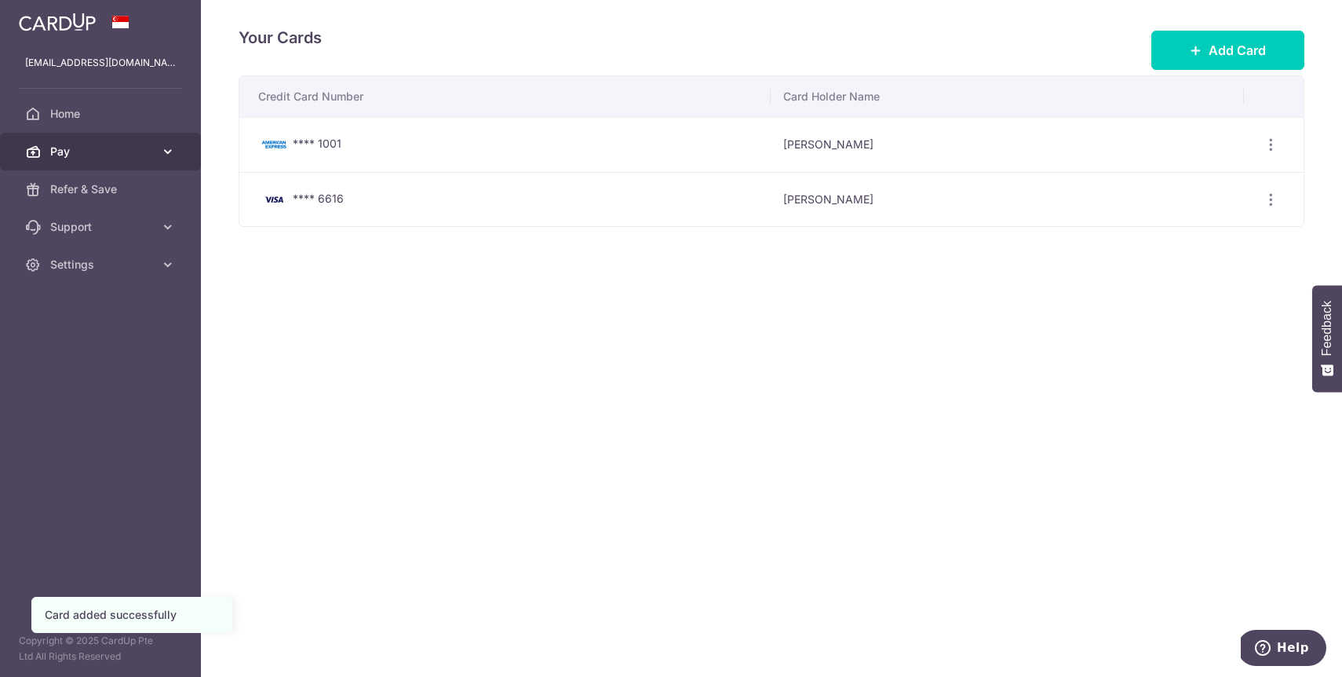
click at [119, 148] on span "Pay" at bounding box center [102, 152] width 104 height 16
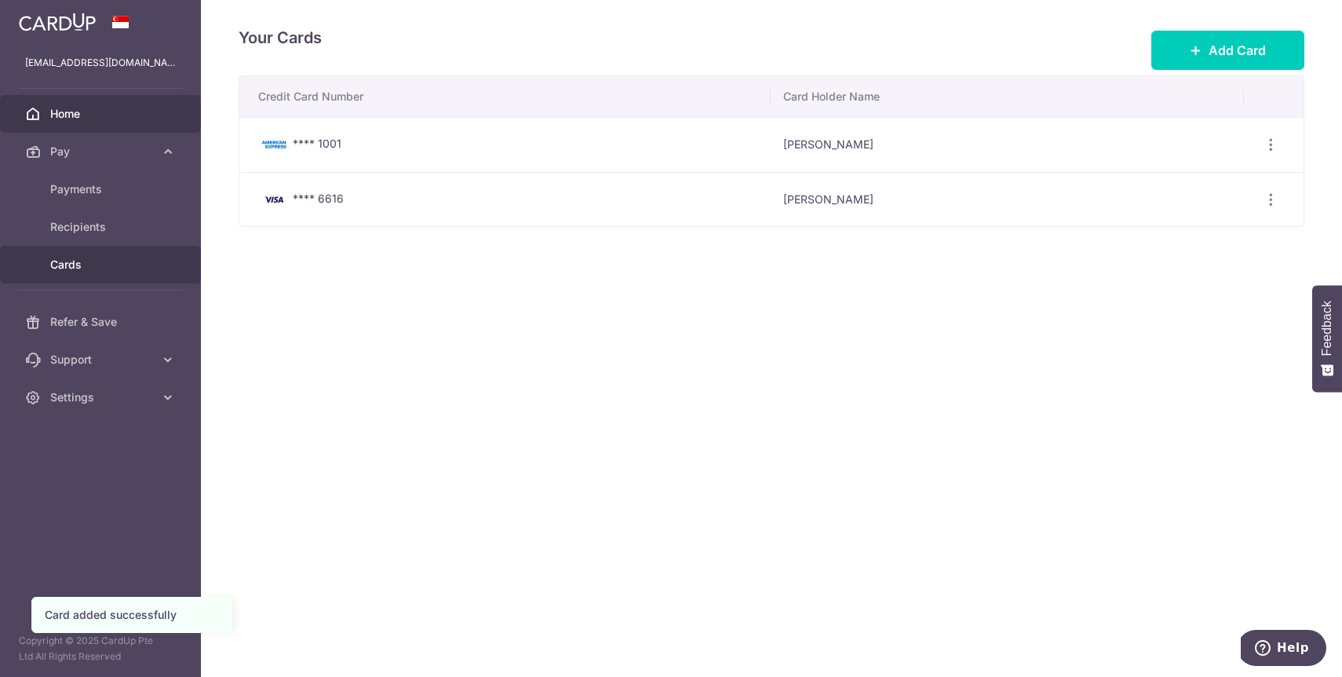
click at [57, 111] on span "Home" at bounding box center [102, 114] width 104 height 16
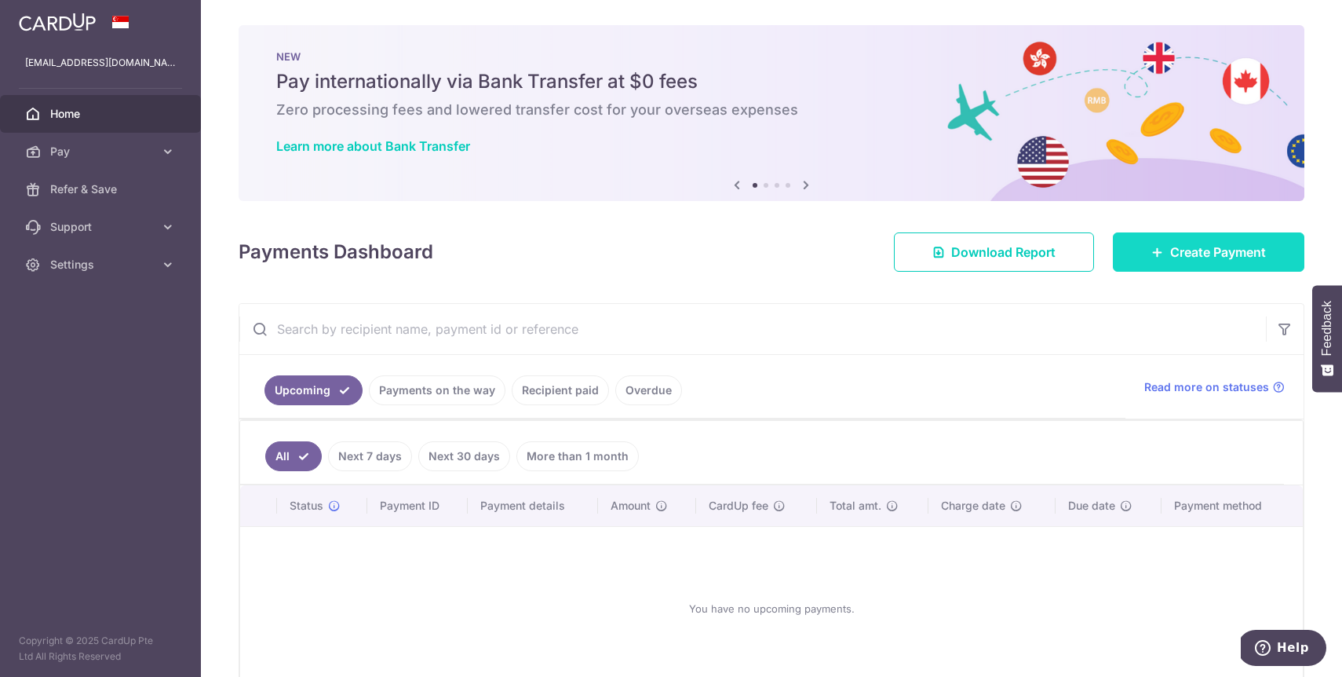
click at [1174, 250] on span "Create Payment" at bounding box center [1218, 252] width 96 height 19
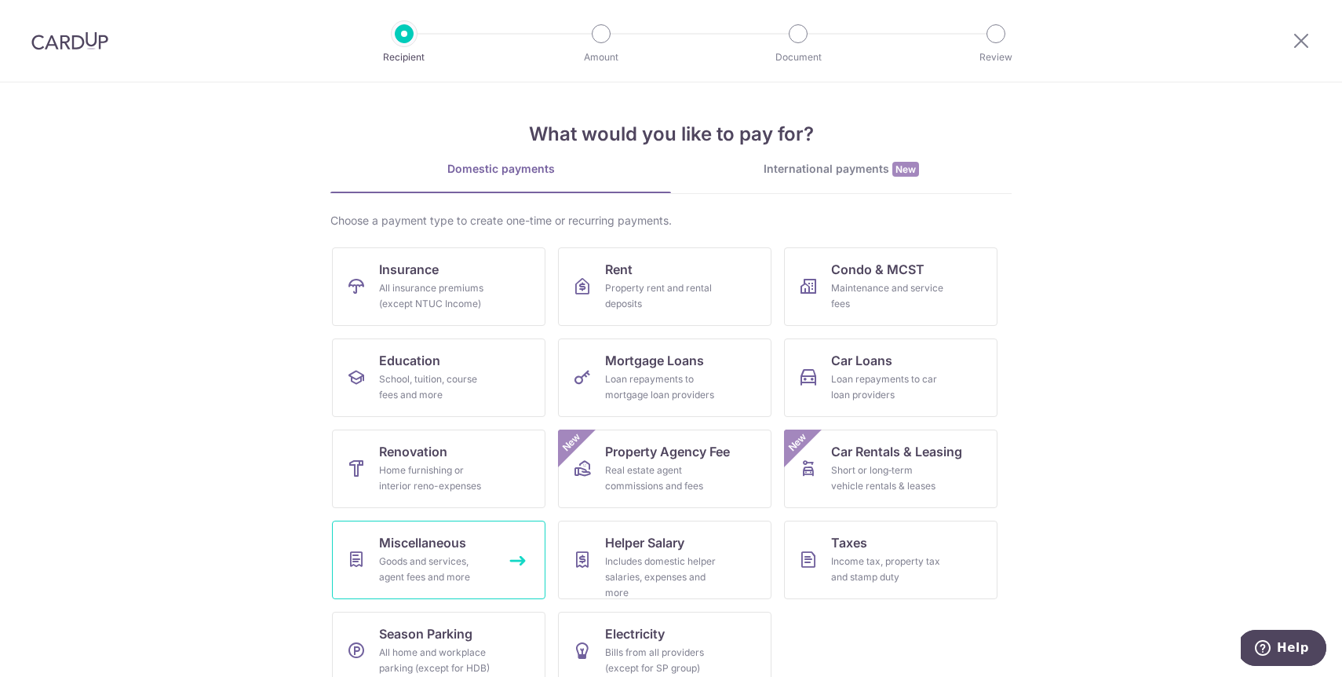
click at [458, 563] on div "Goods and services, agent fees and more" at bounding box center [435, 568] width 113 height 31
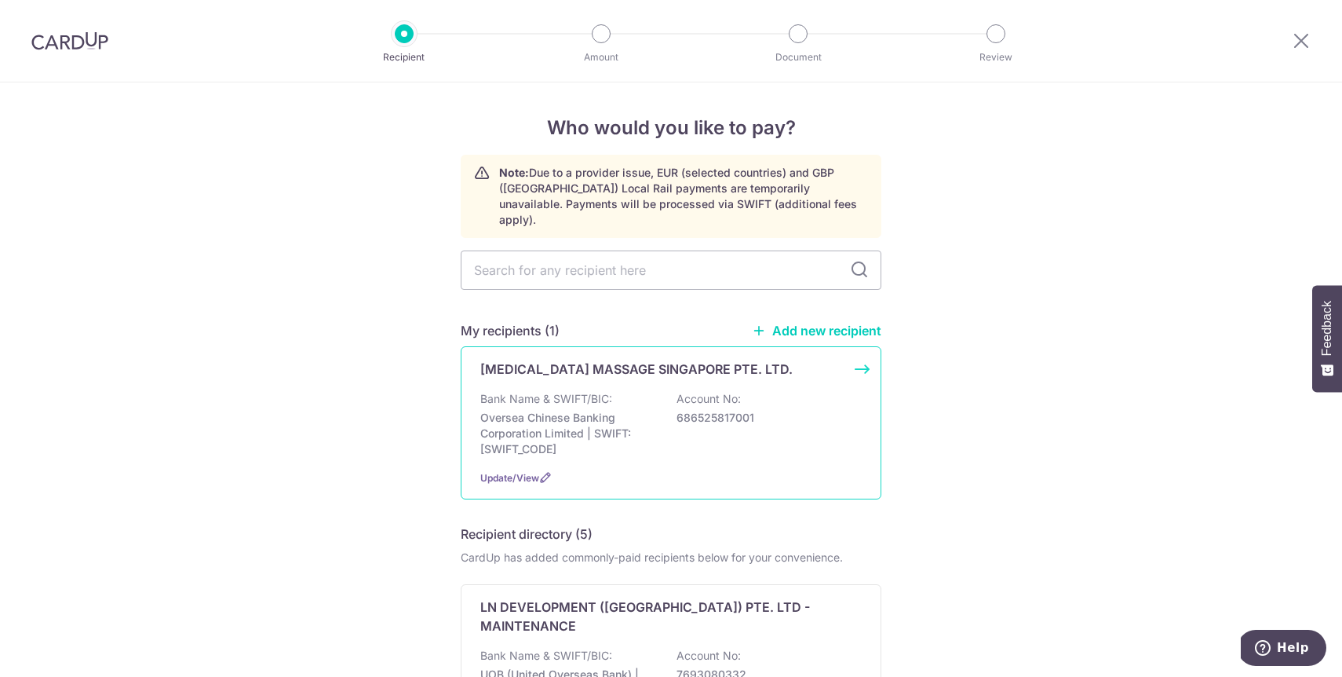
click at [687, 410] on div "Bank Name & SWIFT/BIC: Oversea Chinese Banking Corporation Limited | SWIFT: [SW…" at bounding box center [670, 424] width 381 height 66
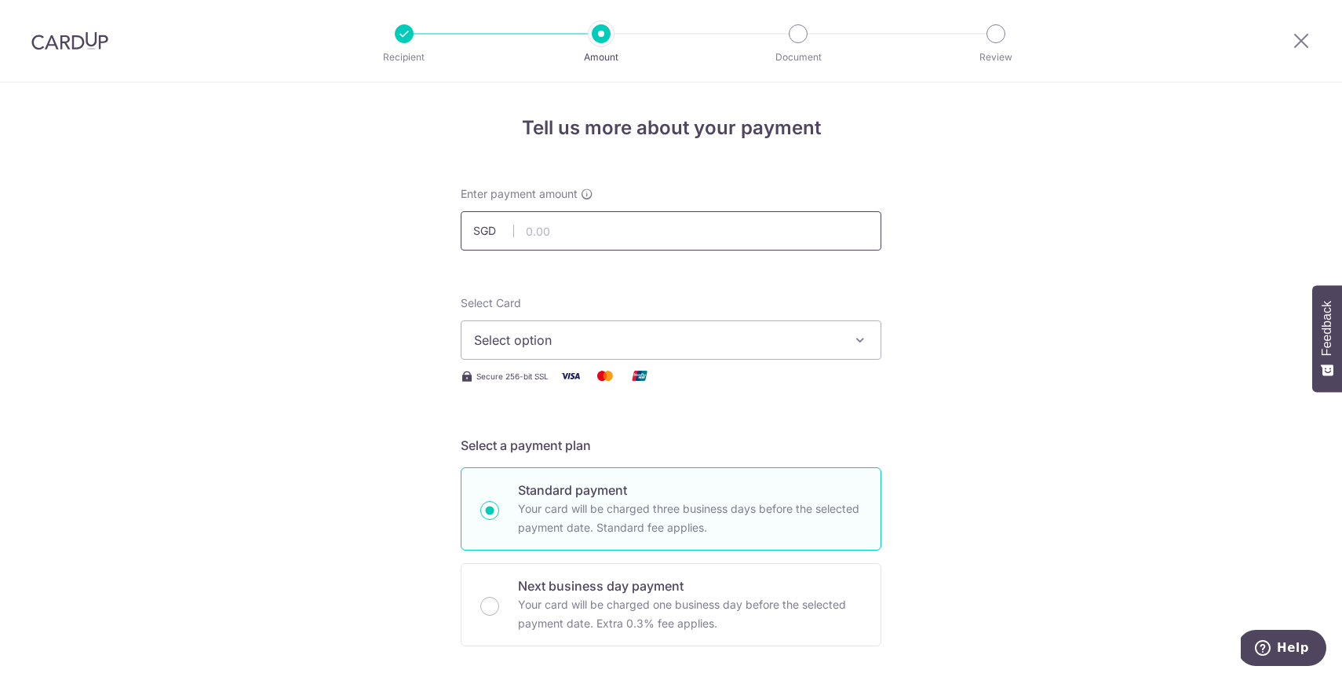
click at [652, 243] on input "text" at bounding box center [671, 230] width 421 height 39
click at [600, 323] on button "Select option" at bounding box center [671, 339] width 421 height 39
type input "1,590.00"
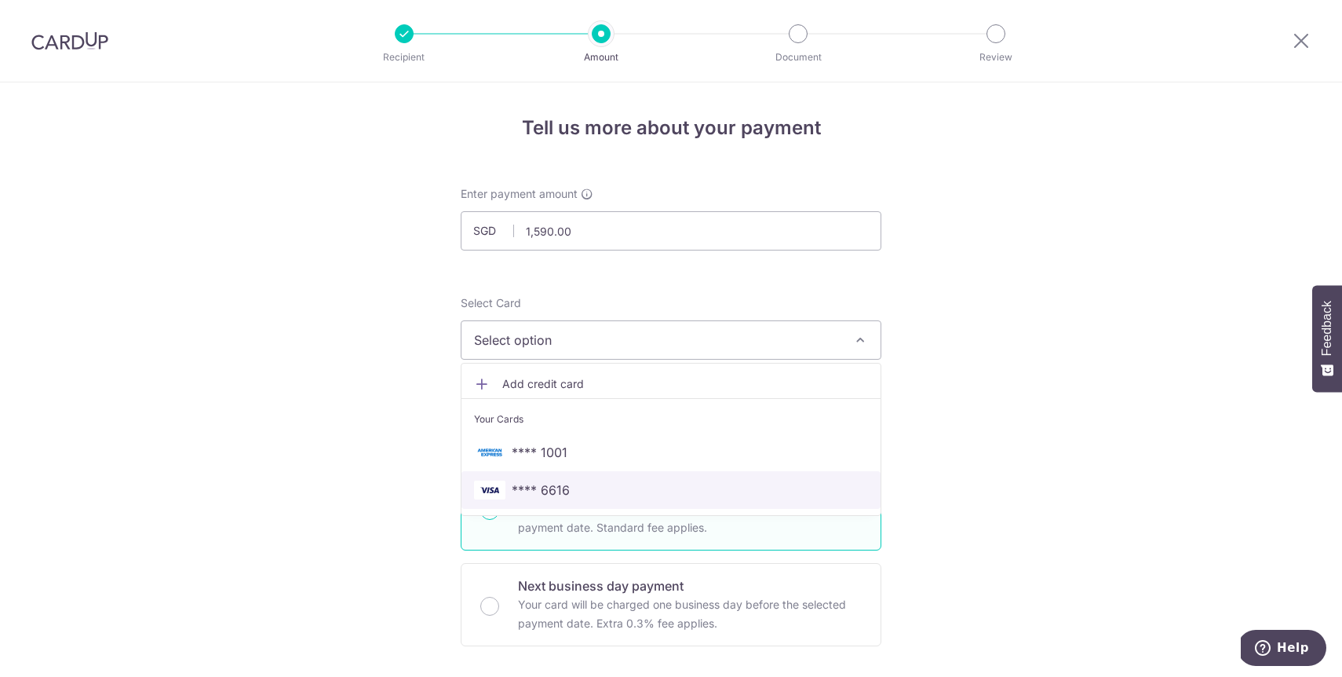
click at [586, 507] on link "**** 6616" at bounding box center [671, 490] width 419 height 38
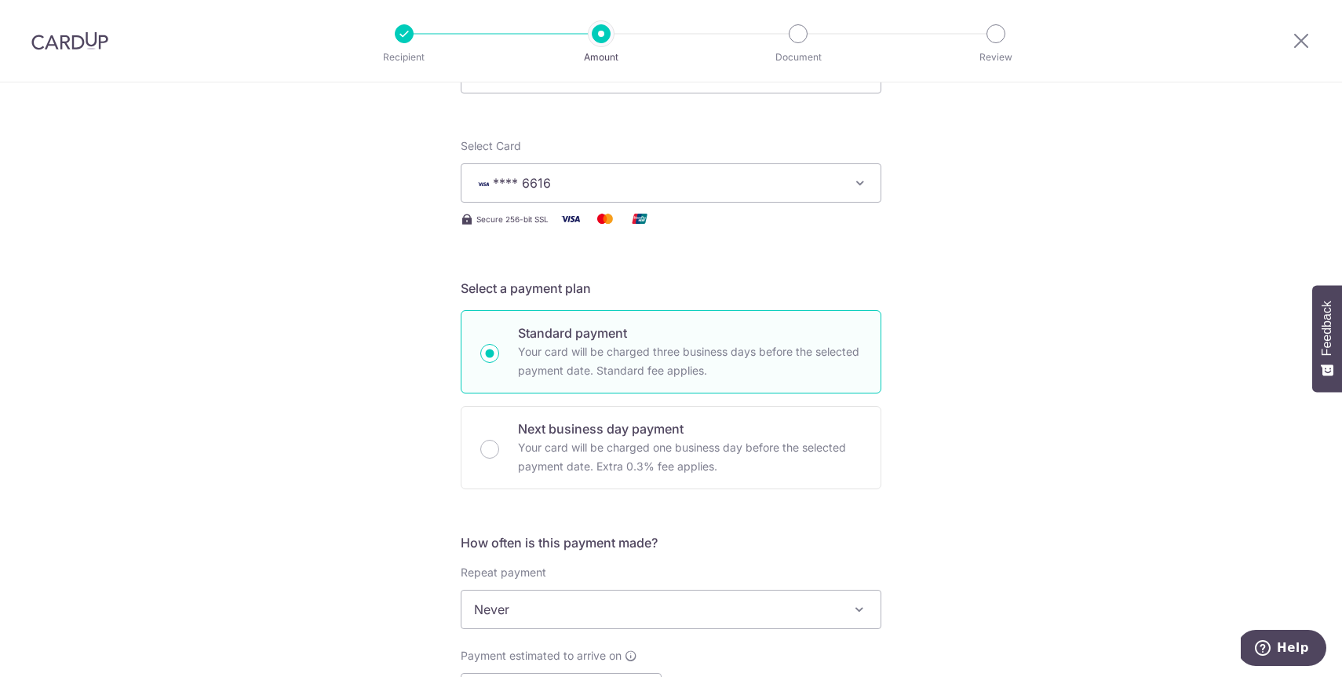
scroll to position [248, 0]
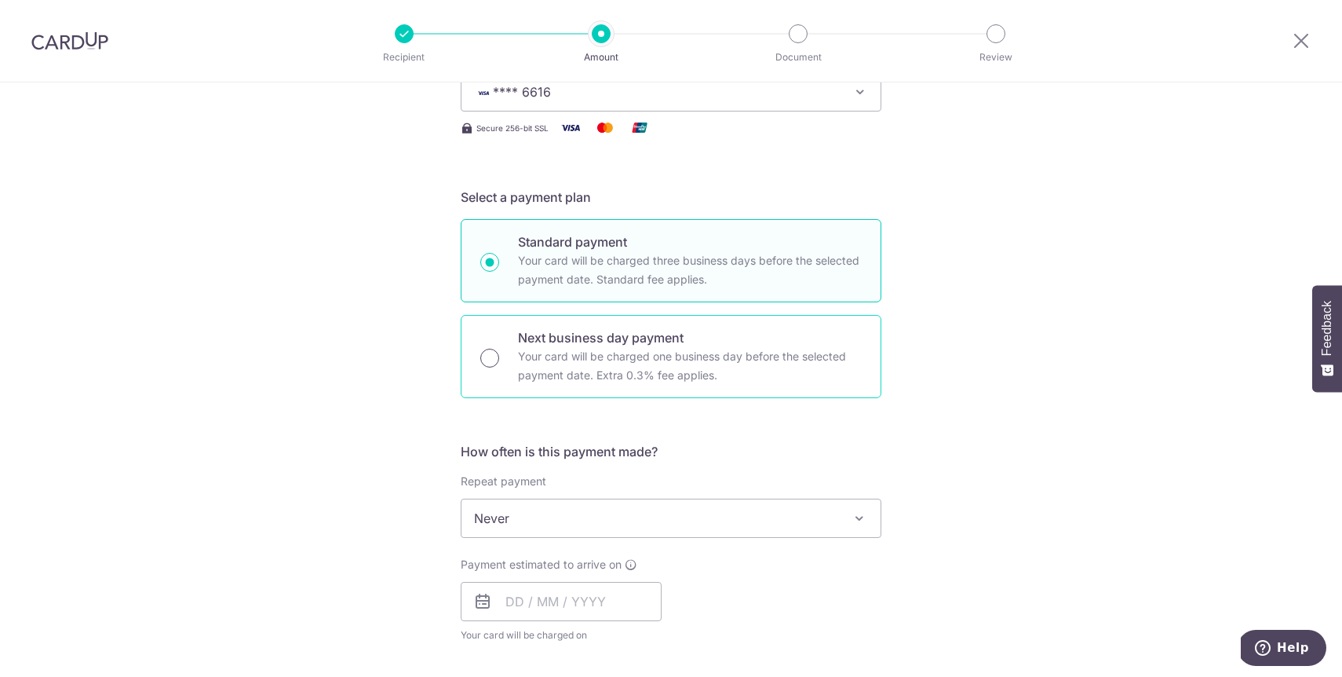
click at [493, 357] on input "Next business day payment Your card will be charged one business day before the…" at bounding box center [489, 357] width 19 height 19
radio input "true"
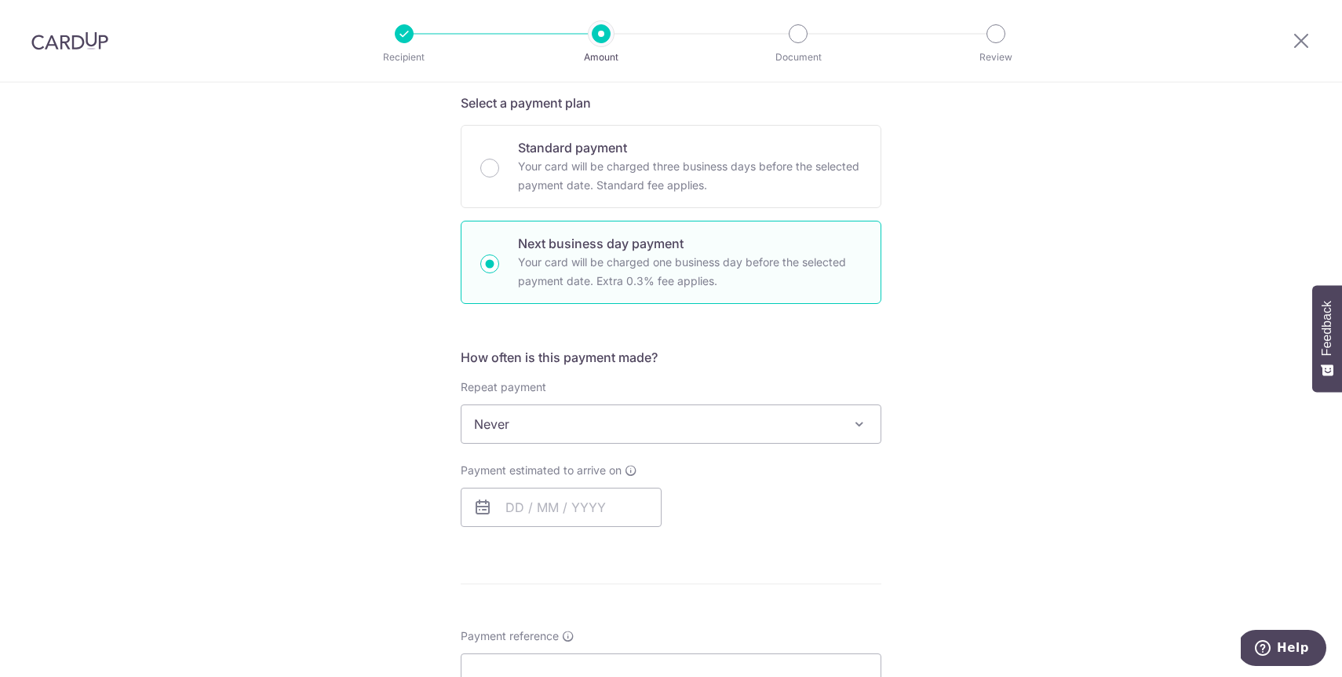
scroll to position [425, 0]
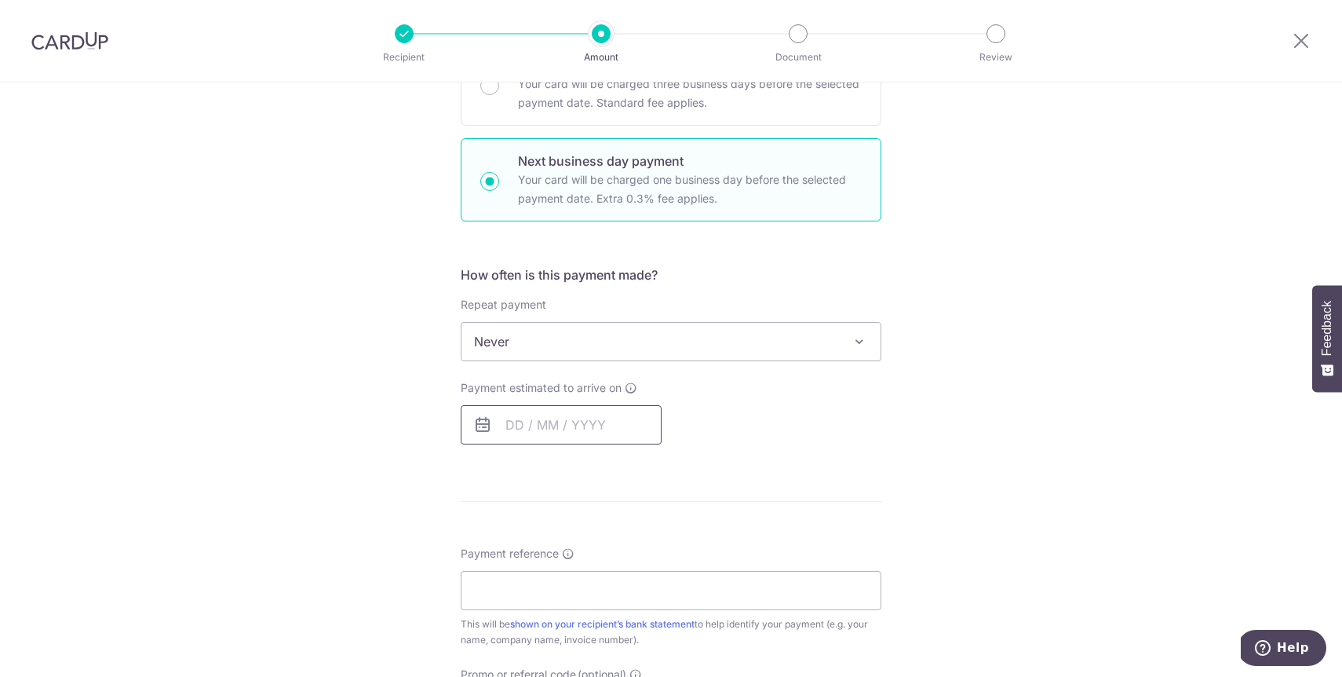
click at [549, 430] on input "text" at bounding box center [561, 424] width 201 height 39
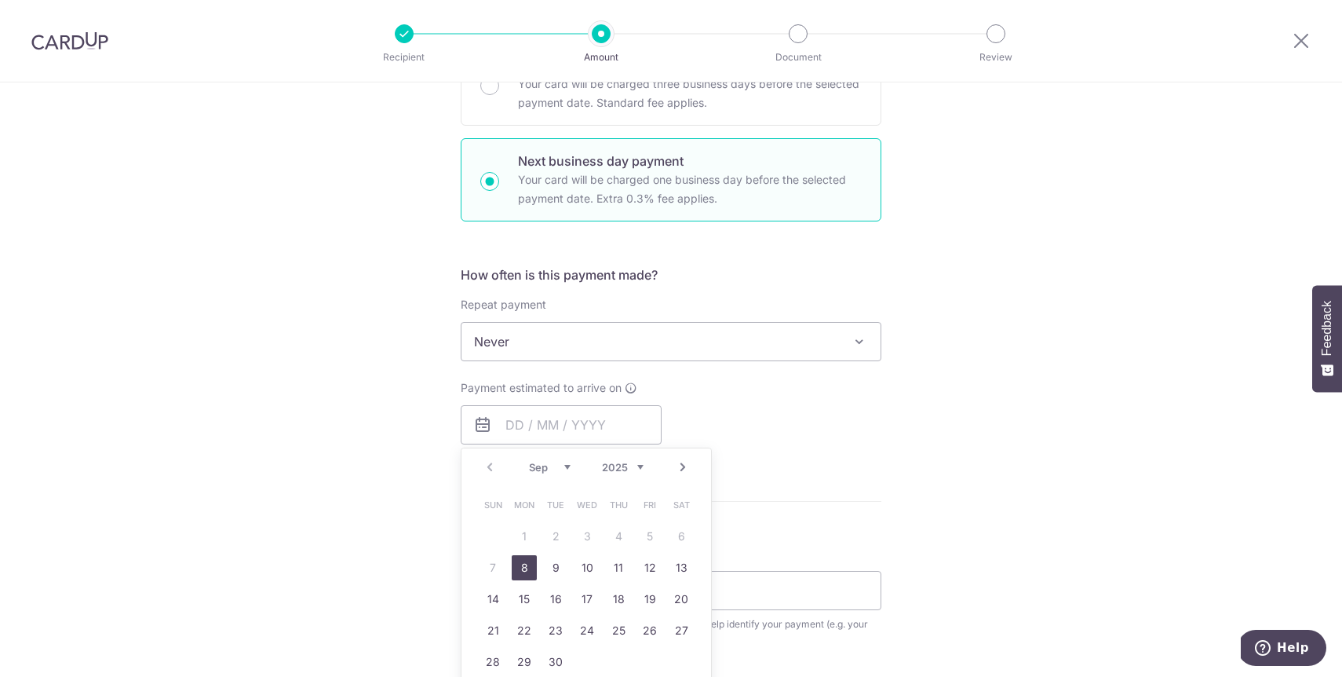
click at [723, 428] on div "Payment estimated to arrive on Prev Next Sep Oct Nov Dec 2025 2026 2027 2028 20…" at bounding box center [671, 412] width 440 height 64
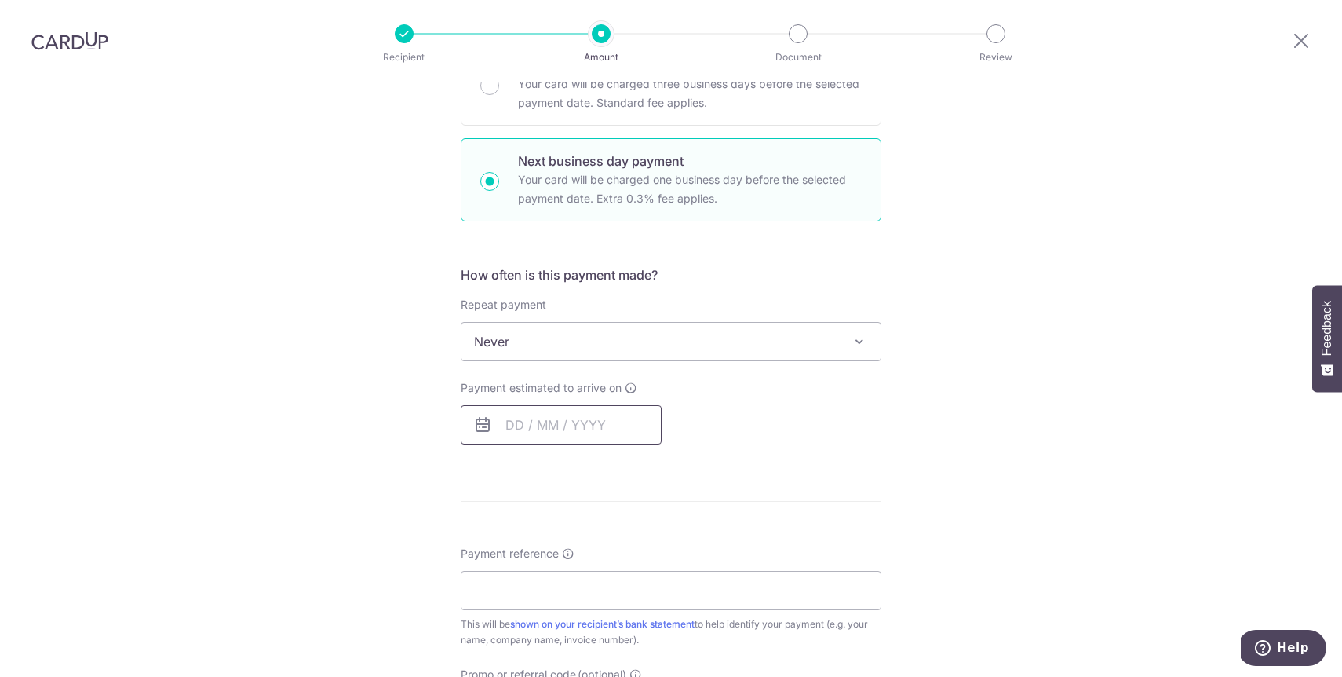
click at [604, 425] on input "text" at bounding box center [561, 424] width 201 height 39
click at [486, 567] on table "Sun Mon Tue Wed Thu Fri Sat 1 2 3 4 5 6 7 8 9 10 11 12 13 14 15 16 17 18 19 20 …" at bounding box center [587, 583] width 220 height 188
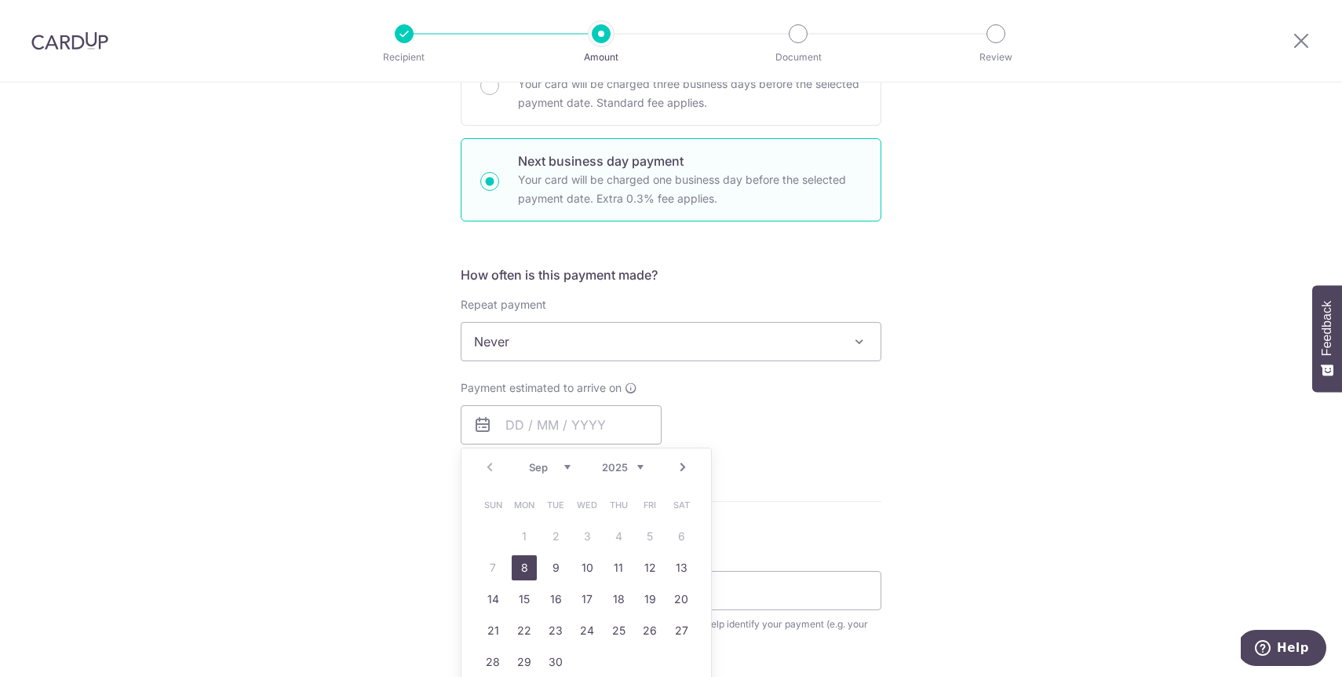
click at [520, 567] on link "8" at bounding box center [524, 567] width 25 height 25
type input "[DATE]"
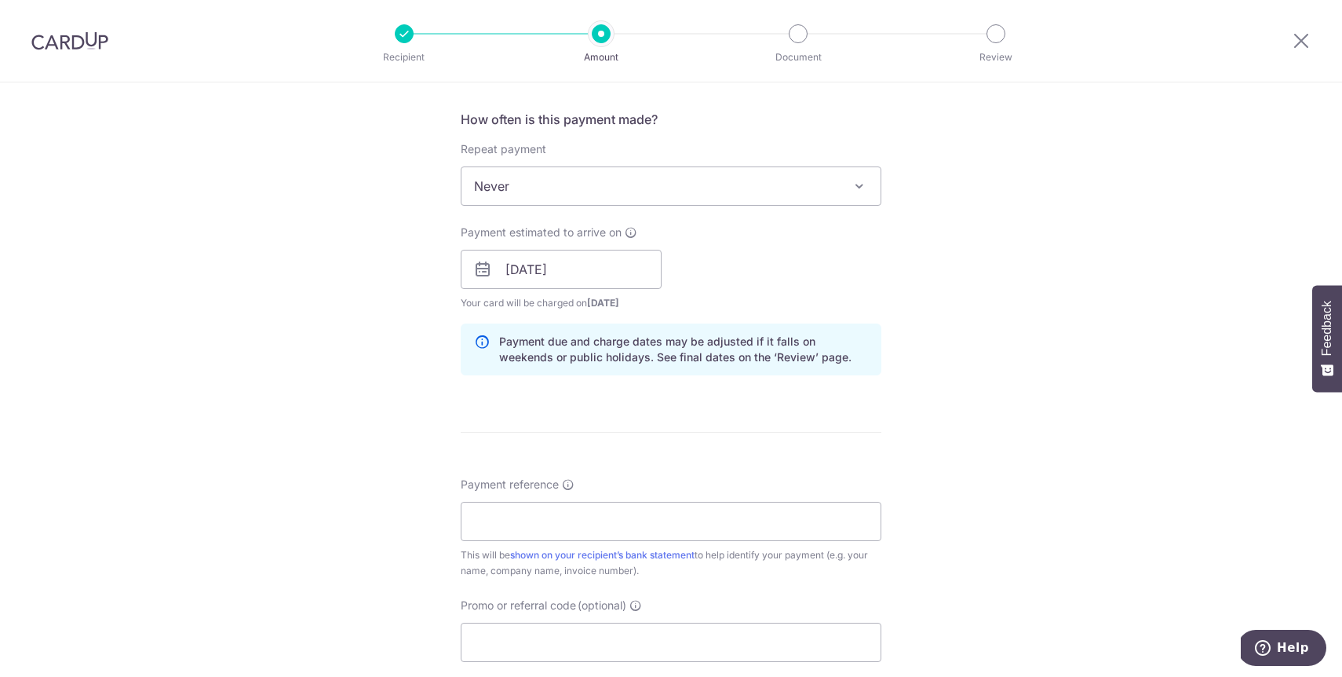
scroll to position [736, 0]
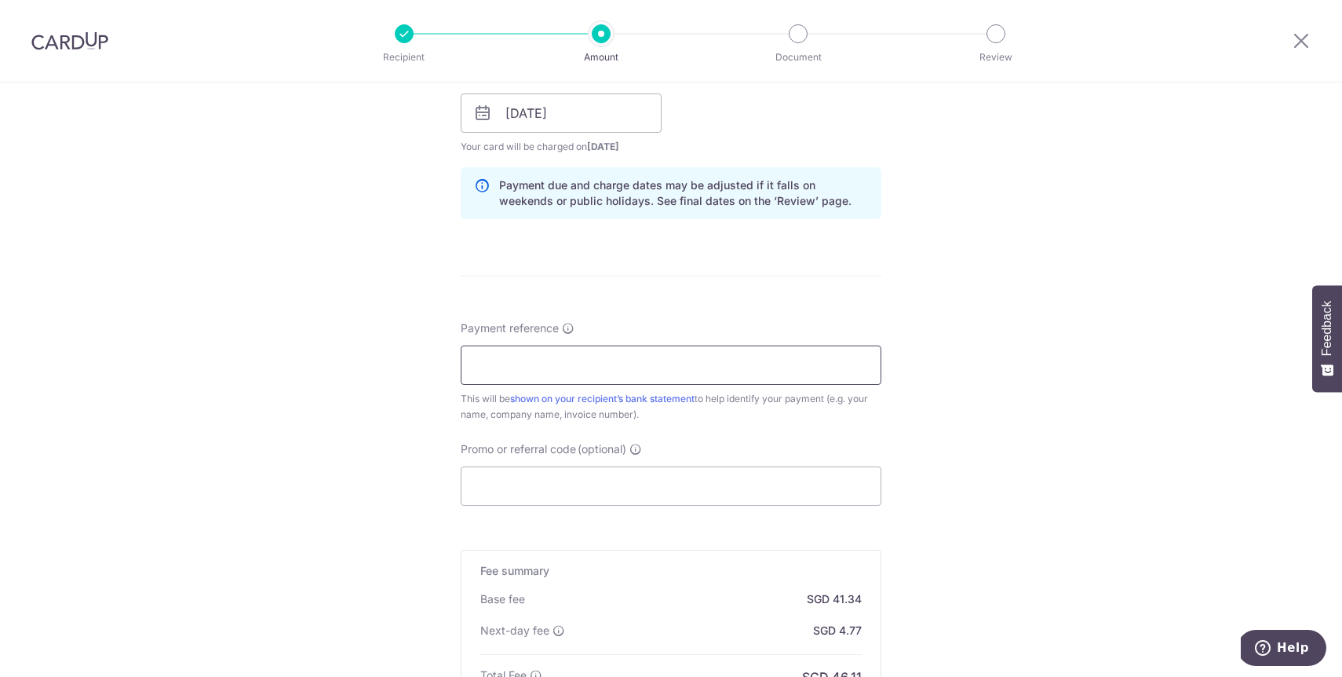
click at [520, 364] on input "Payment reference" at bounding box center [671, 364] width 421 height 39
paste input "P17215"
type input "P17215"
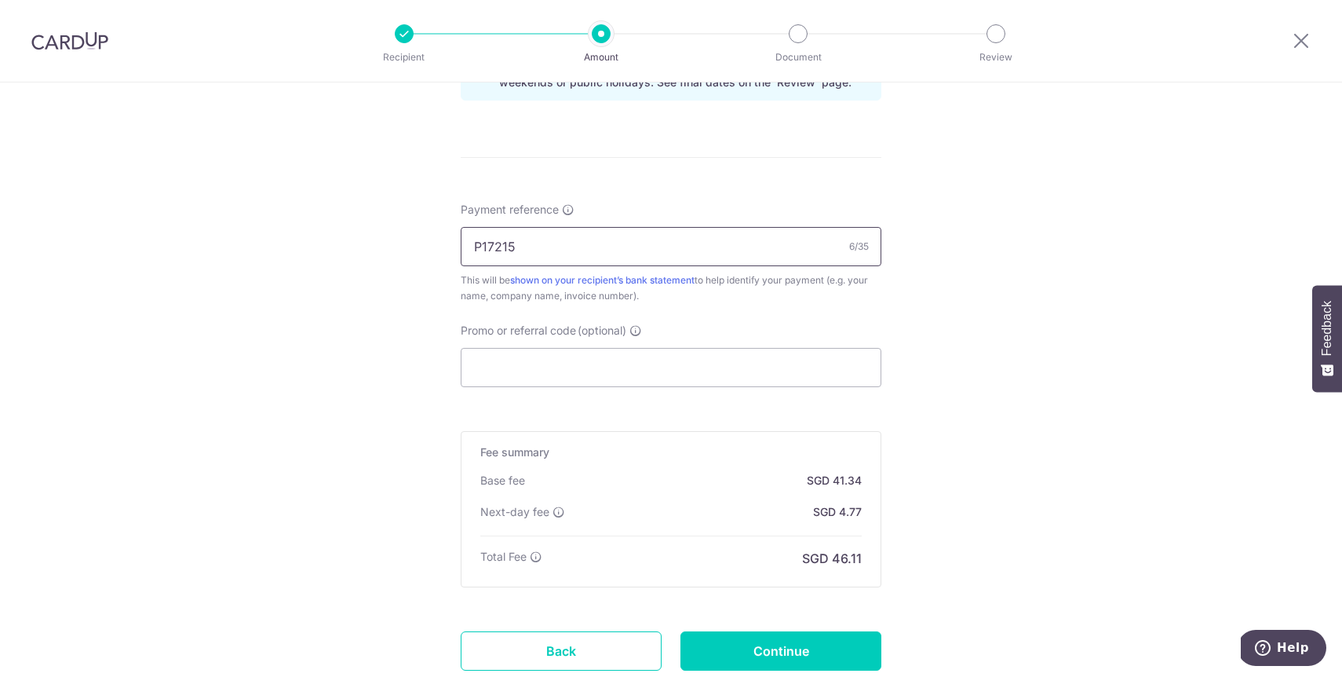
scroll to position [868, 0]
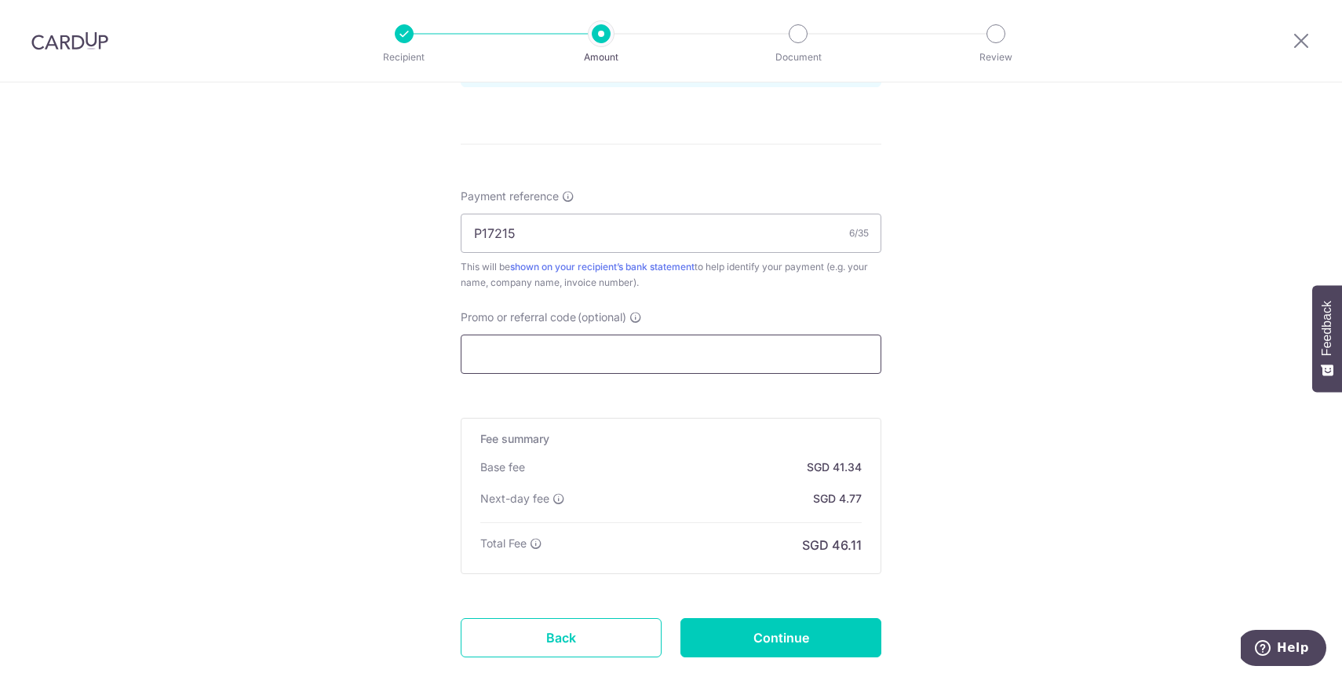
click at [549, 348] on input "Promo or referral code (optional)" at bounding box center [671, 353] width 421 height 39
paste input "MILELION"
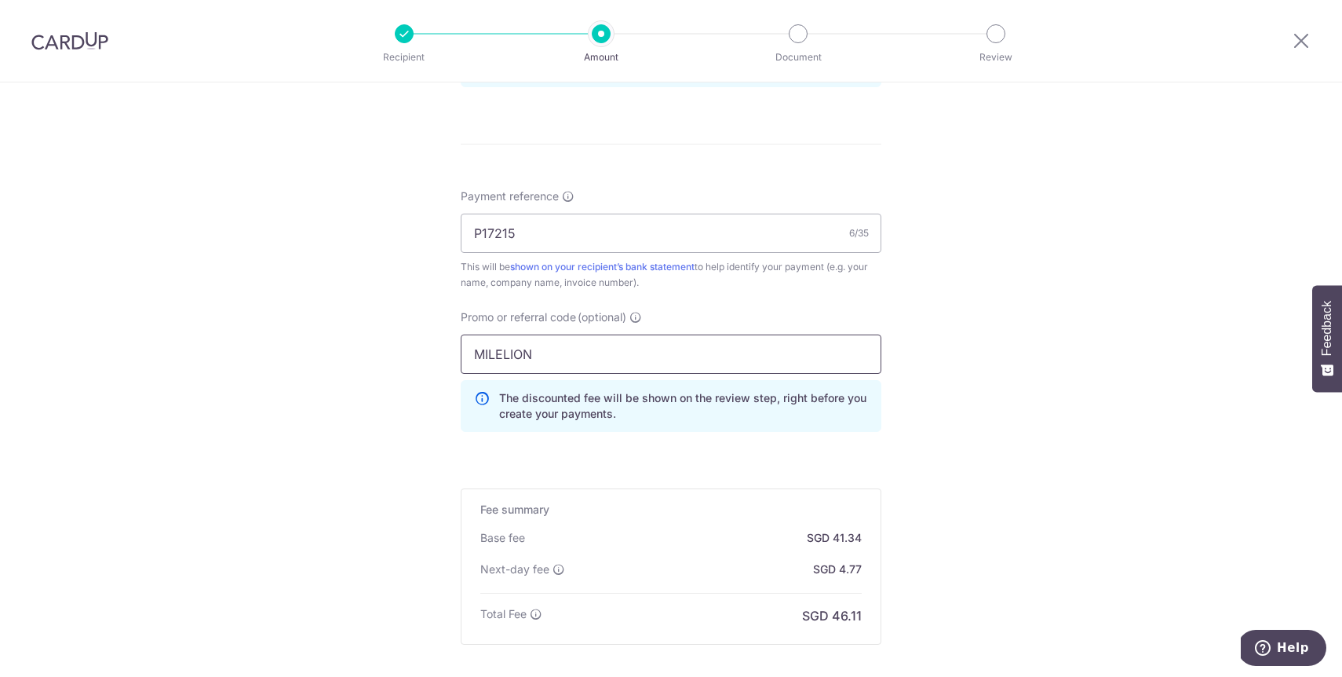
type input "MILELION"
click at [960, 451] on div "Tell us more about your payment Enter payment amount SGD 1,590.00 1590.00 Selec…" at bounding box center [671, 29] width 1342 height 1631
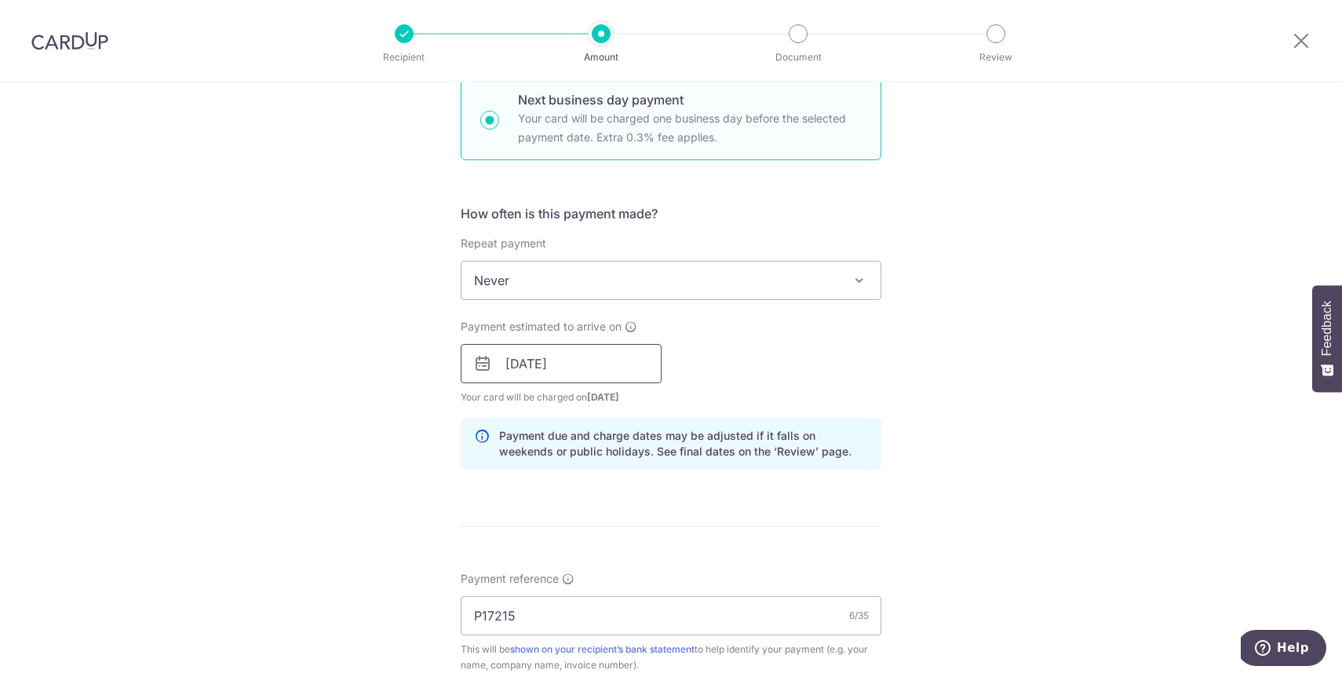
scroll to position [427, 0]
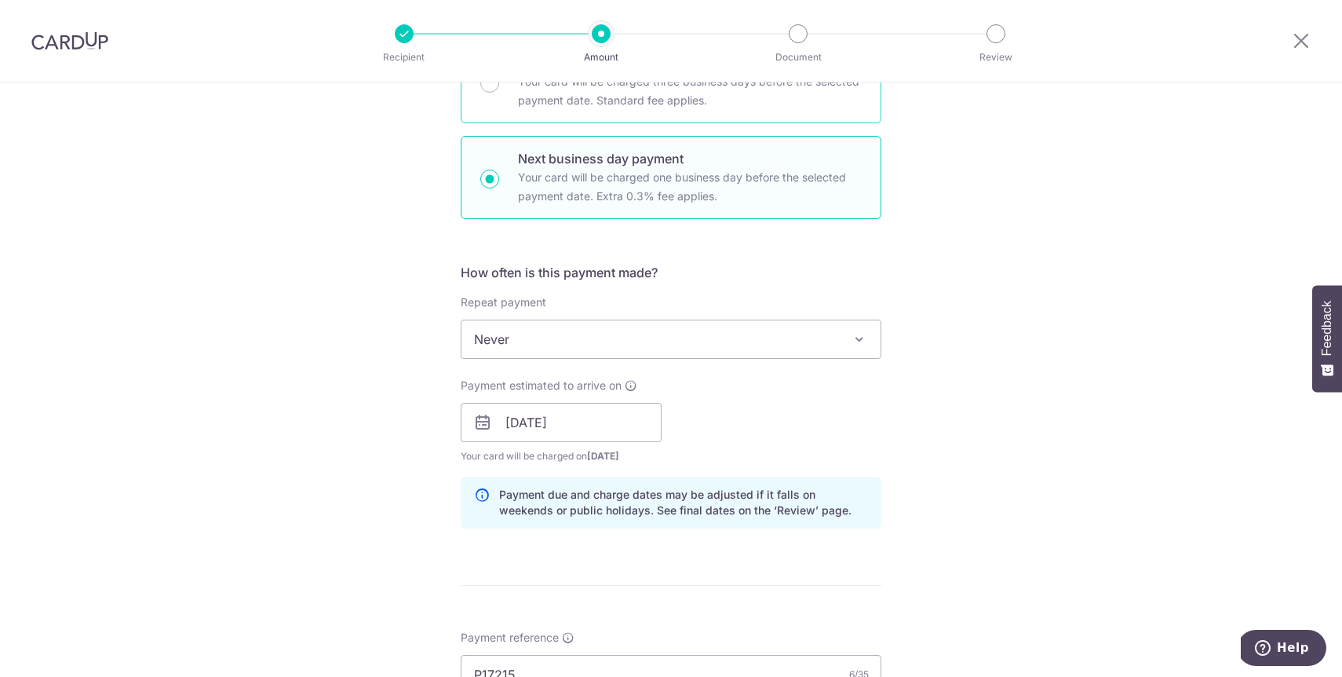
click at [506, 111] on div "Standard payment Your card will be charged three business days before the selec…" at bounding box center [671, 81] width 421 height 83
radio input "true"
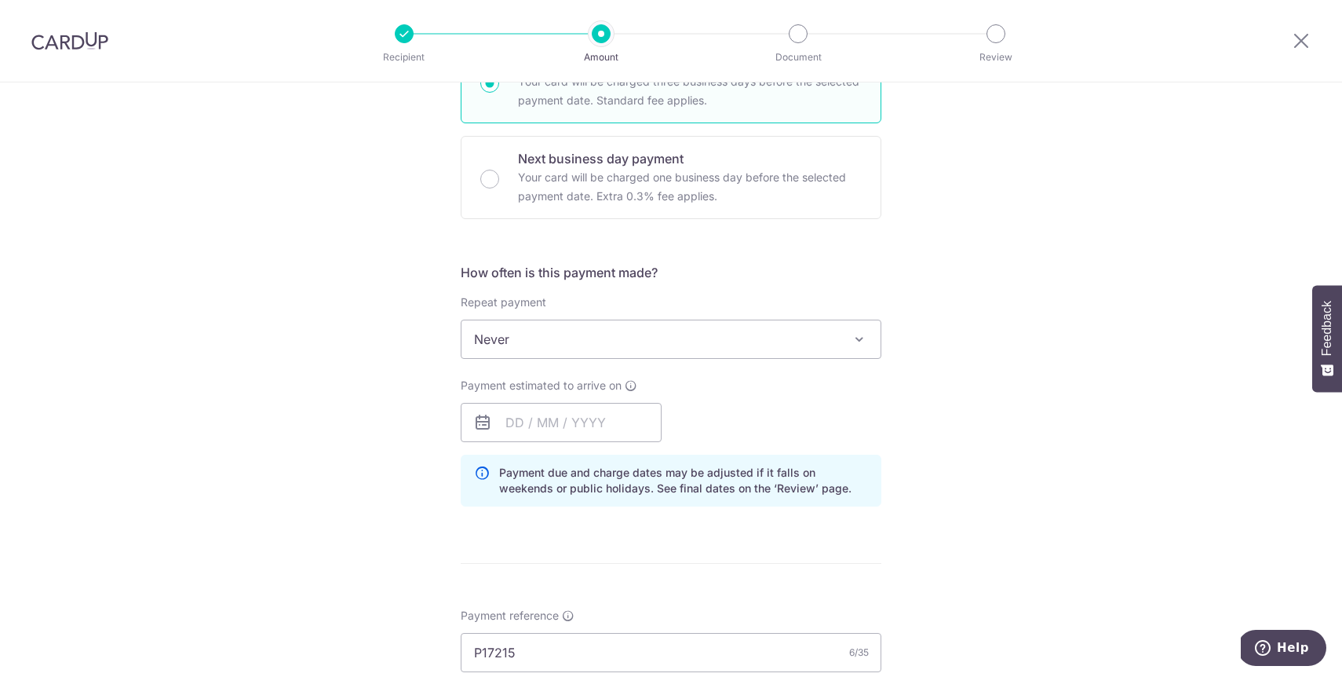
click at [505, 100] on div "Standard payment Your card will be charged three business days before the selec…" at bounding box center [671, 81] width 421 height 83
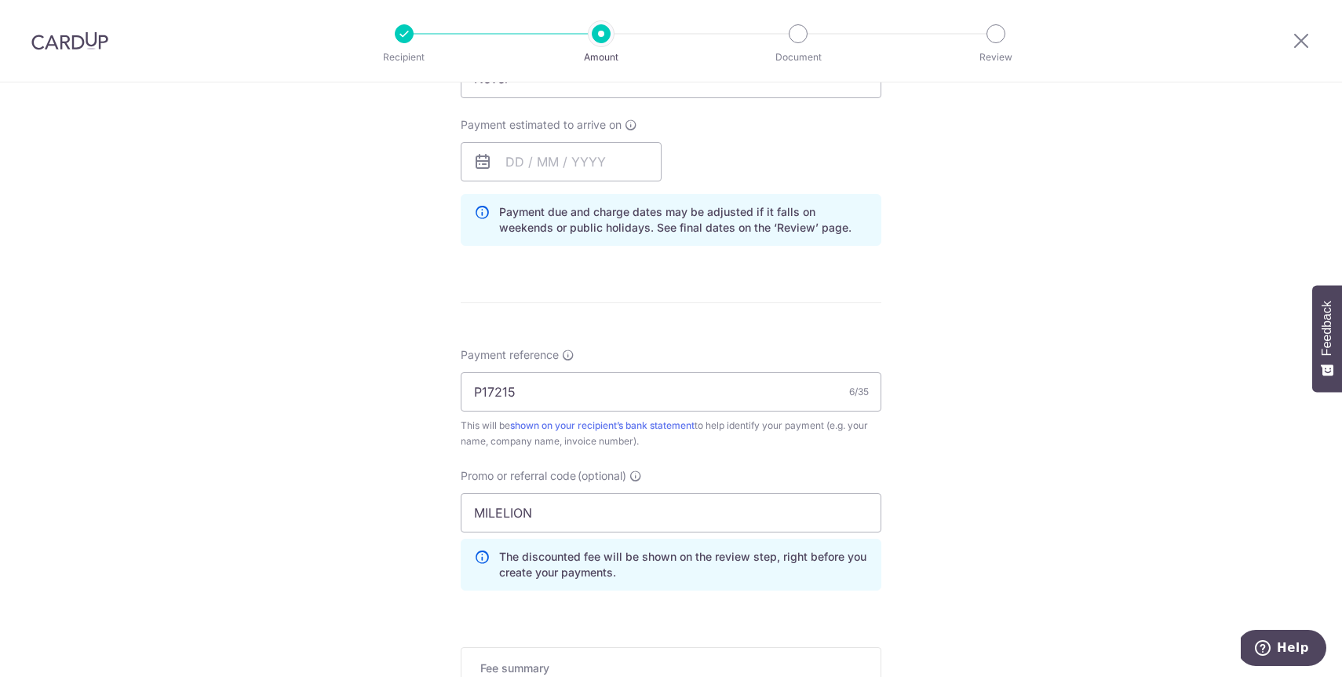
scroll to position [341, 0]
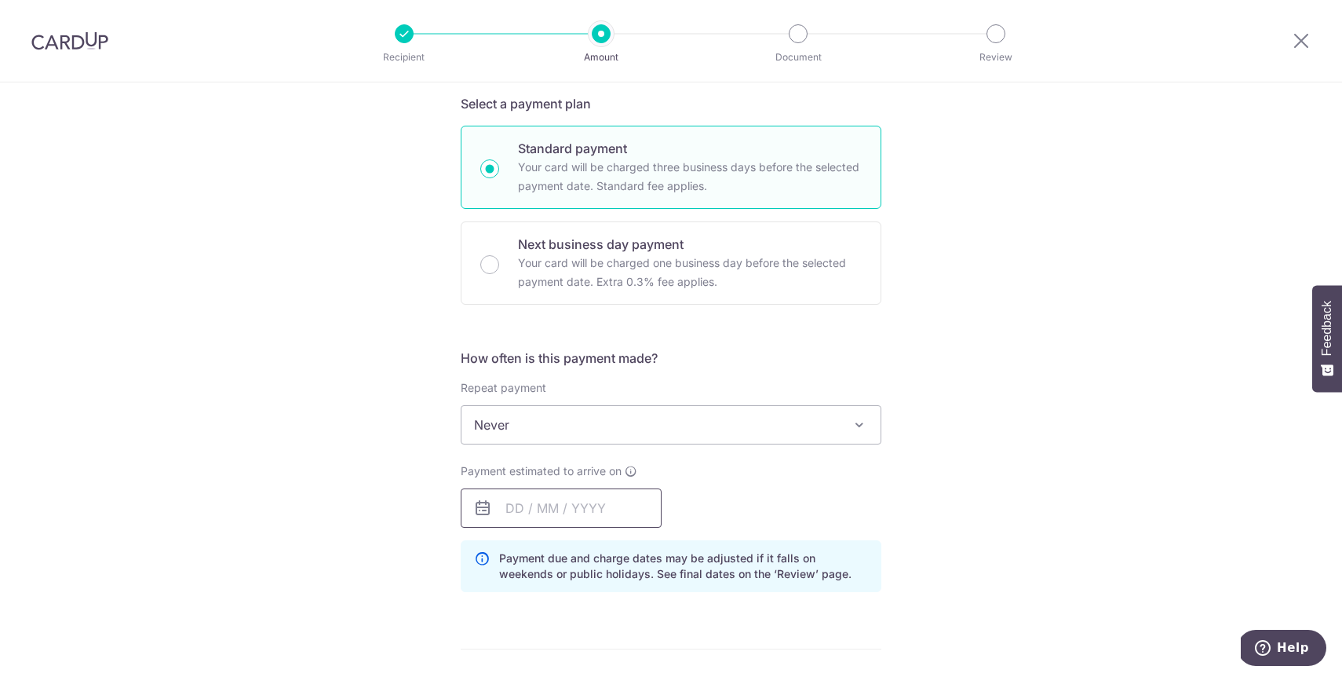
click at [537, 512] on input "text" at bounding box center [561, 507] width 201 height 39
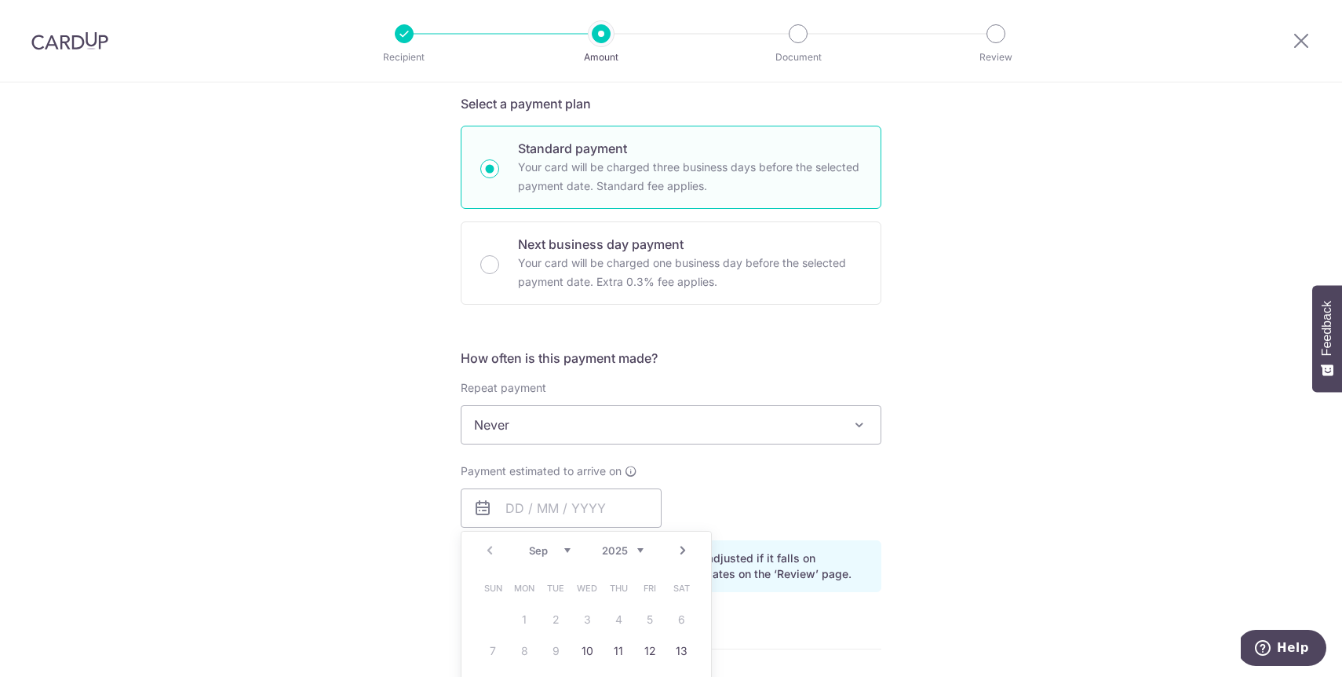
click at [363, 394] on div "Tell us more about your payment Enter payment amount SGD 1,590.00 1590.00 Selec…" at bounding box center [671, 507] width 1342 height 1533
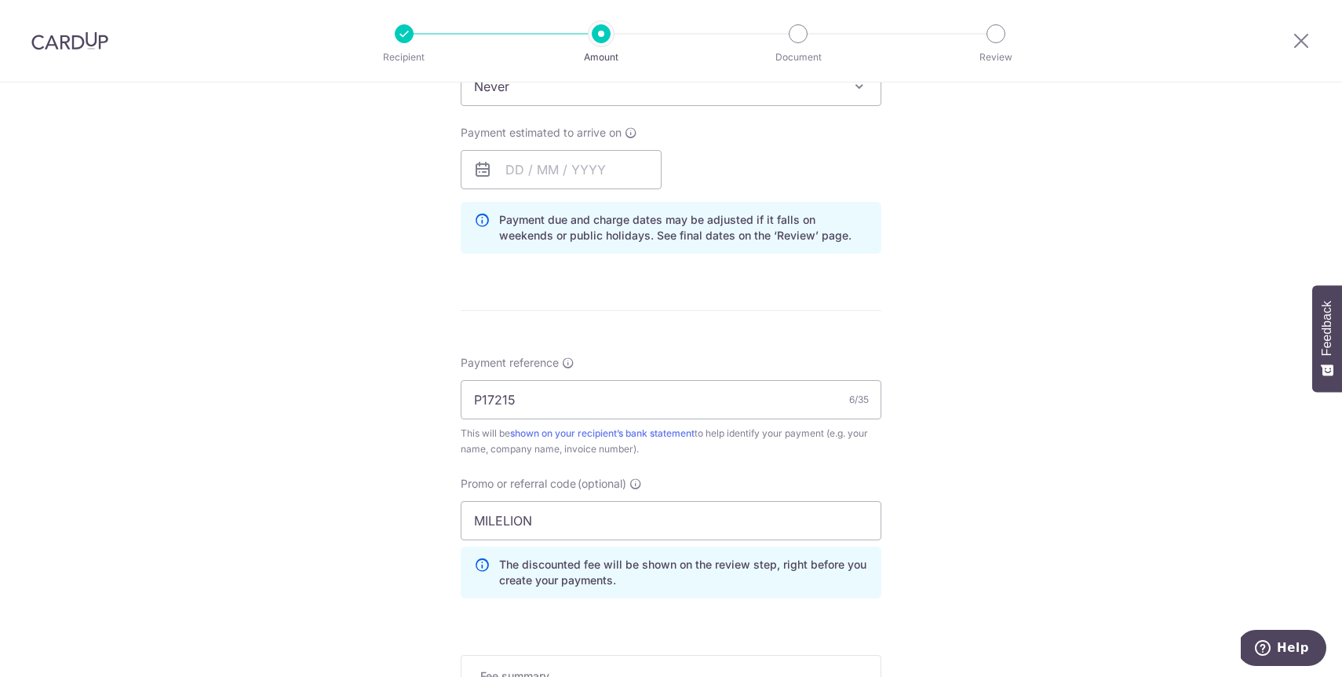
scroll to position [939, 0]
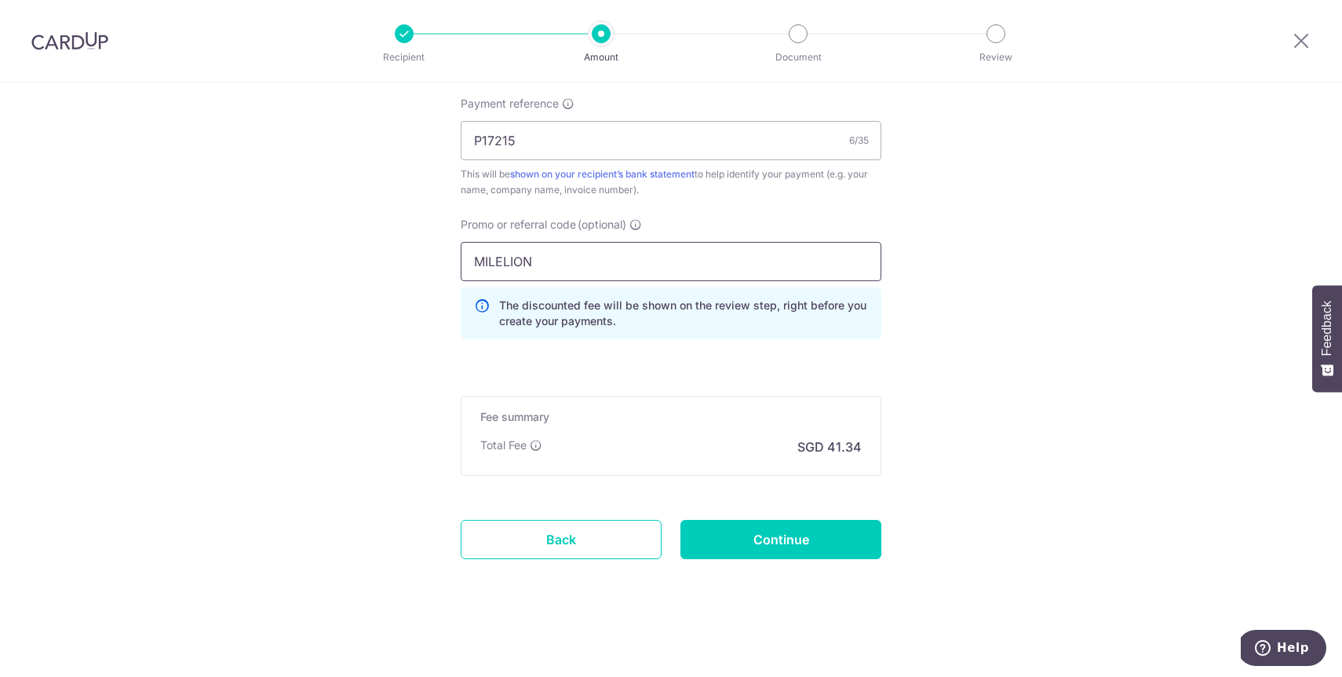
click at [589, 252] on input "MILELION" at bounding box center [671, 261] width 421 height 39
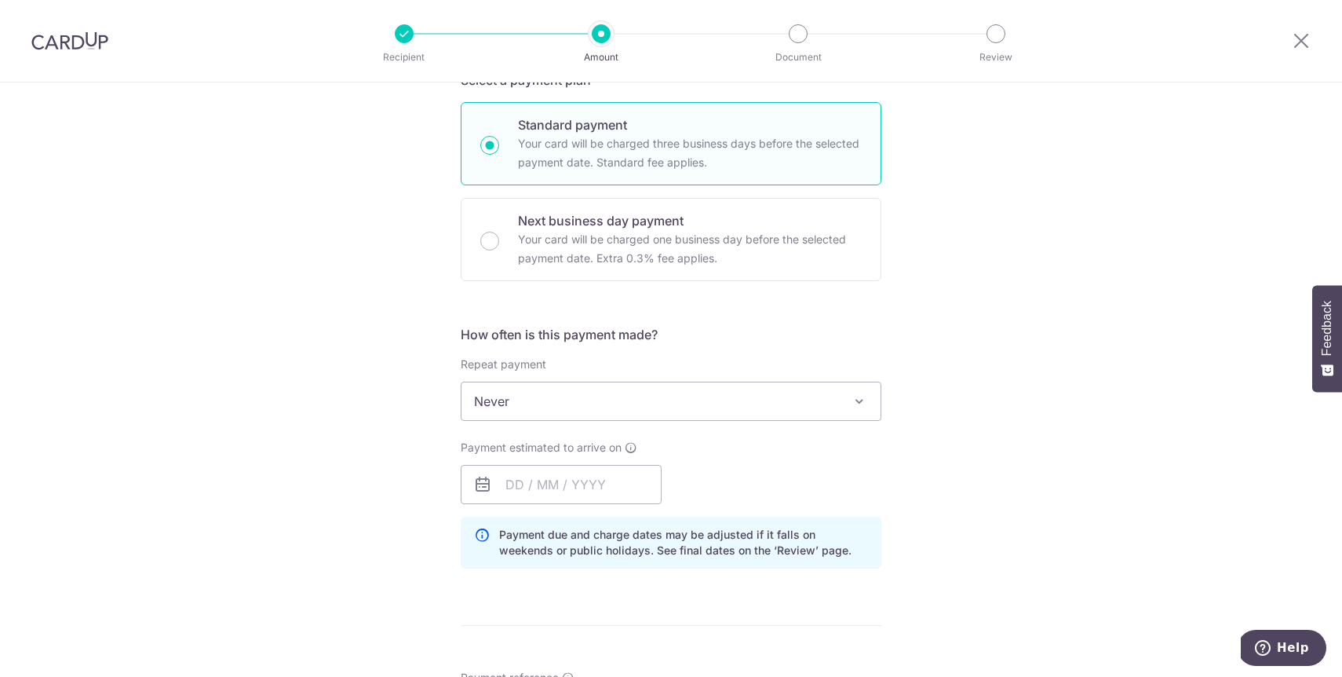
scroll to position [384, 0]
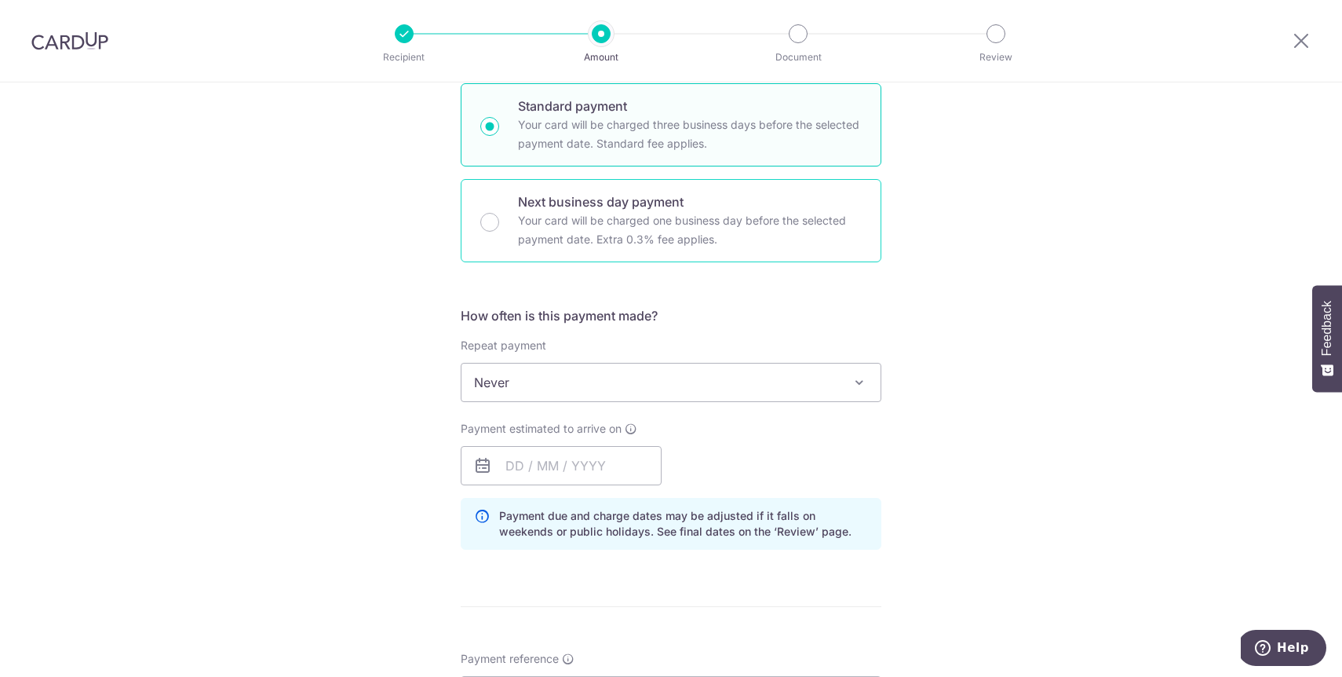
click at [505, 239] on div "Next business day payment Your card will be charged one business day before the…" at bounding box center [671, 220] width 421 height 83
radio input "false"
radio input "true"
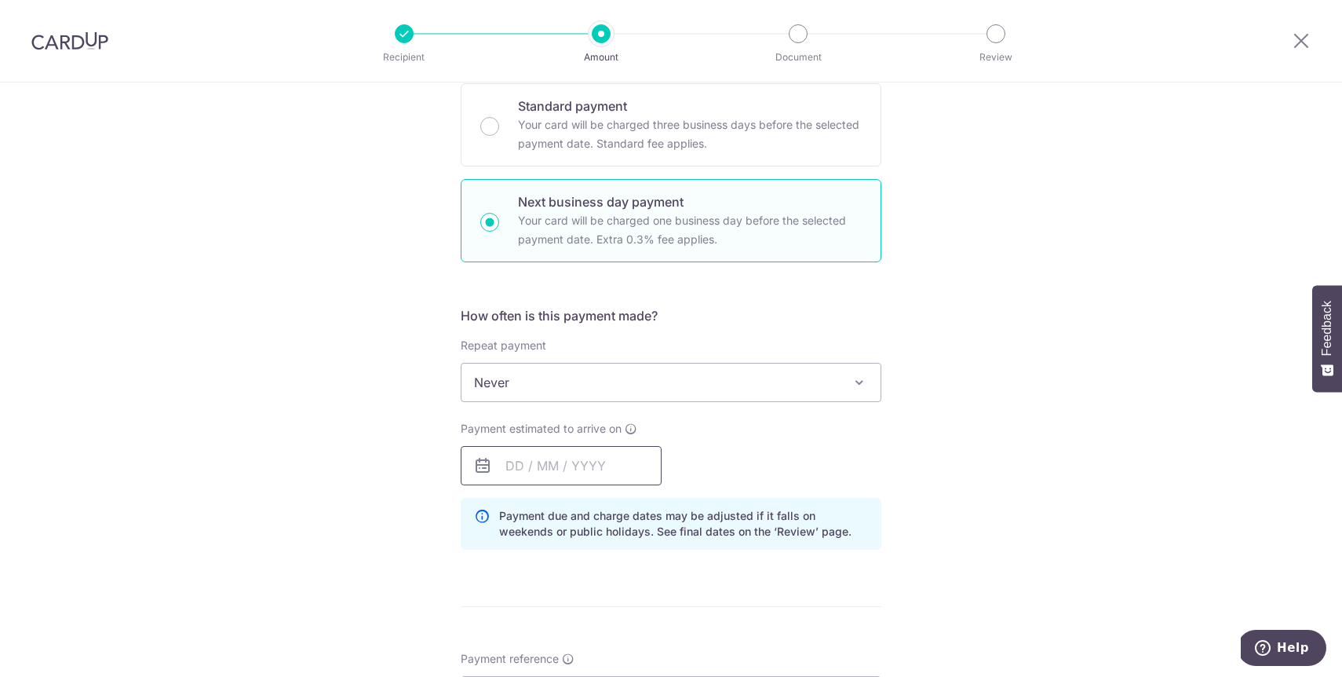
click at [560, 457] on input "text" at bounding box center [561, 465] width 201 height 39
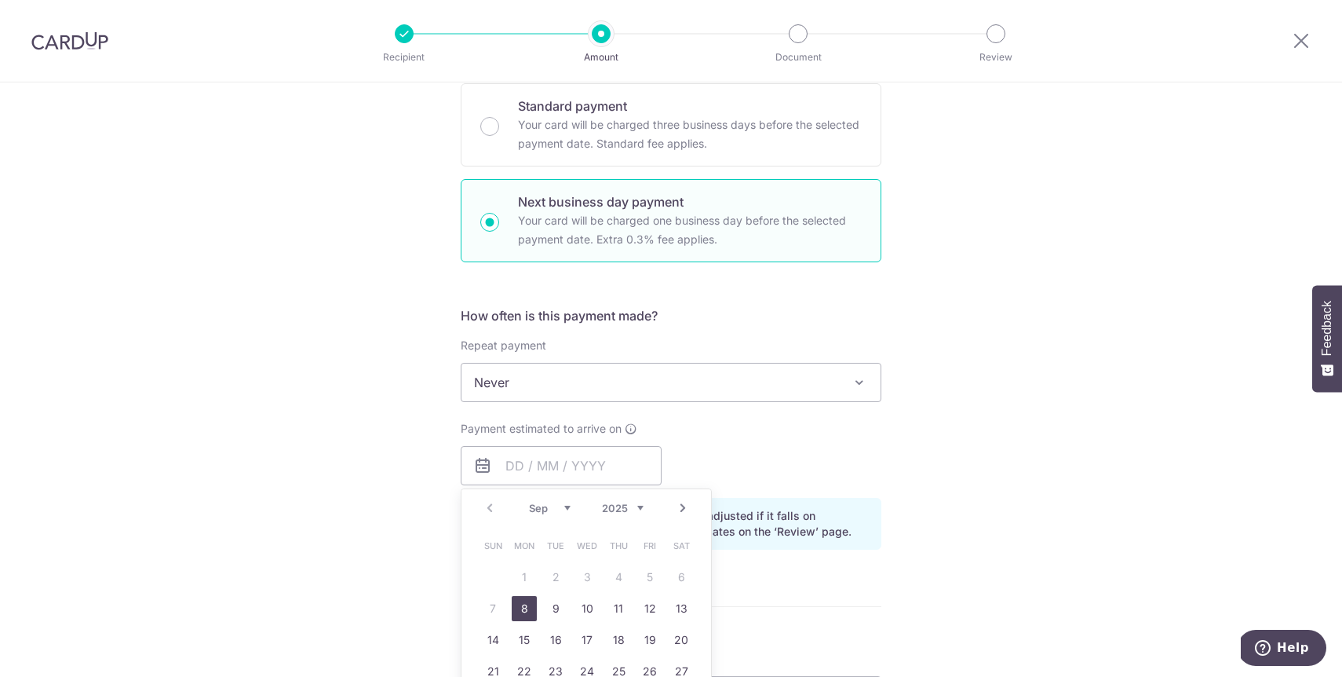
click at [521, 613] on link "8" at bounding box center [524, 608] width 25 height 25
type input "[DATE]"
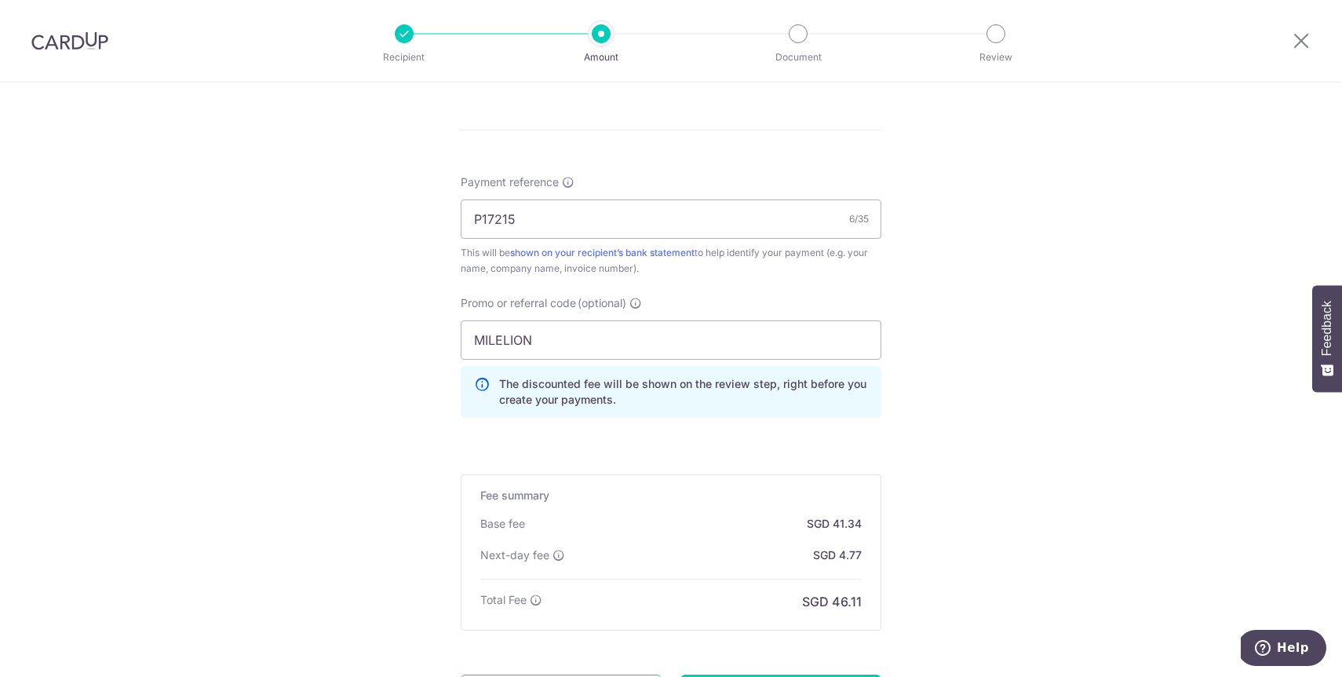
scroll to position [1037, 0]
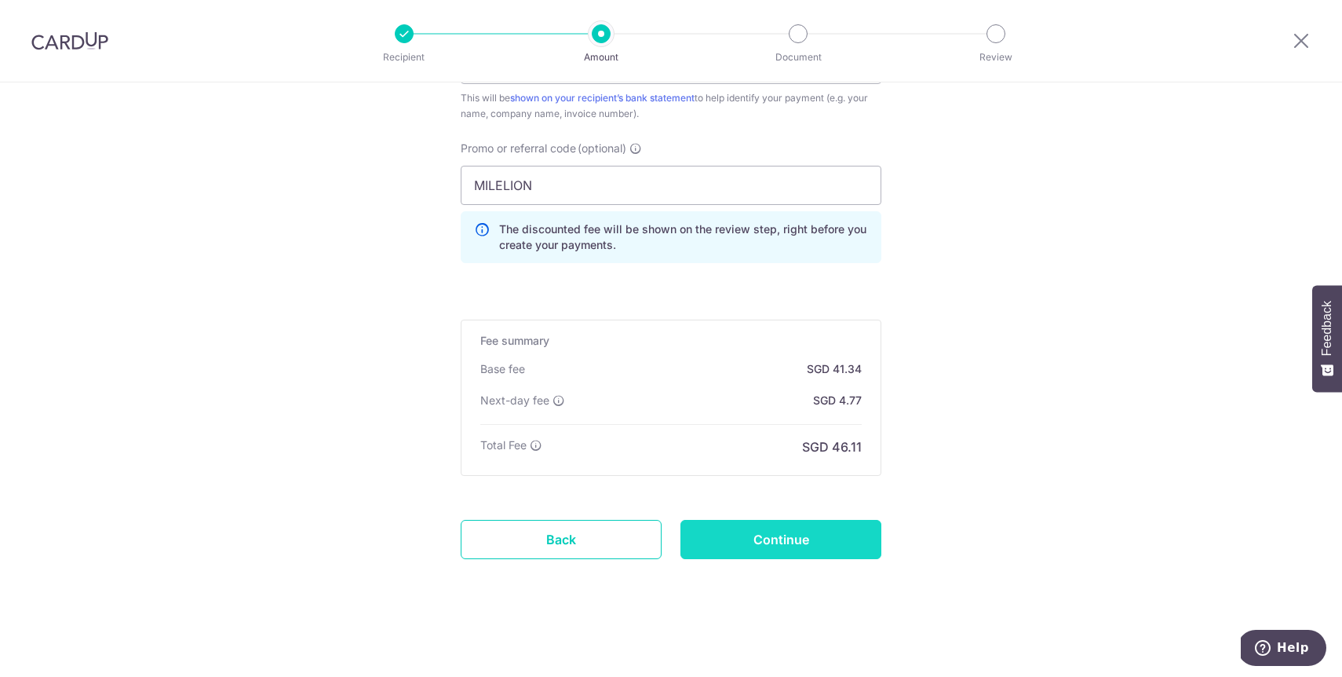
click at [781, 531] on input "Continue" at bounding box center [780, 539] width 201 height 39
type input "Create Schedule"
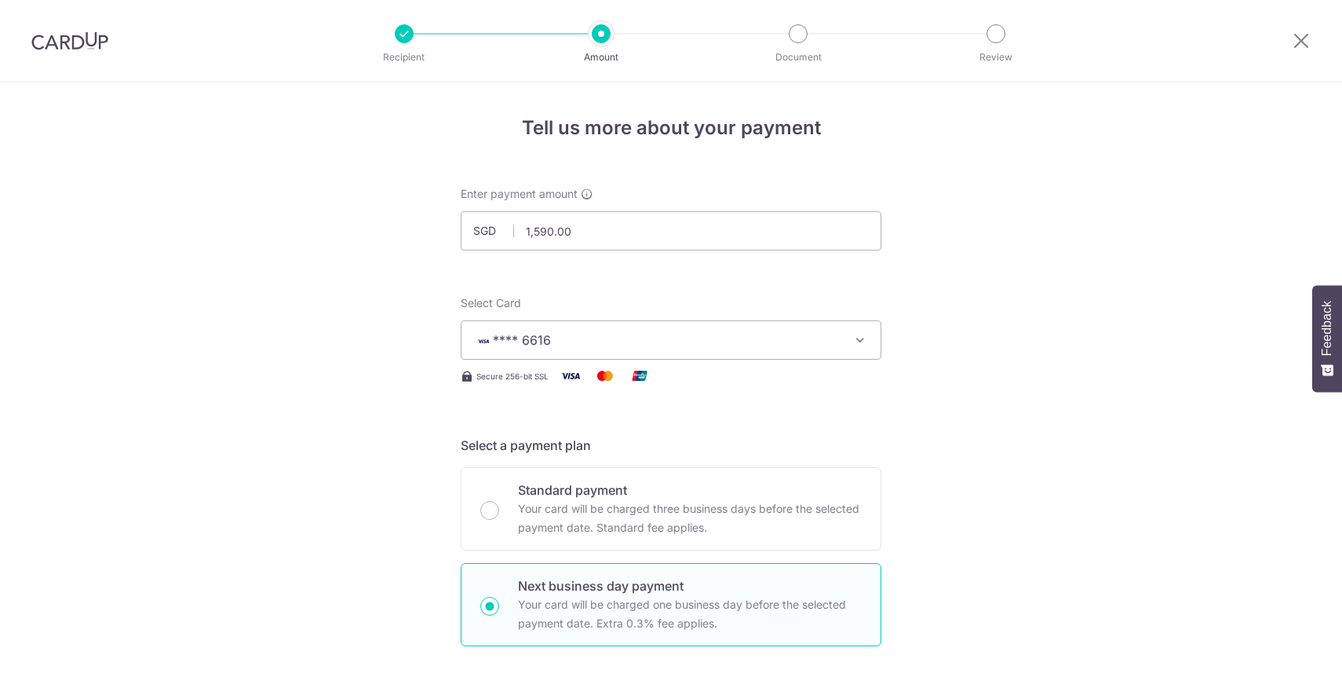
scroll to position [1059, 0]
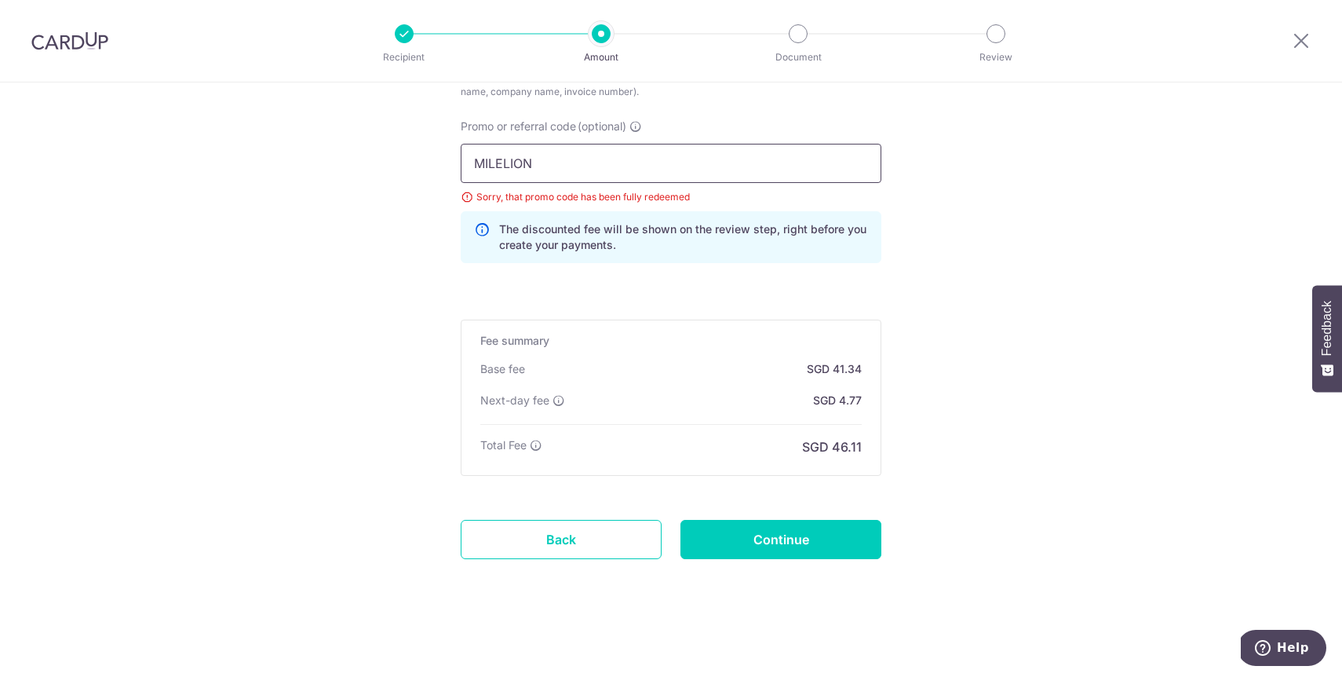
click at [553, 155] on input "MILELION" at bounding box center [671, 163] width 421 height 39
paste input "OFF225"
type input "OFF225"
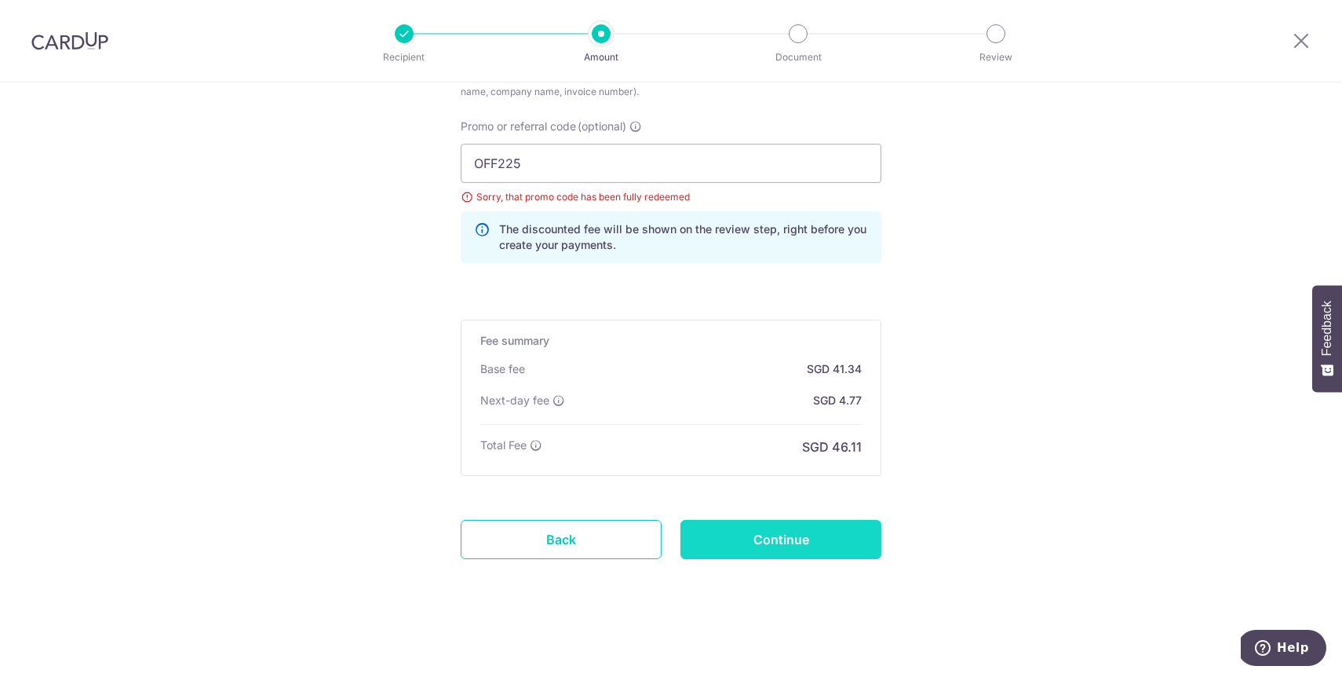
click at [798, 546] on input "Continue" at bounding box center [780, 539] width 201 height 39
type input "Update Schedule"
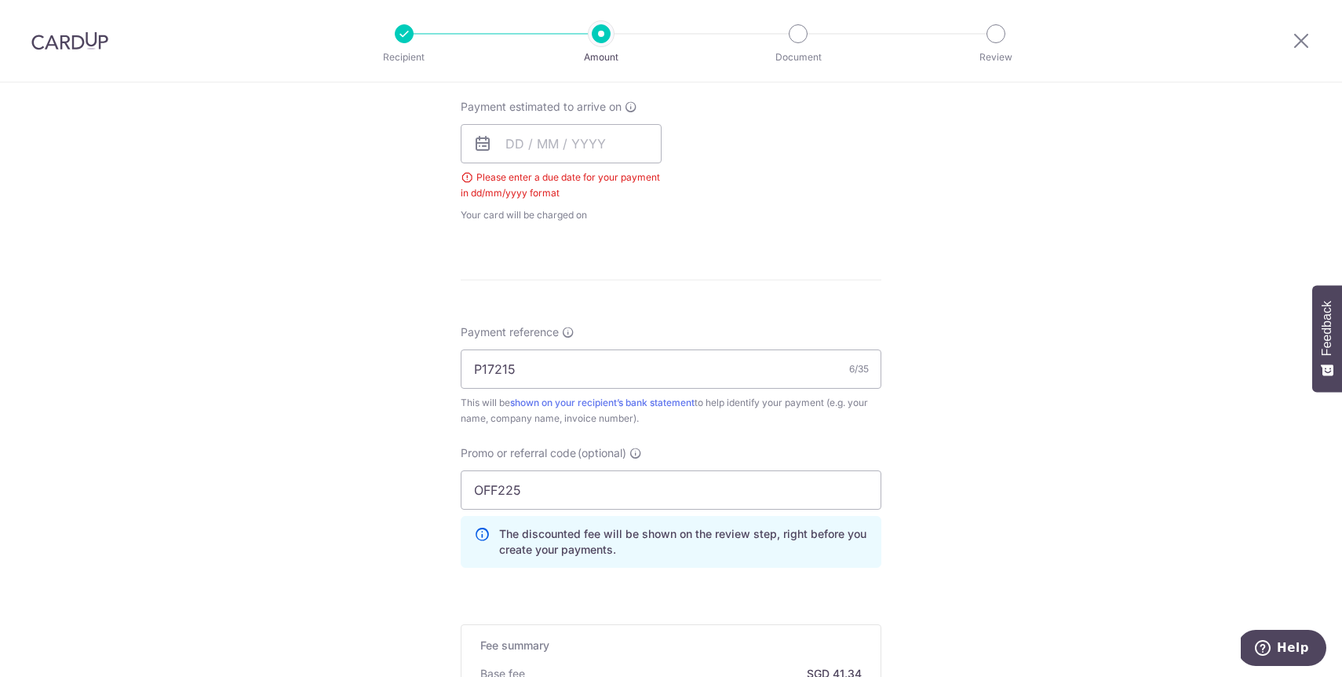
scroll to position [655, 0]
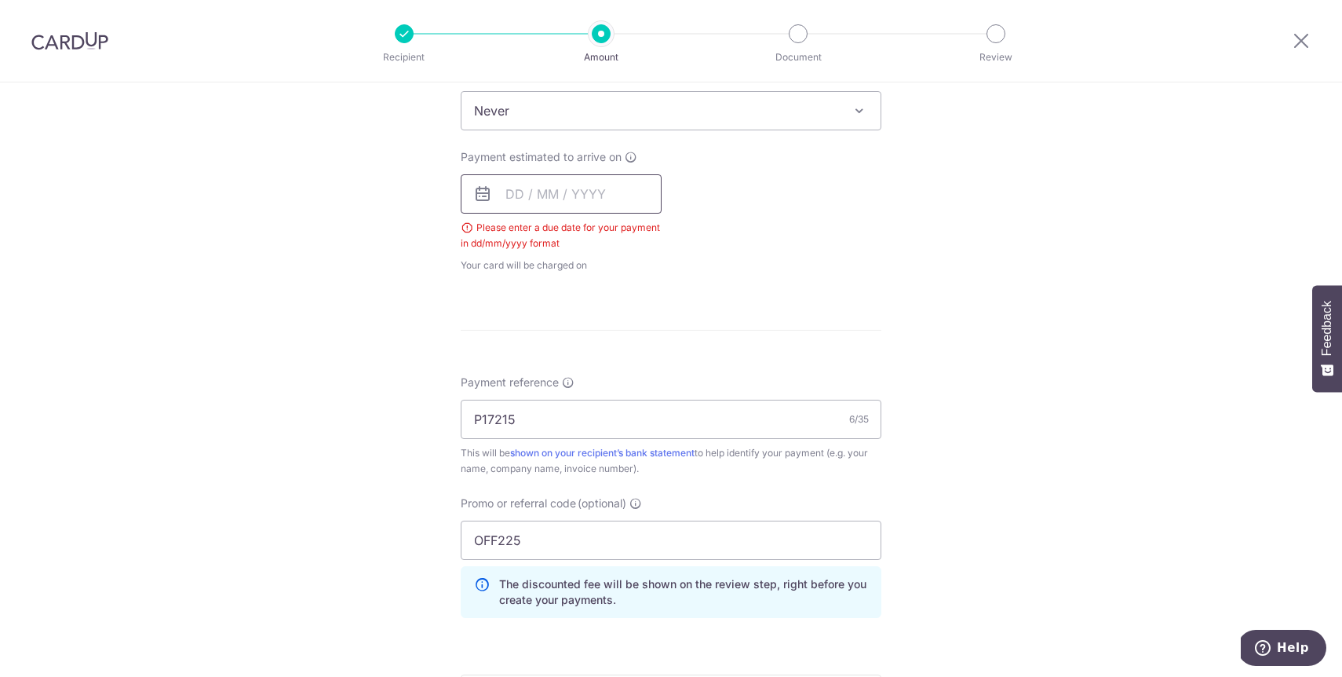
click at [551, 184] on input "text" at bounding box center [561, 193] width 201 height 39
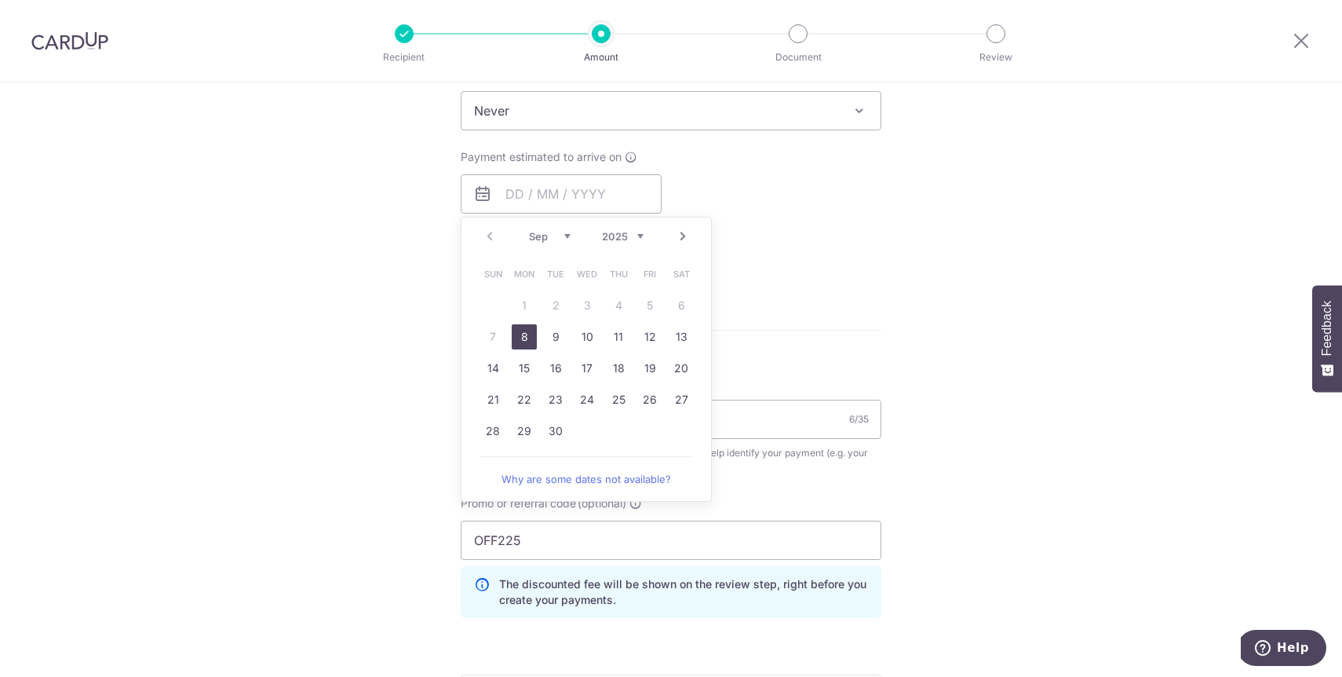
click at [523, 342] on link "8" at bounding box center [524, 336] width 25 height 25
type input "[DATE]"
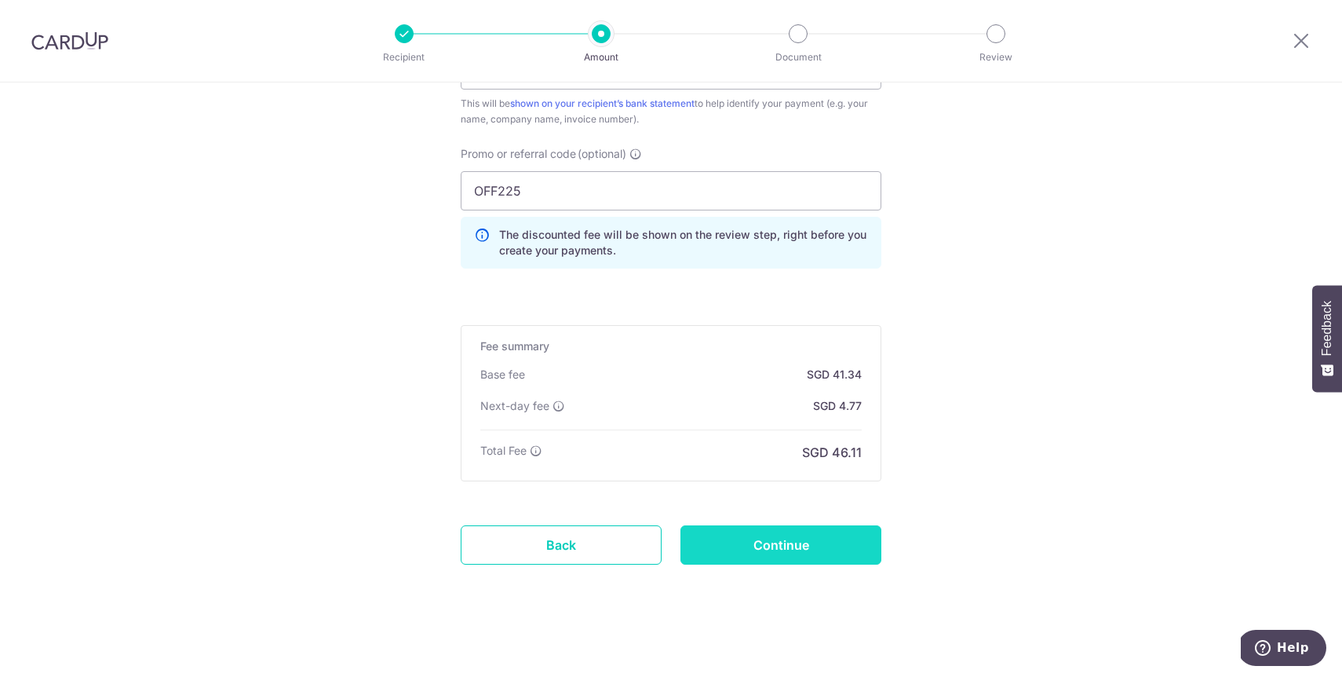
scroll to position [1034, 0]
click at [797, 545] on input "Continue" at bounding box center [780, 541] width 201 height 39
type input "Update Schedule"
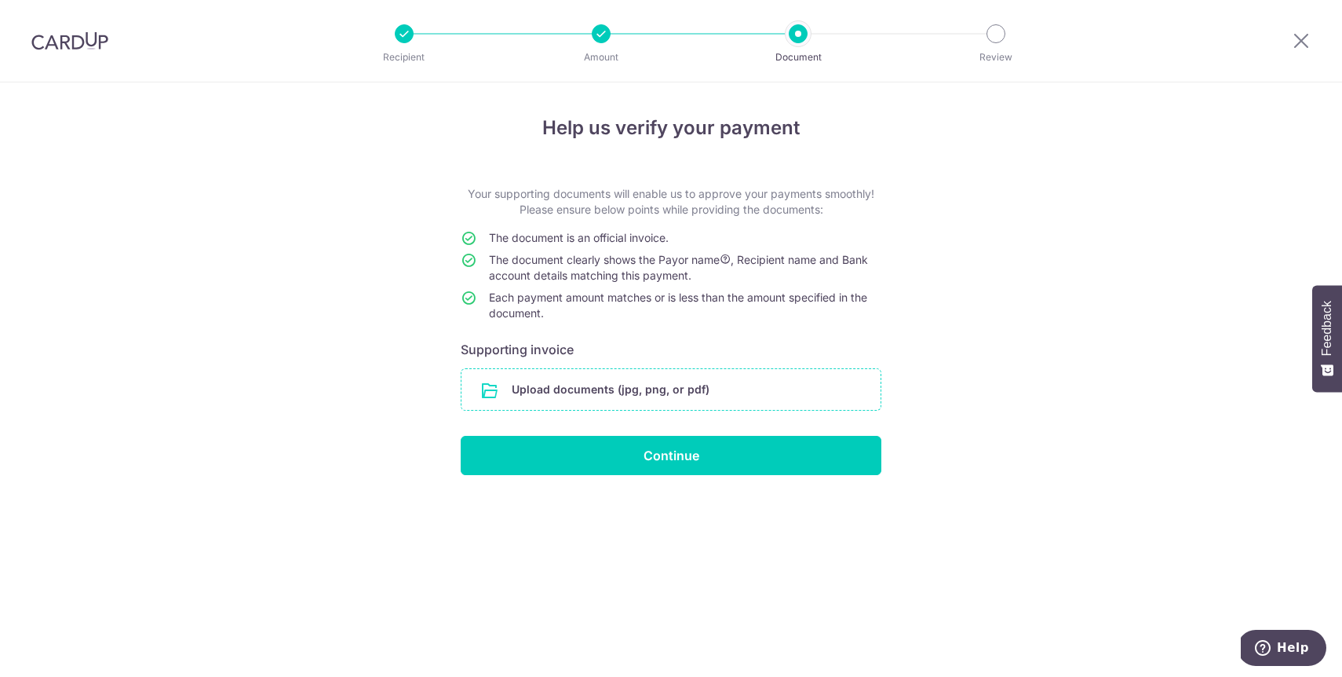
click at [586, 390] on input "file" at bounding box center [671, 389] width 419 height 41
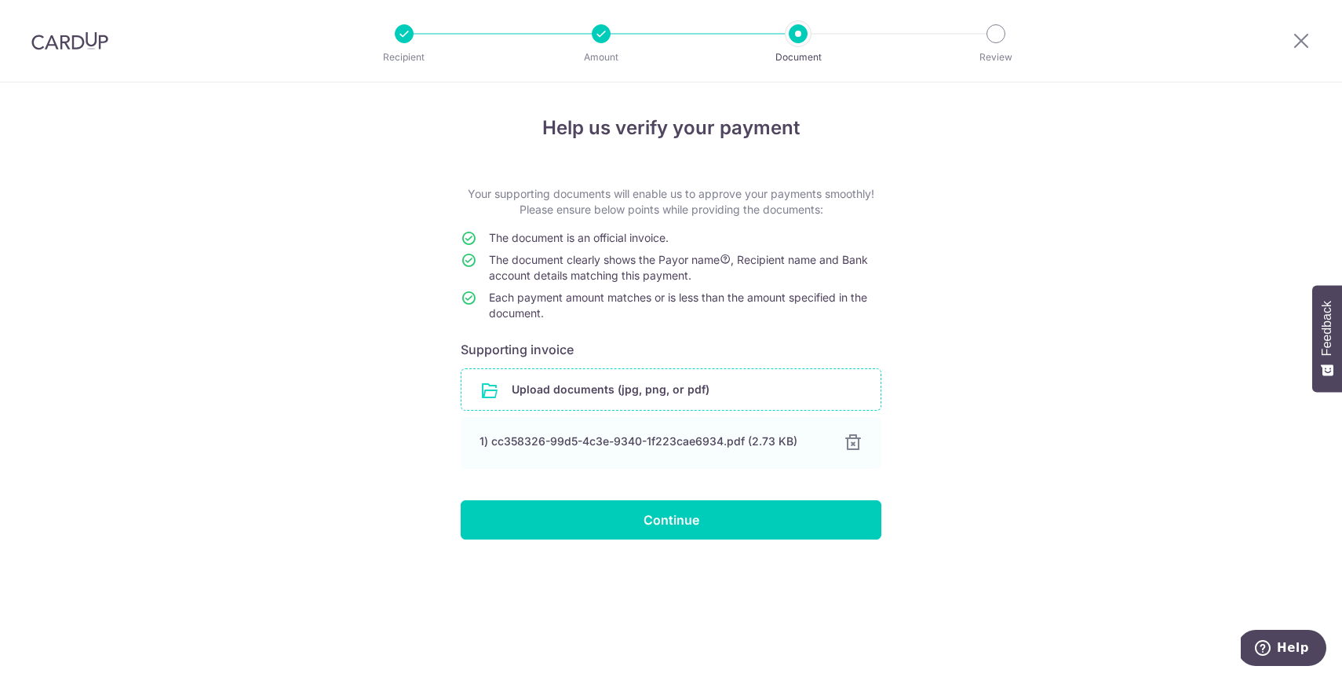
click at [920, 390] on div "Help us verify your payment Your supporting documents will enable us to approve…" at bounding box center [671, 379] width 1342 height 594
click at [666, 389] on input "file" at bounding box center [671, 389] width 419 height 41
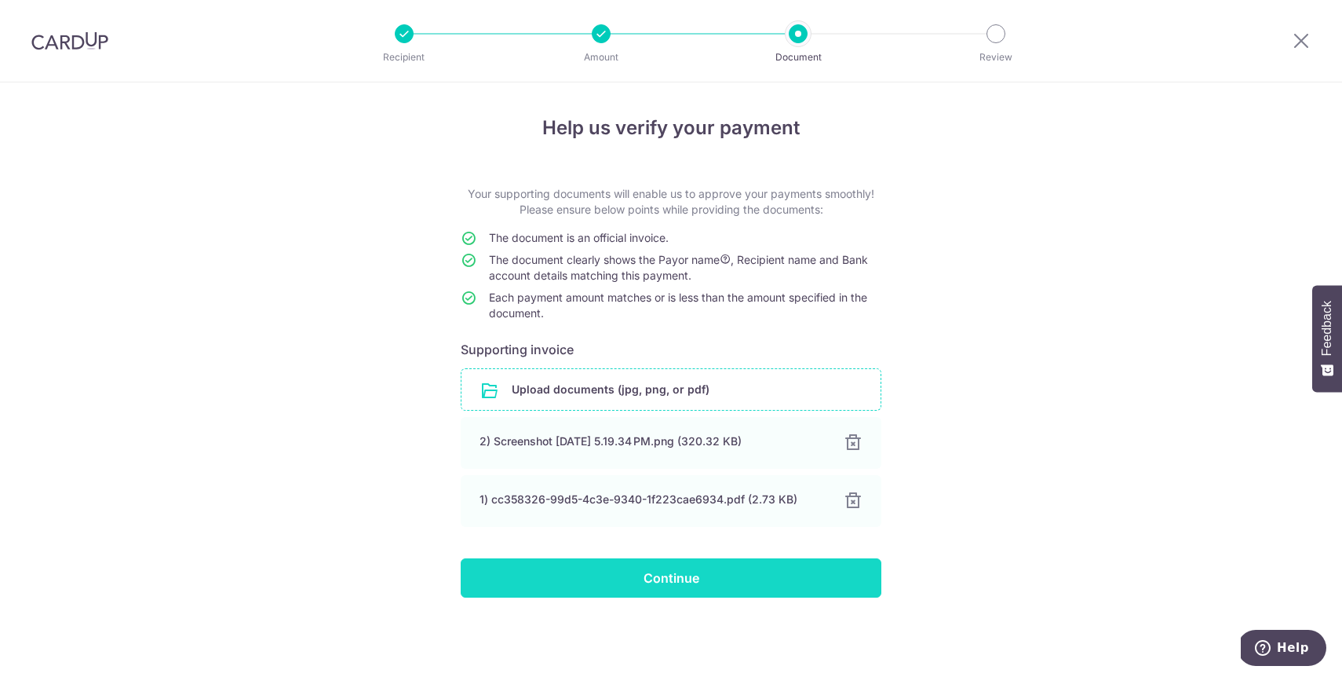
click at [673, 574] on input "Continue" at bounding box center [671, 577] width 421 height 39
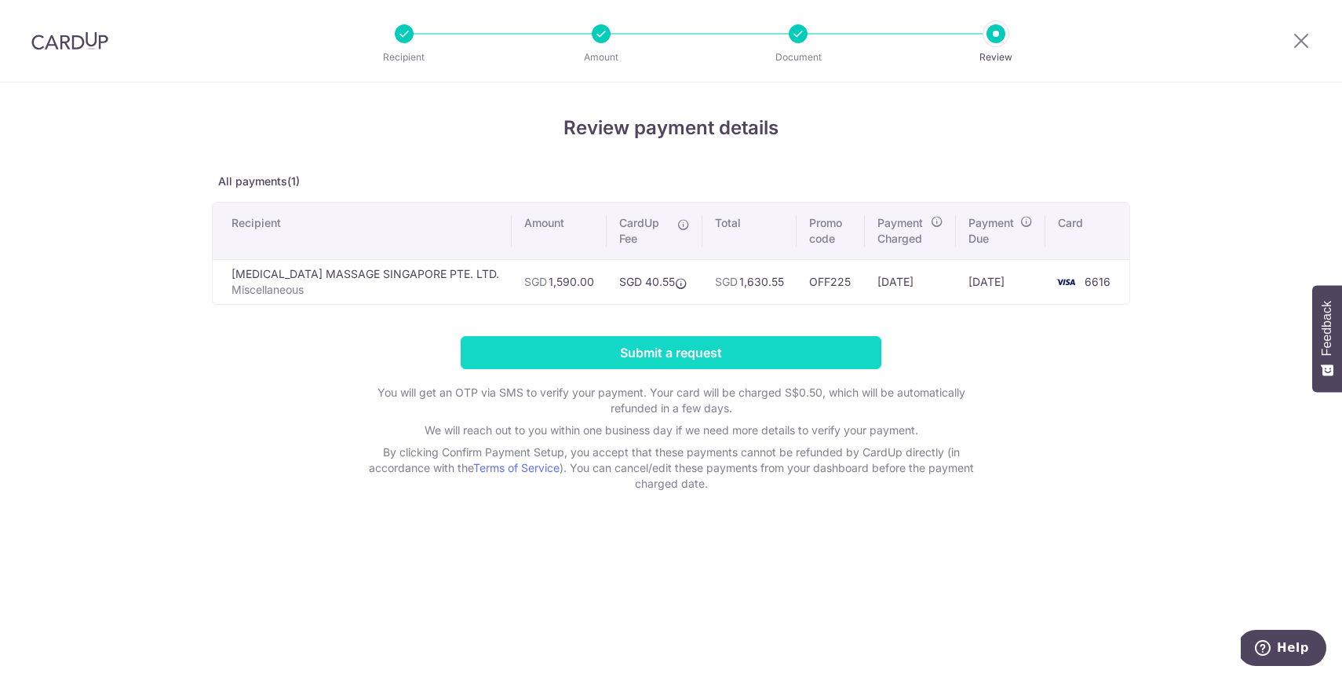
click at [692, 361] on input "Submit a request" at bounding box center [671, 352] width 421 height 33
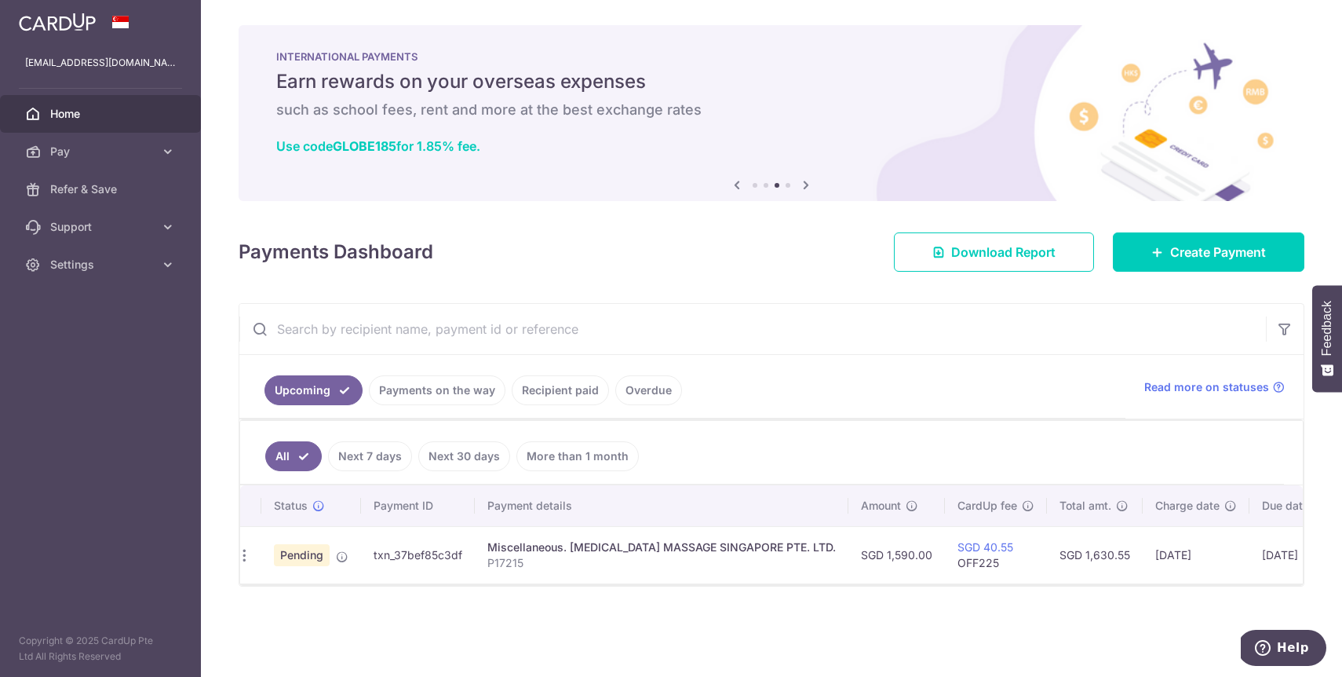
scroll to position [0, 16]
